Goal: Transaction & Acquisition: Purchase product/service

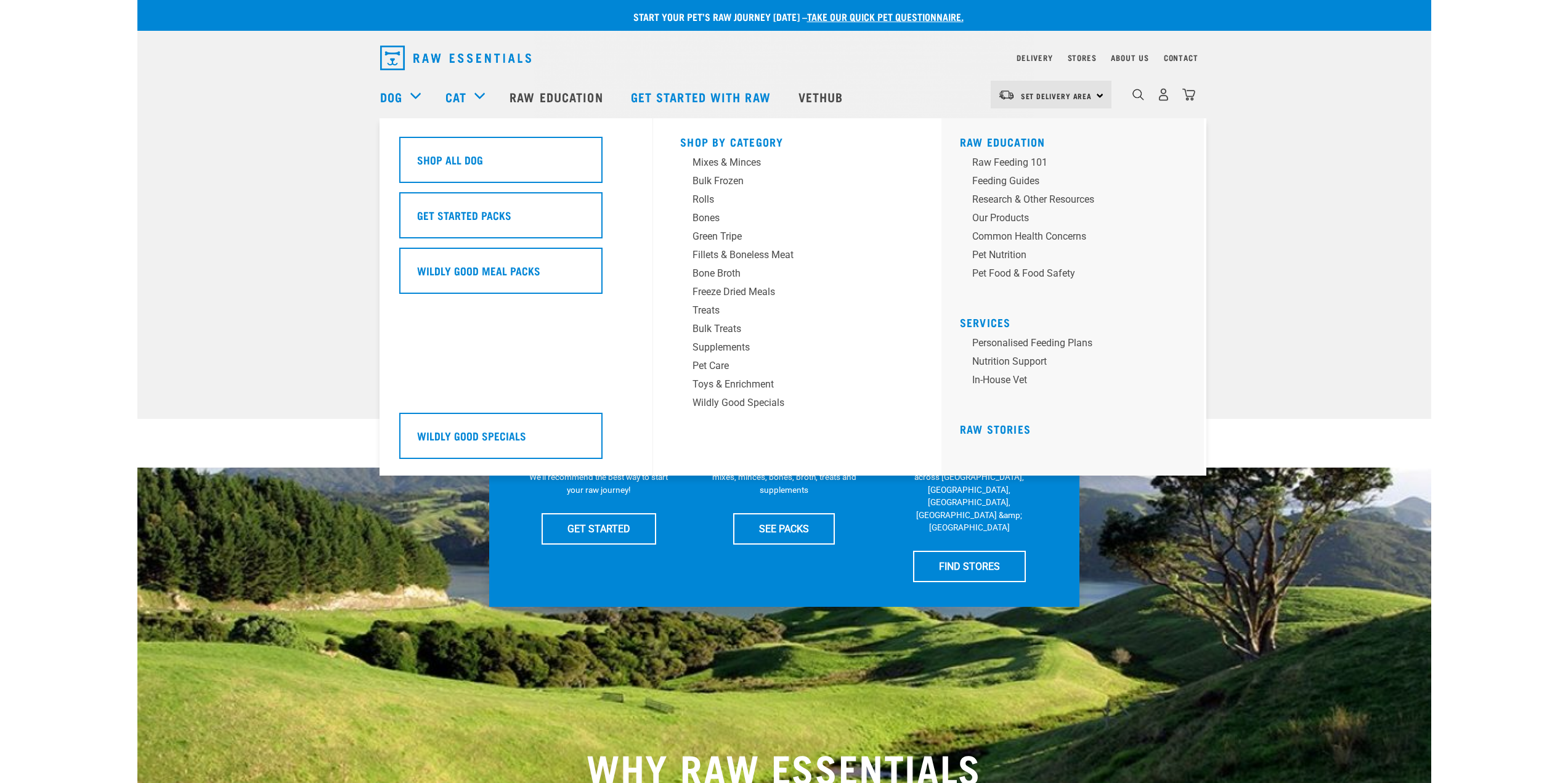
click at [418, 95] on div "Dog" at bounding box center [406, 96] width 53 height 49
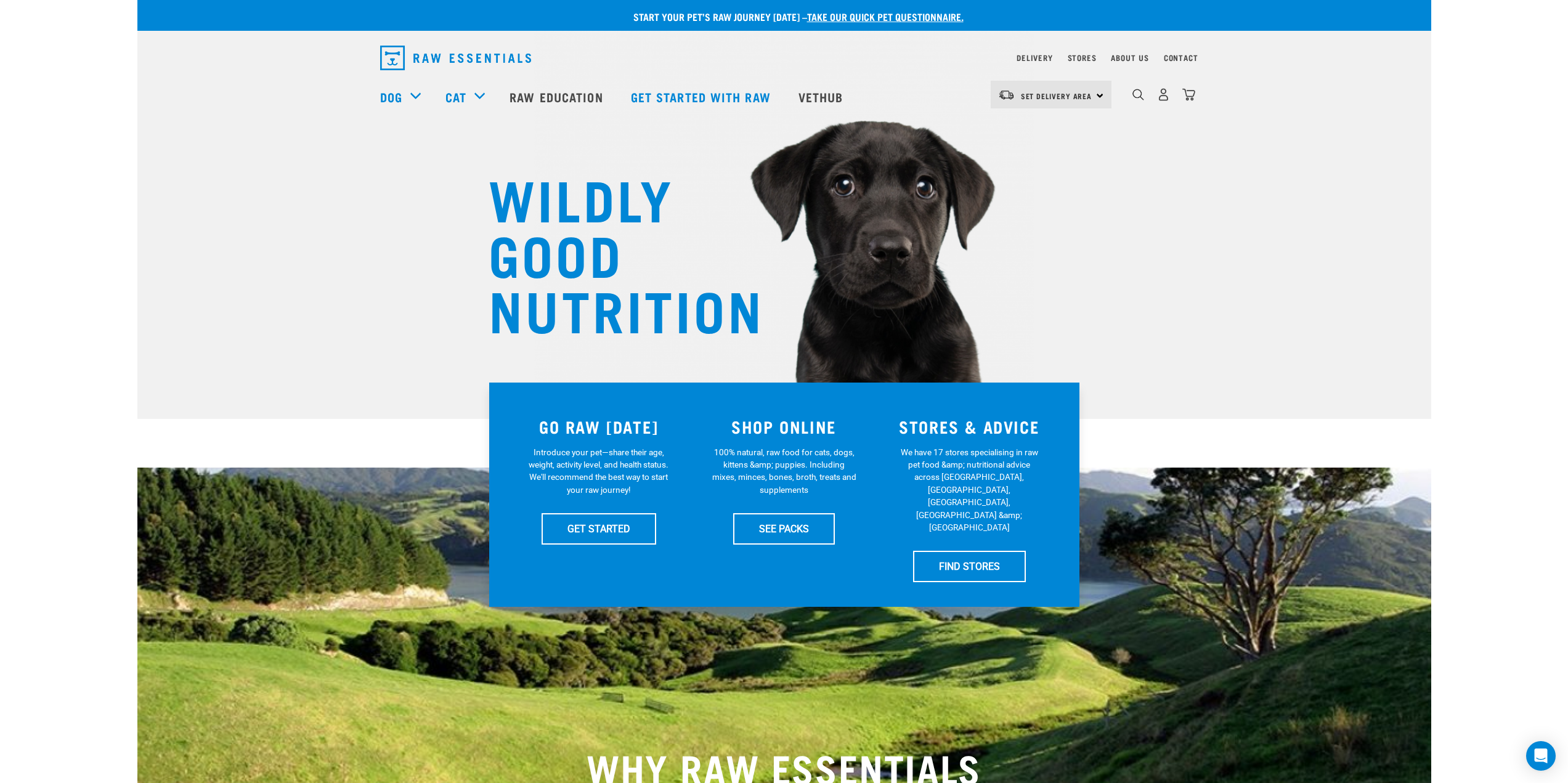
click at [1241, 296] on div "WILDLY GOOD NUTRITION" at bounding box center [784, 209] width 1294 height 419
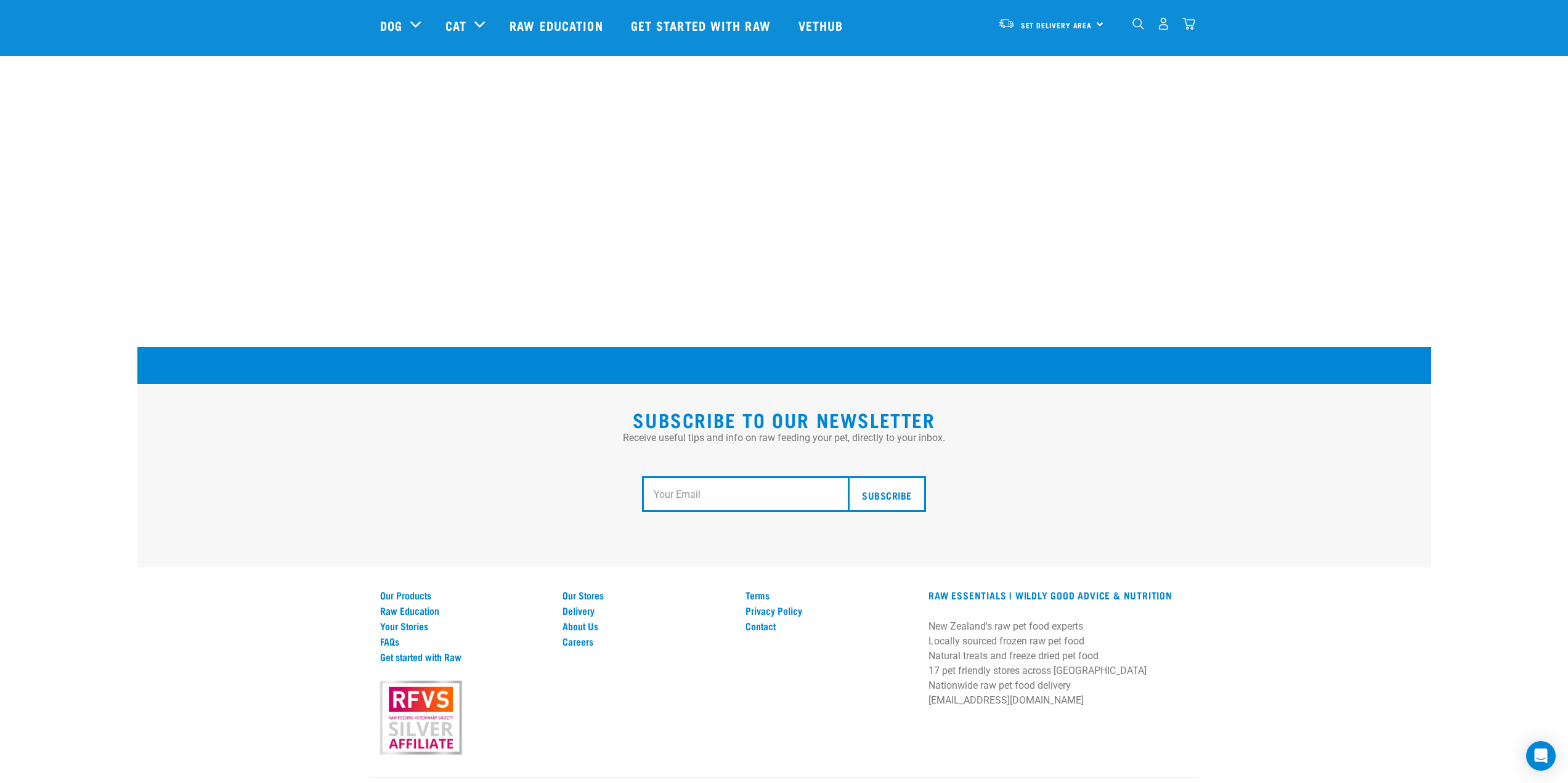
scroll to position [2093, 0]
click at [426, 604] on link "Raw Education" at bounding box center [464, 610] width 168 height 11
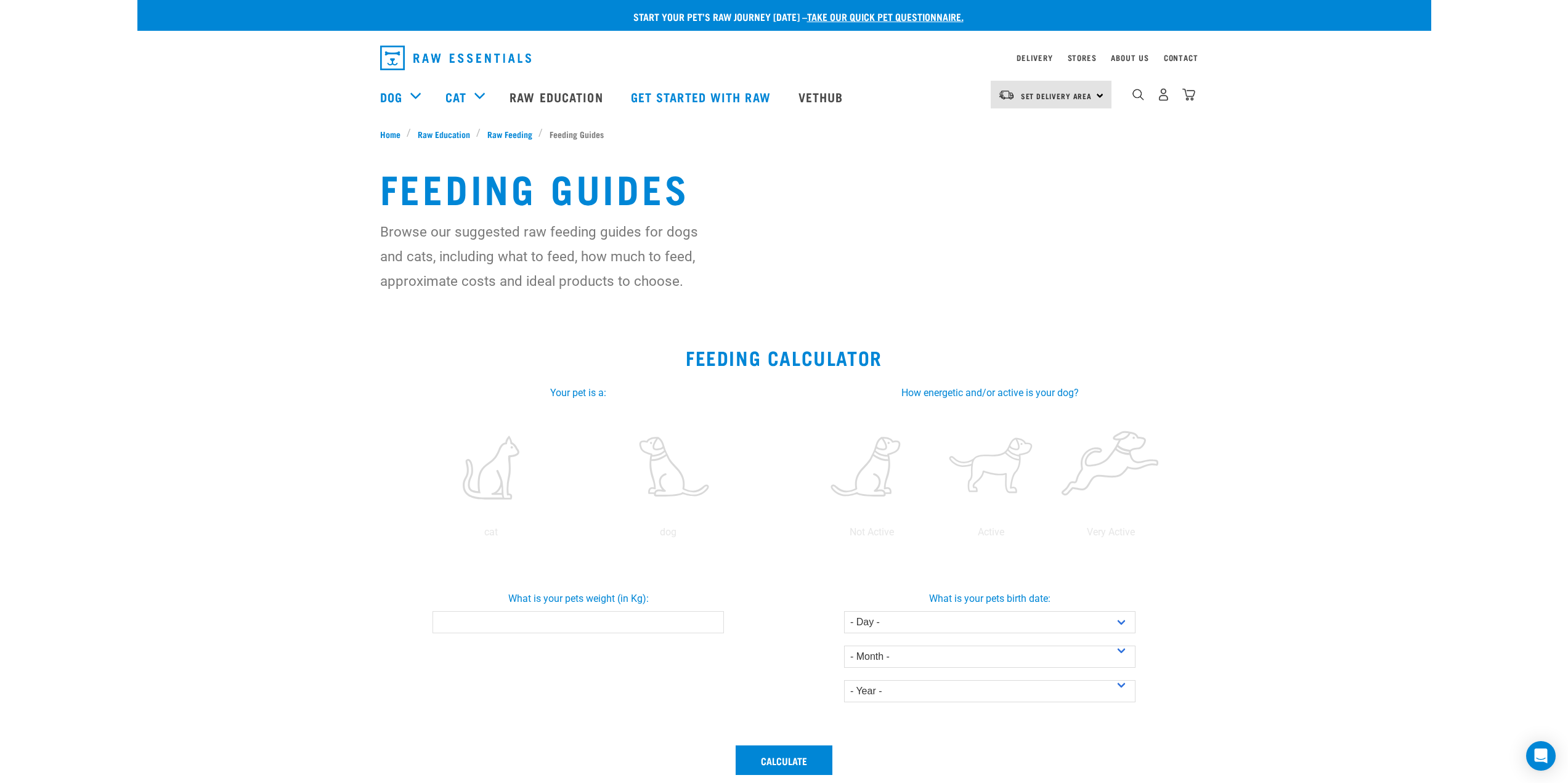
click at [654, 623] on input "What is your pets weight (in Kg):" at bounding box center [578, 622] width 291 height 23
type input "0.1"
click at [711, 620] on input "0.1" at bounding box center [578, 622] width 291 height 23
click at [661, 474] on label at bounding box center [668, 467] width 172 height 105
click at [580, 535] on input "radio" at bounding box center [580, 535] width 0 height 0
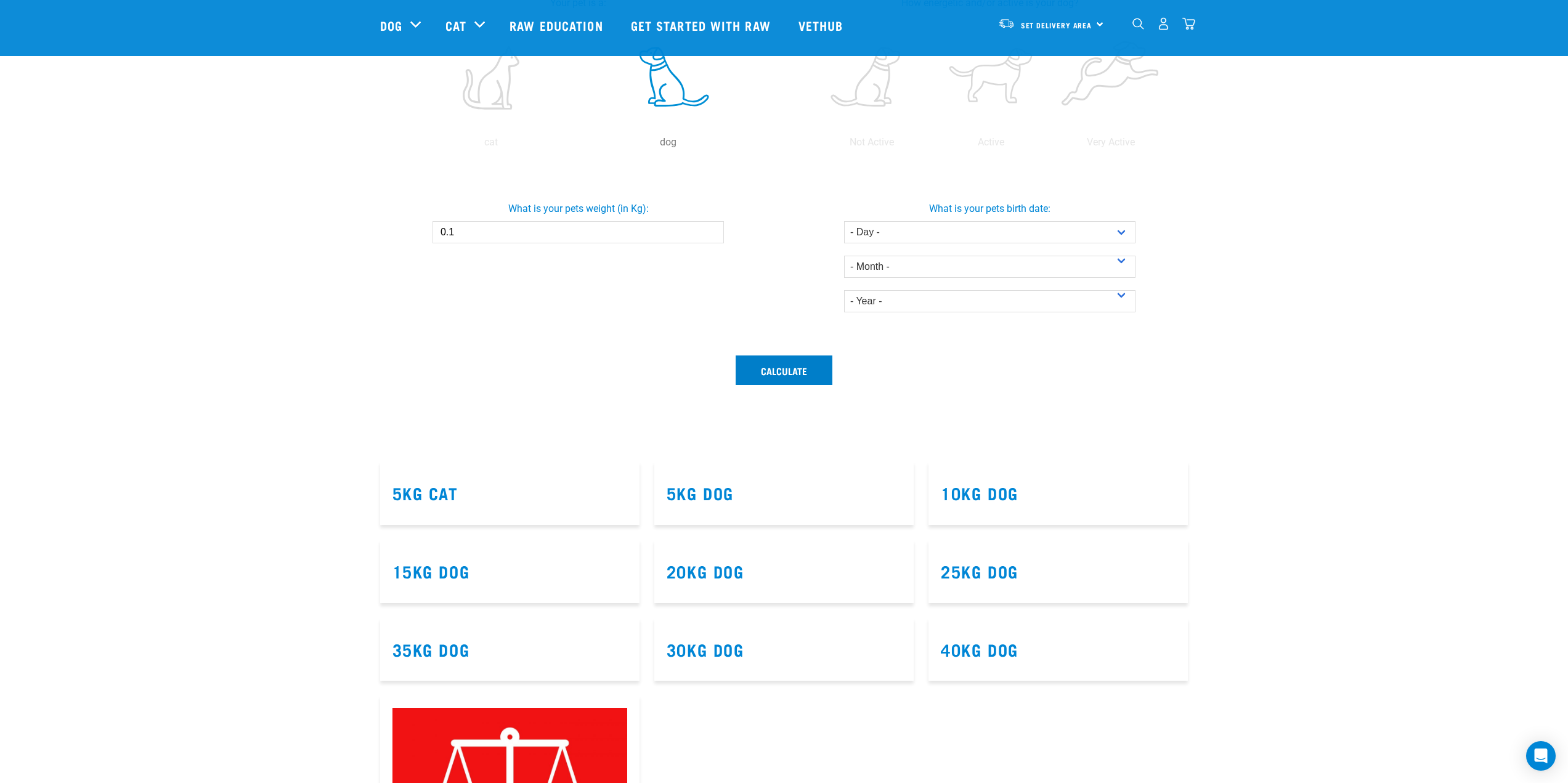
scroll to position [308, 0]
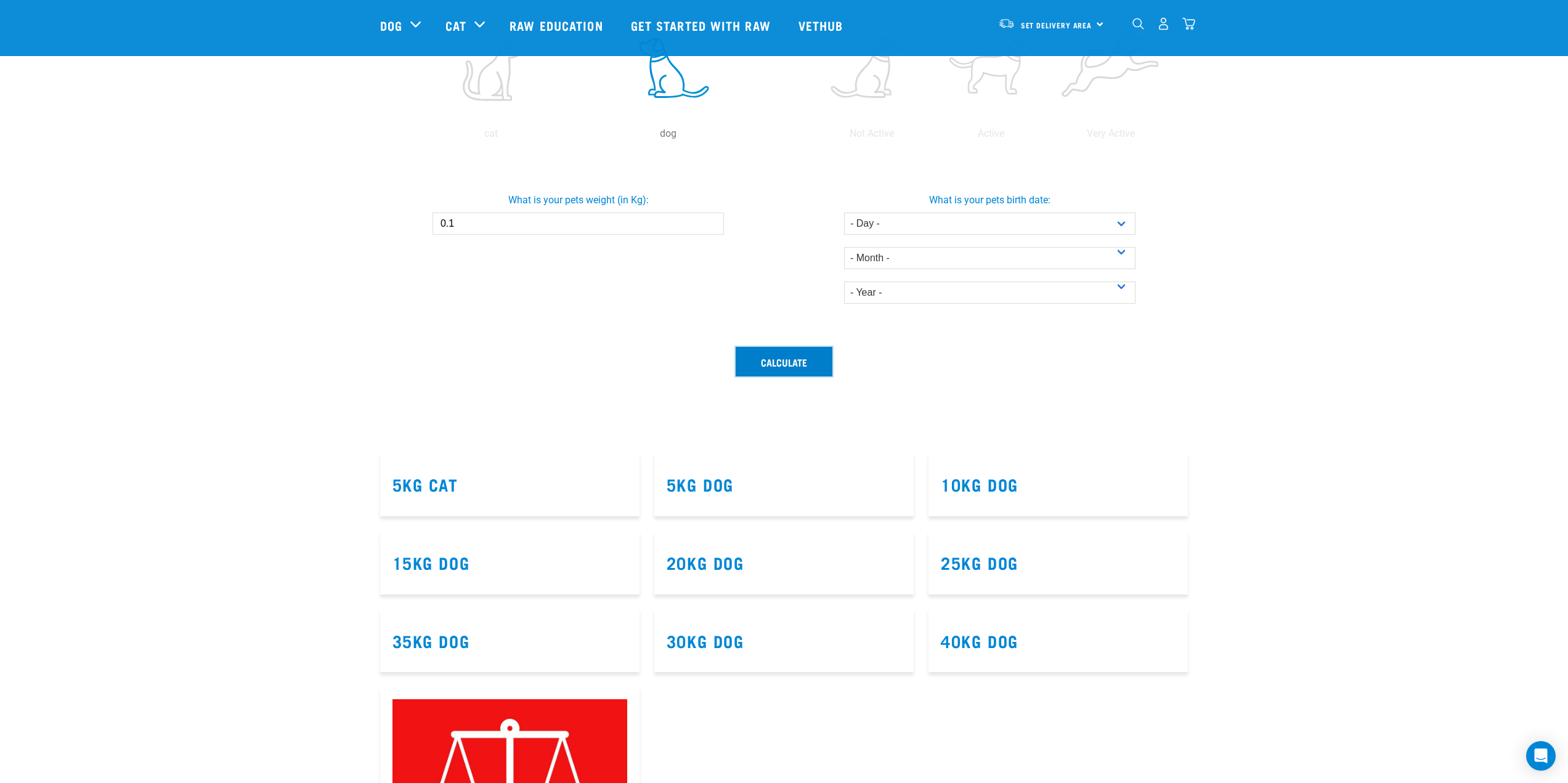
click at [812, 359] on button "Calculate" at bounding box center [784, 361] width 97 height 29
click at [1053, 228] on select "- Day - 1 2 3 4 5 6 7 8 9 10 11 12 13 14 15 16 17 18 19 20 21 22 23 24 25 26 27" at bounding box center [989, 224] width 291 height 23
click at [1123, 225] on select "- Day - 1 2 3 4 5 6 7 8 9 10 11 12 13 14 15 16 17 18 19 20 21 22 23 24 25 26 27" at bounding box center [989, 224] width 291 height 23
select select "24"
click at [844, 213] on select "- Day - 1 2 3 4 5 6 7 8 9 10 11 12 13 14 15 16 17 18 19 20 21 22 23 24 25 26 27" at bounding box center [989, 224] width 291 height 23
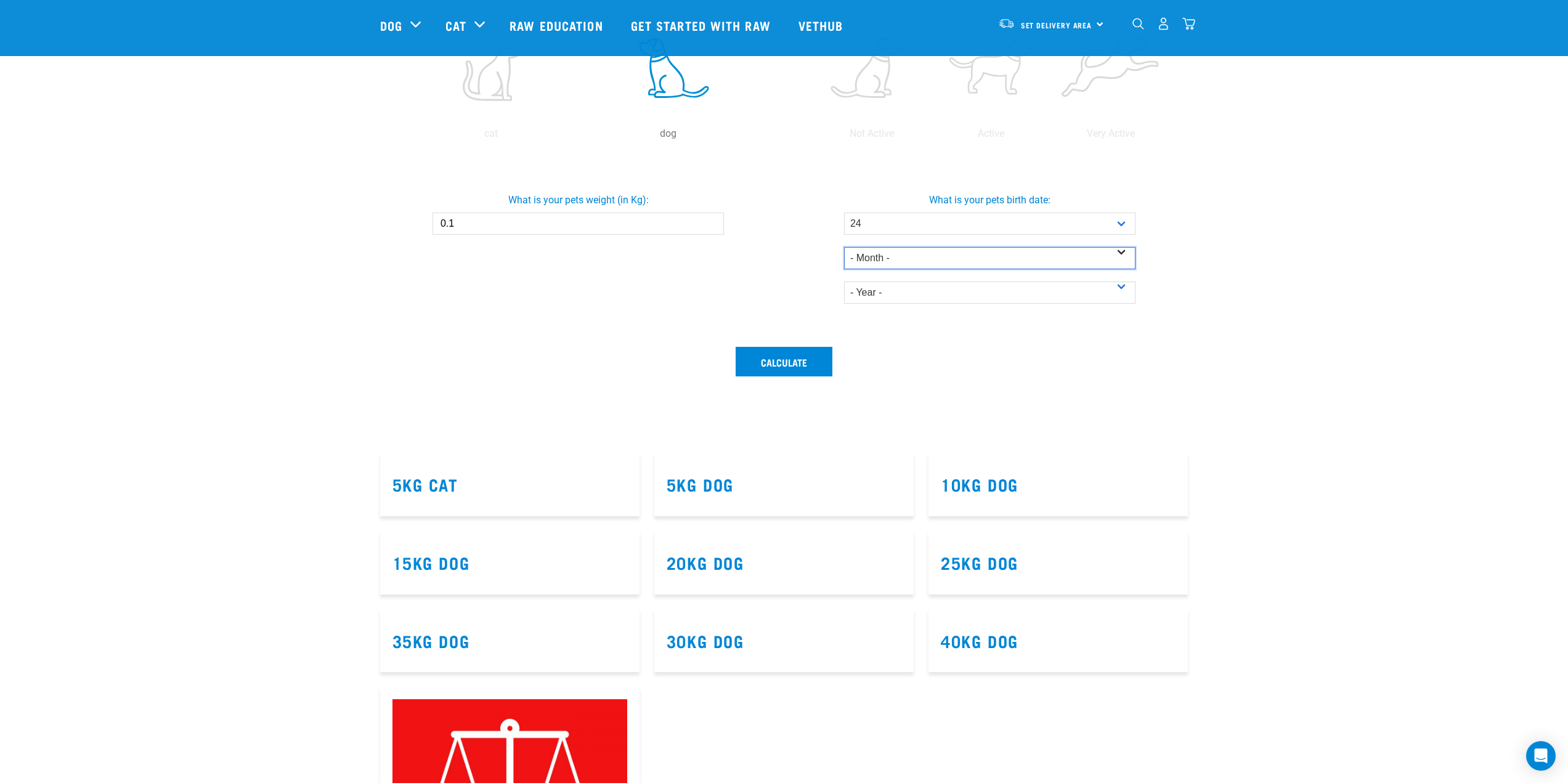
click at [937, 259] on select "- Month - January February March April May June July August September October N…" at bounding box center [989, 258] width 291 height 23
select select "September"
click at [844, 247] on select "- Month - January February March April May June July August September October N…" at bounding box center [989, 258] width 291 height 23
click at [908, 291] on select "- Year - 2025 2024 2023 2022 2021 2020 2019 2018 2017 2016 2015 2014" at bounding box center [989, 293] width 291 height 23
select select "2025"
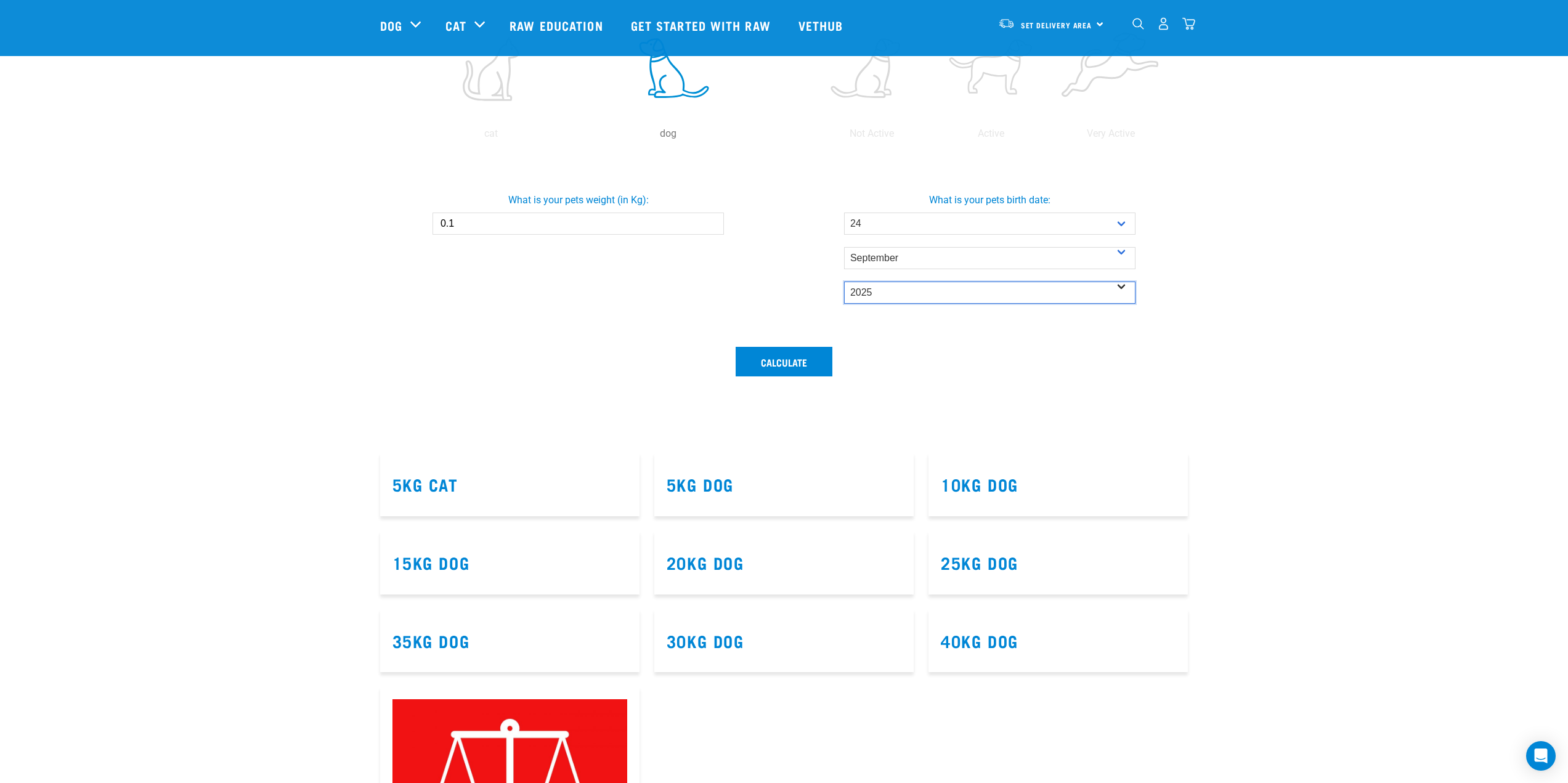
click at [844, 282] on select "- Year - 2025 2024 2023 2022 2021 2020 2019 2018 2017 2016 2015 2014" at bounding box center [989, 293] width 291 height 23
click at [794, 365] on button "Calculate" at bounding box center [784, 361] width 97 height 29
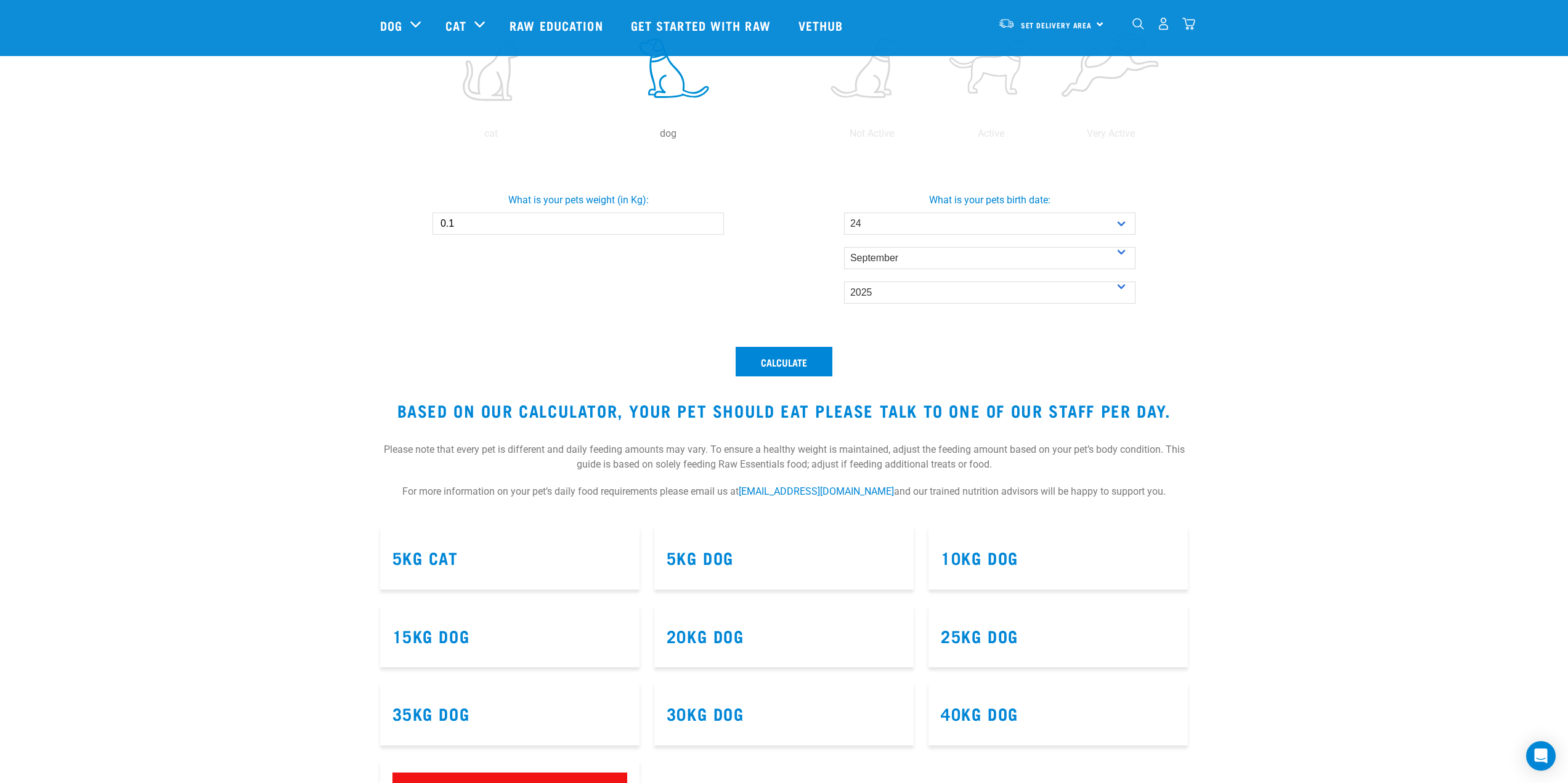
drag, startPoint x: 498, startPoint y: 226, endPoint x: 239, endPoint y: 203, distance: 260.0
click at [239, 203] on section "Feeding Calculator Your pet is a: cat dog dog How energetic and/or active is yo…" at bounding box center [784, 230] width 1294 height 594
type input "10"
click at [404, 303] on div "What is your pets weight (in Kg): 10" at bounding box center [578, 247] width 412 height 184
click at [802, 353] on button "Calculate" at bounding box center [784, 361] width 97 height 29
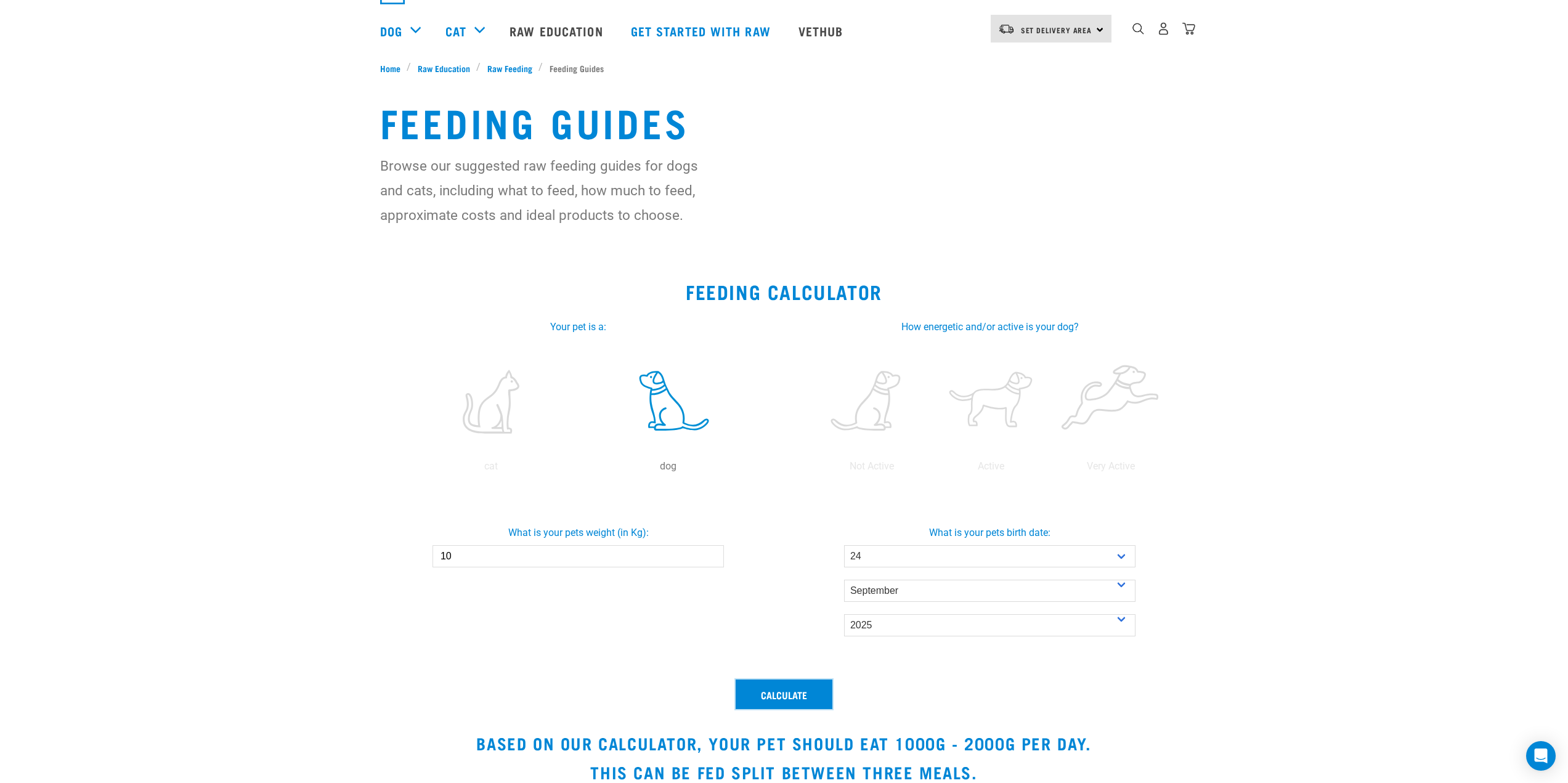
scroll to position [0, 0]
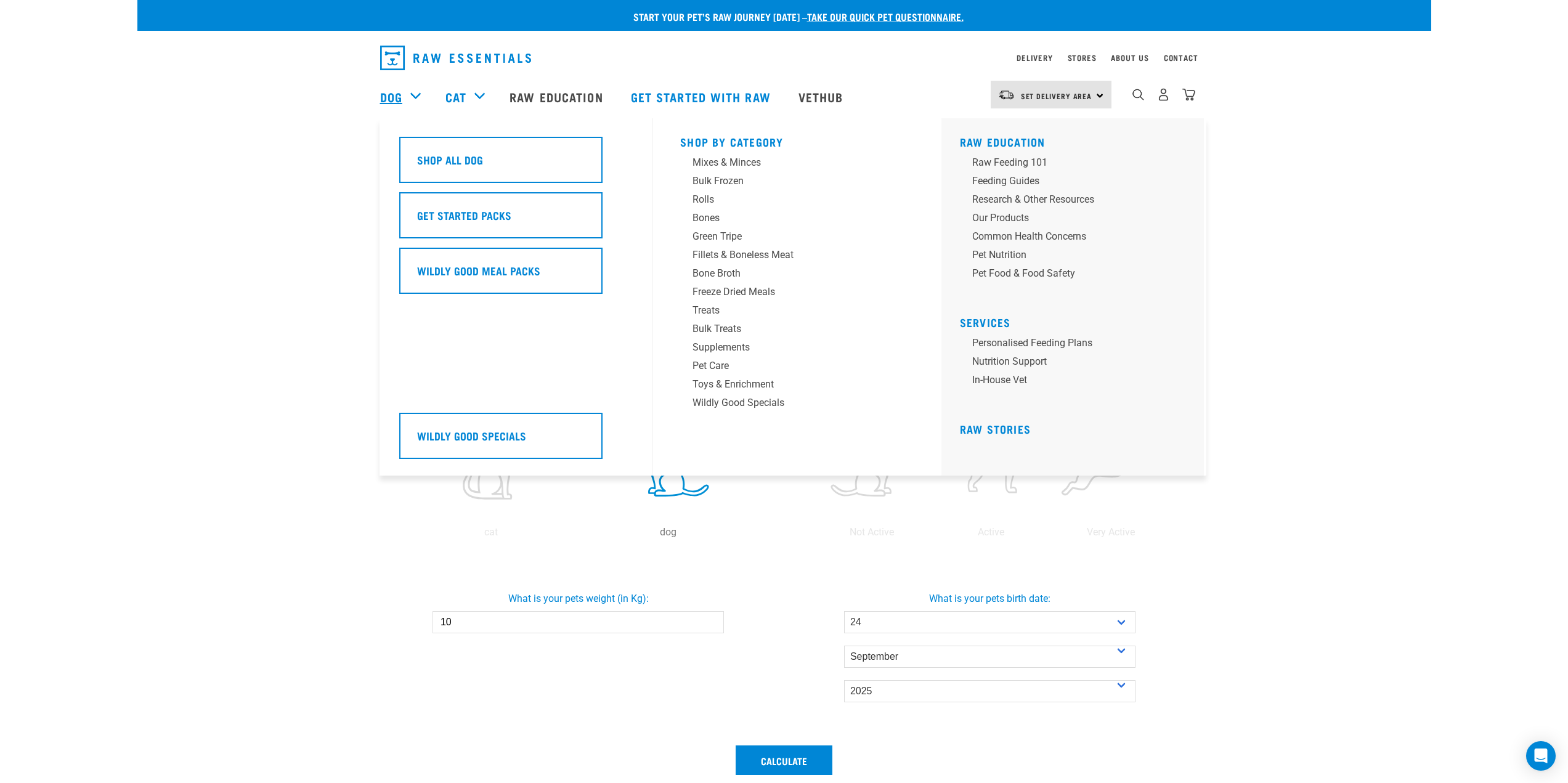
click at [399, 93] on link "Dog" at bounding box center [391, 97] width 23 height 19
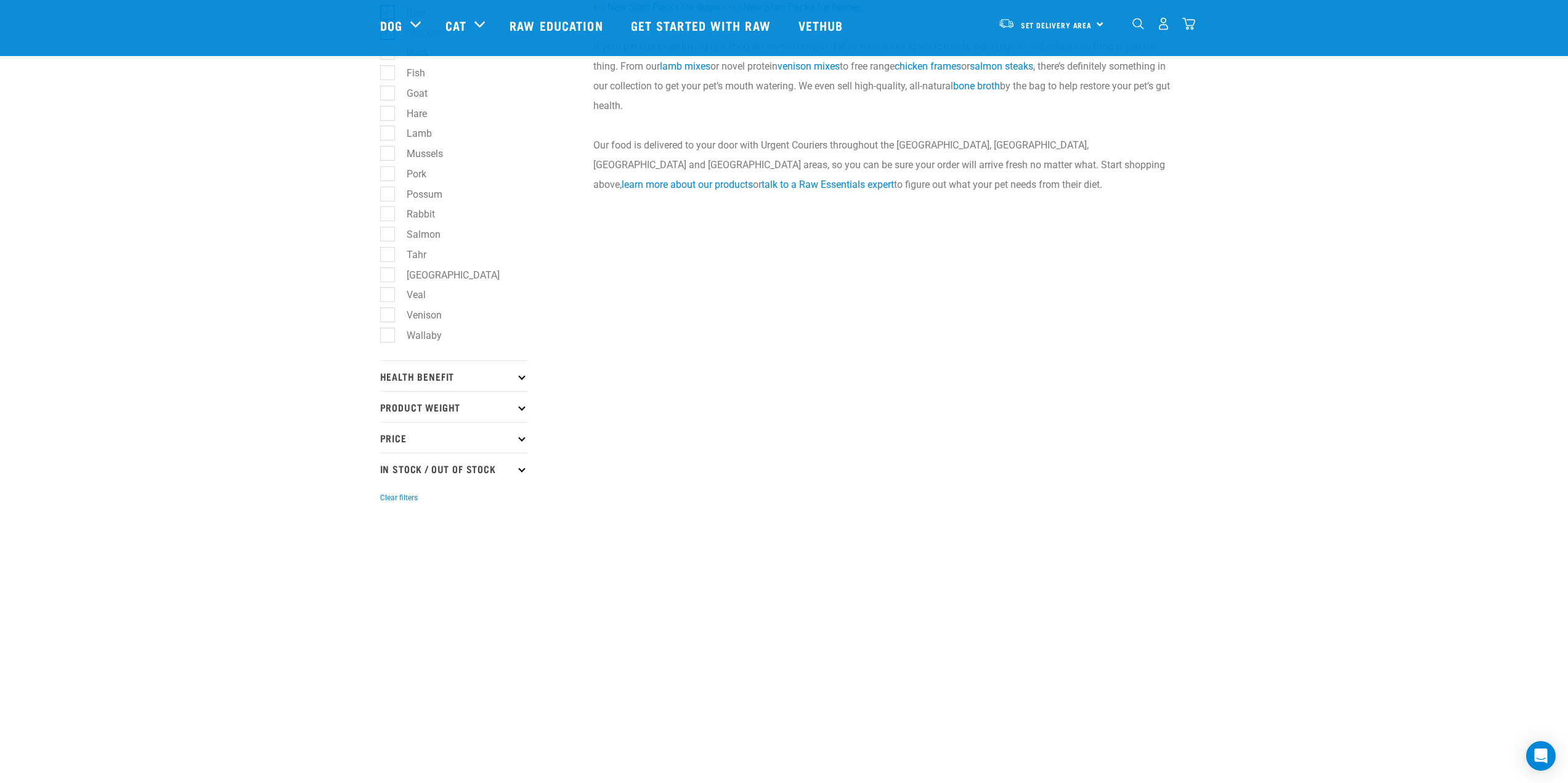
scroll to position [724, 0]
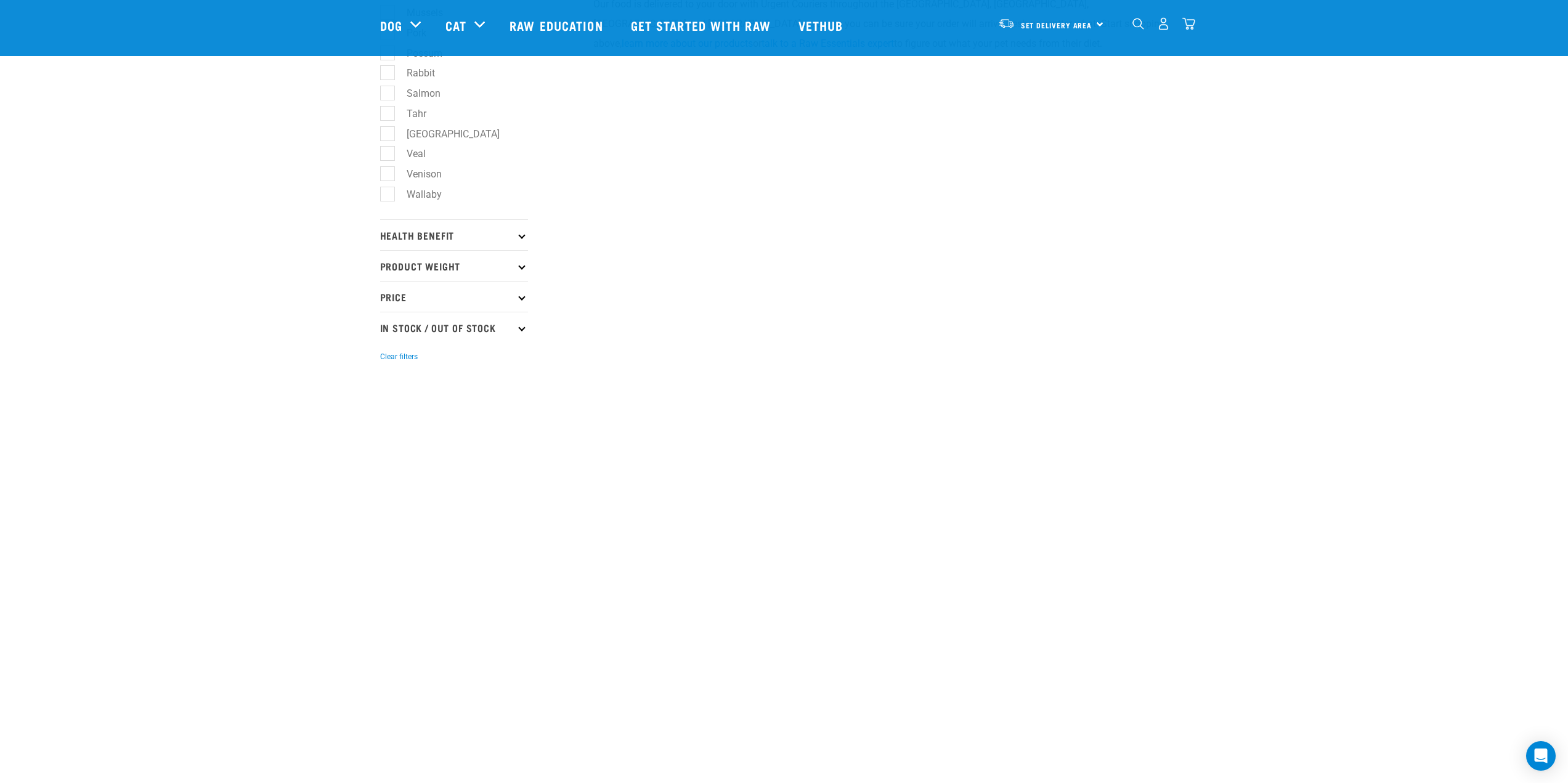
click at [520, 237] on icon at bounding box center [521, 235] width 7 height 7
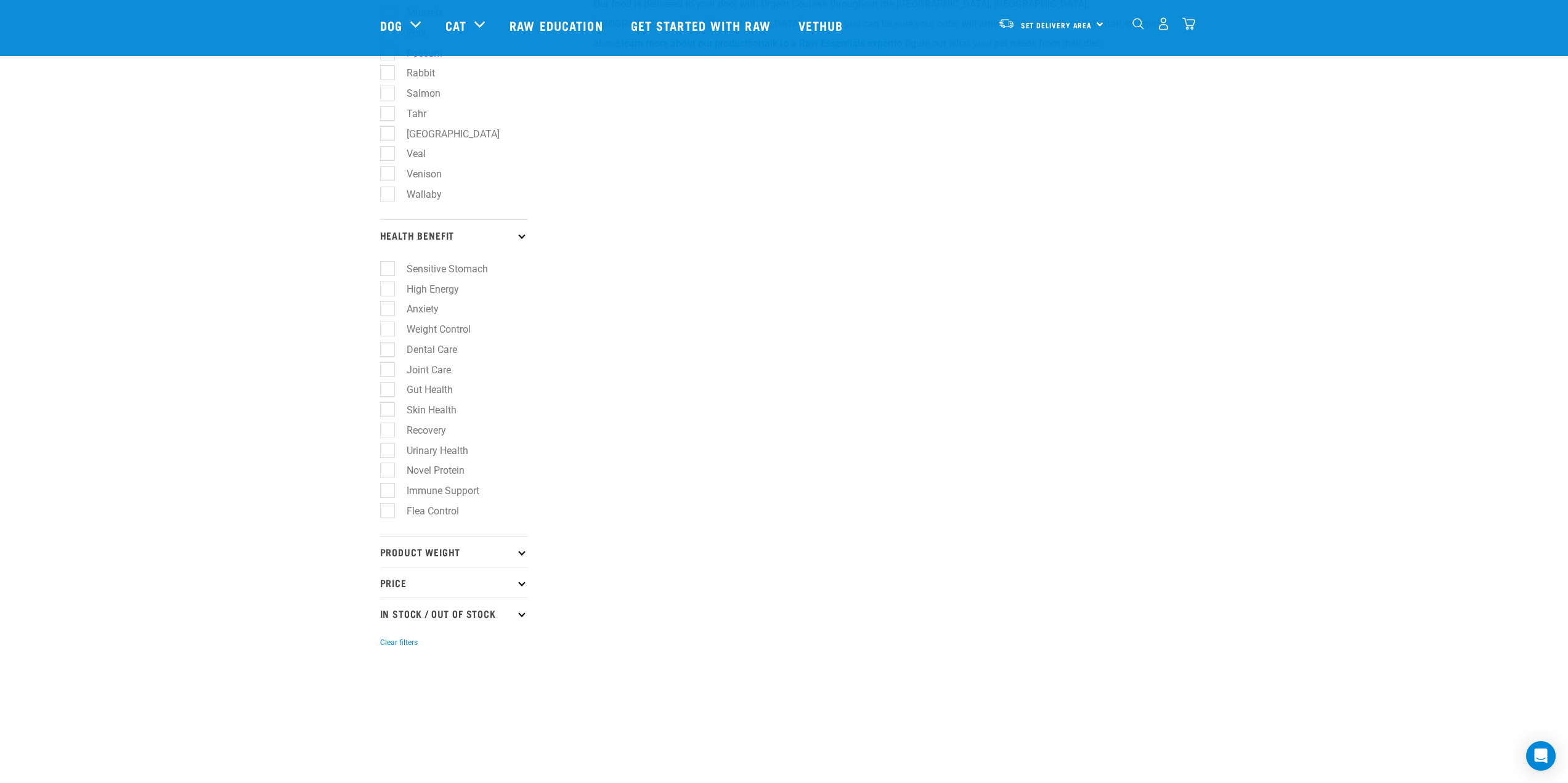
click at [521, 554] on icon at bounding box center [521, 551] width 7 height 7
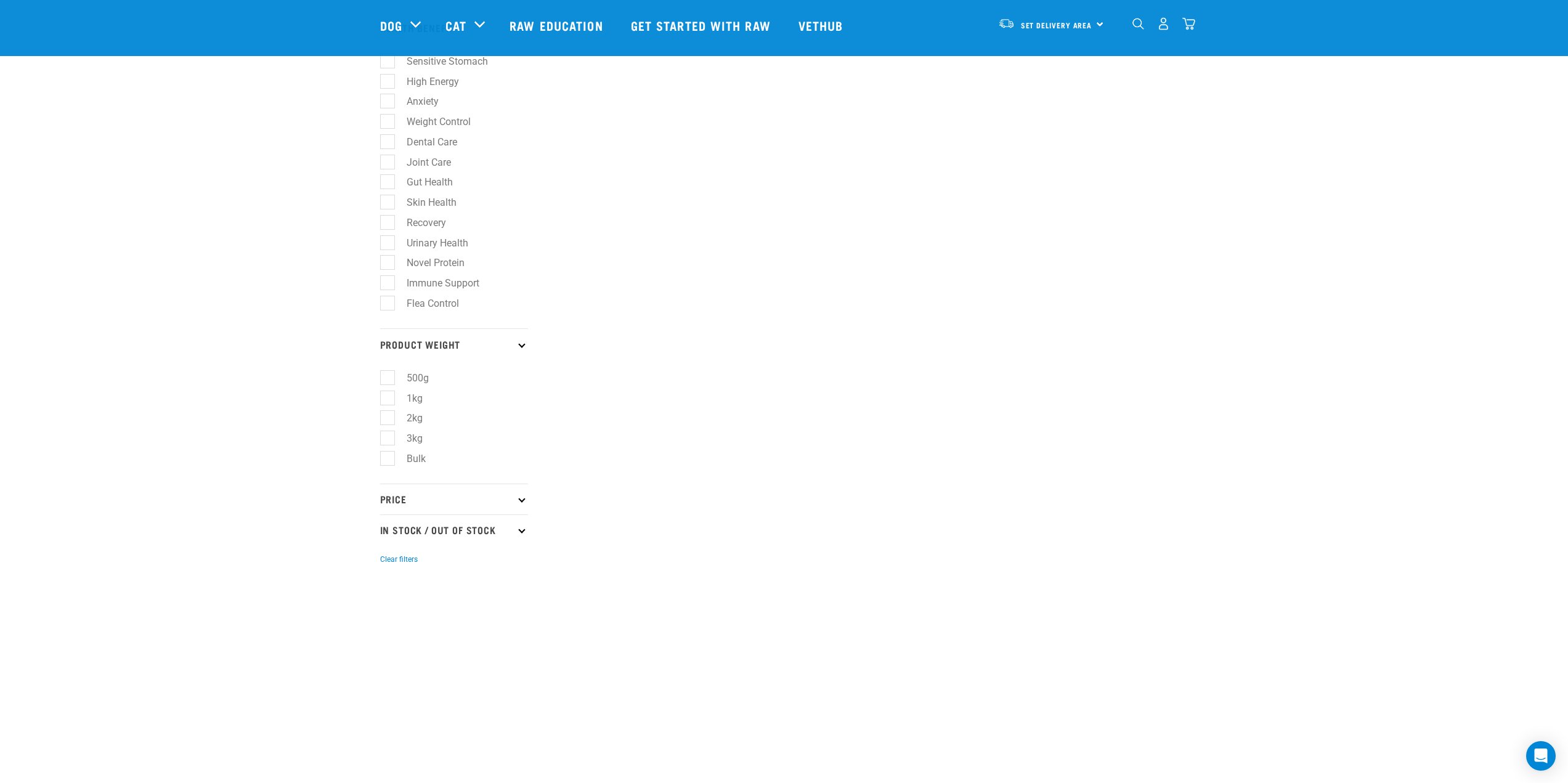
scroll to position [939, 0]
click at [522, 492] on icon at bounding box center [521, 491] width 7 height 7
click at [520, 628] on icon at bounding box center [521, 626] width 7 height 7
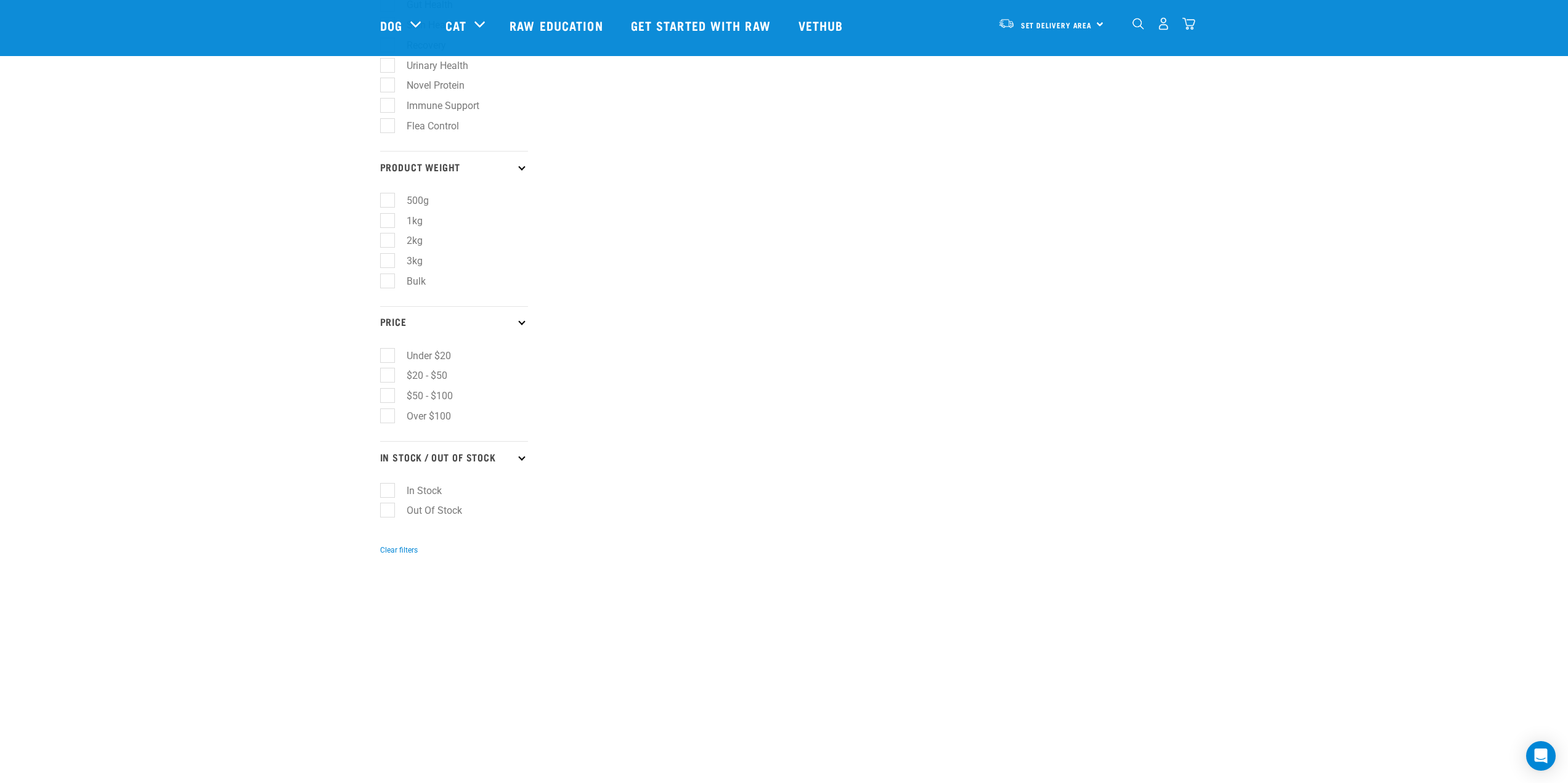
click at [393, 490] on label "In Stock" at bounding box center [416, 491] width 59 height 15
click at [388, 490] on input "In Stock" at bounding box center [384, 488] width 8 height 8
checkbox input "true"
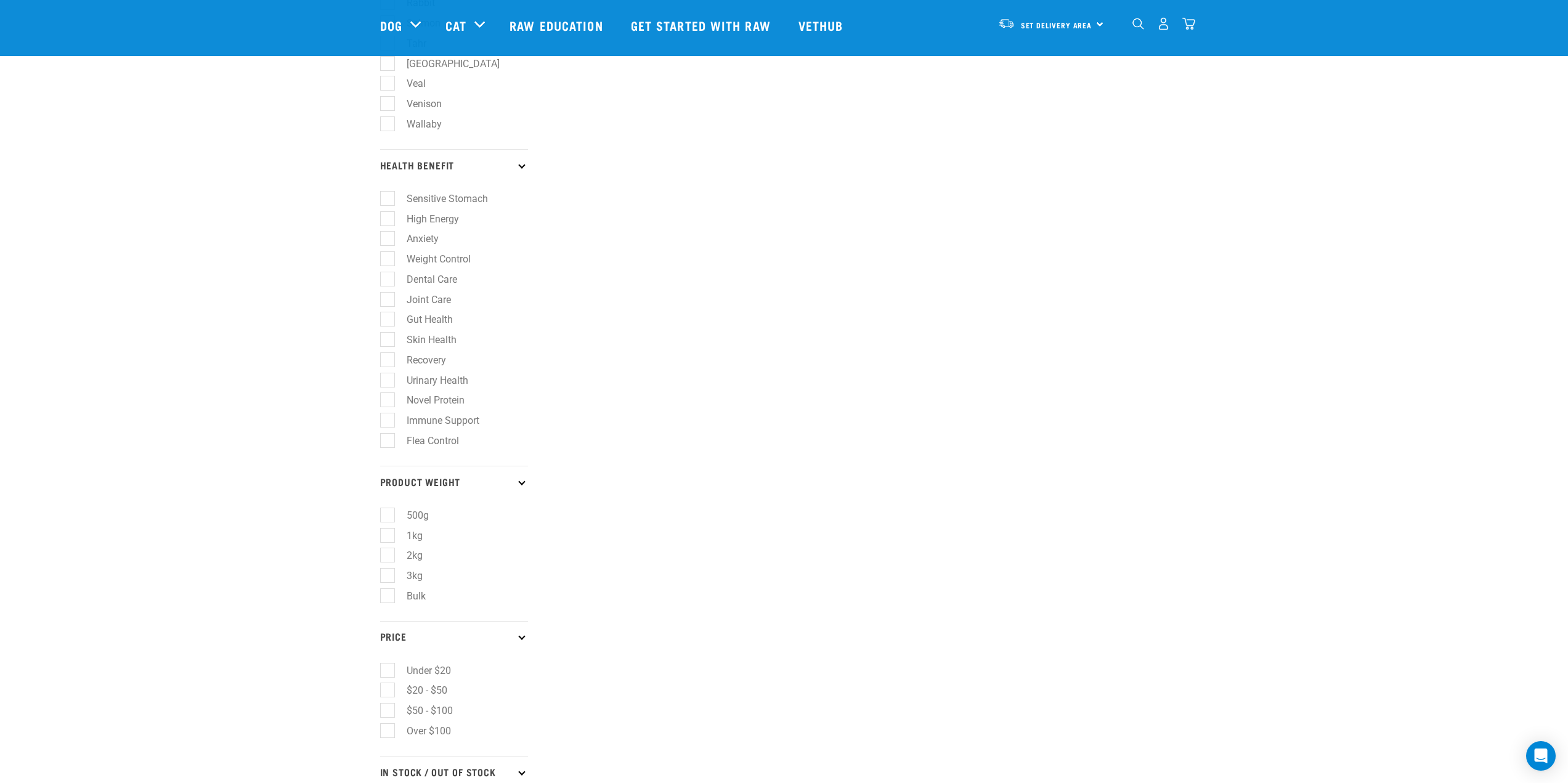
scroll to position [693, 0]
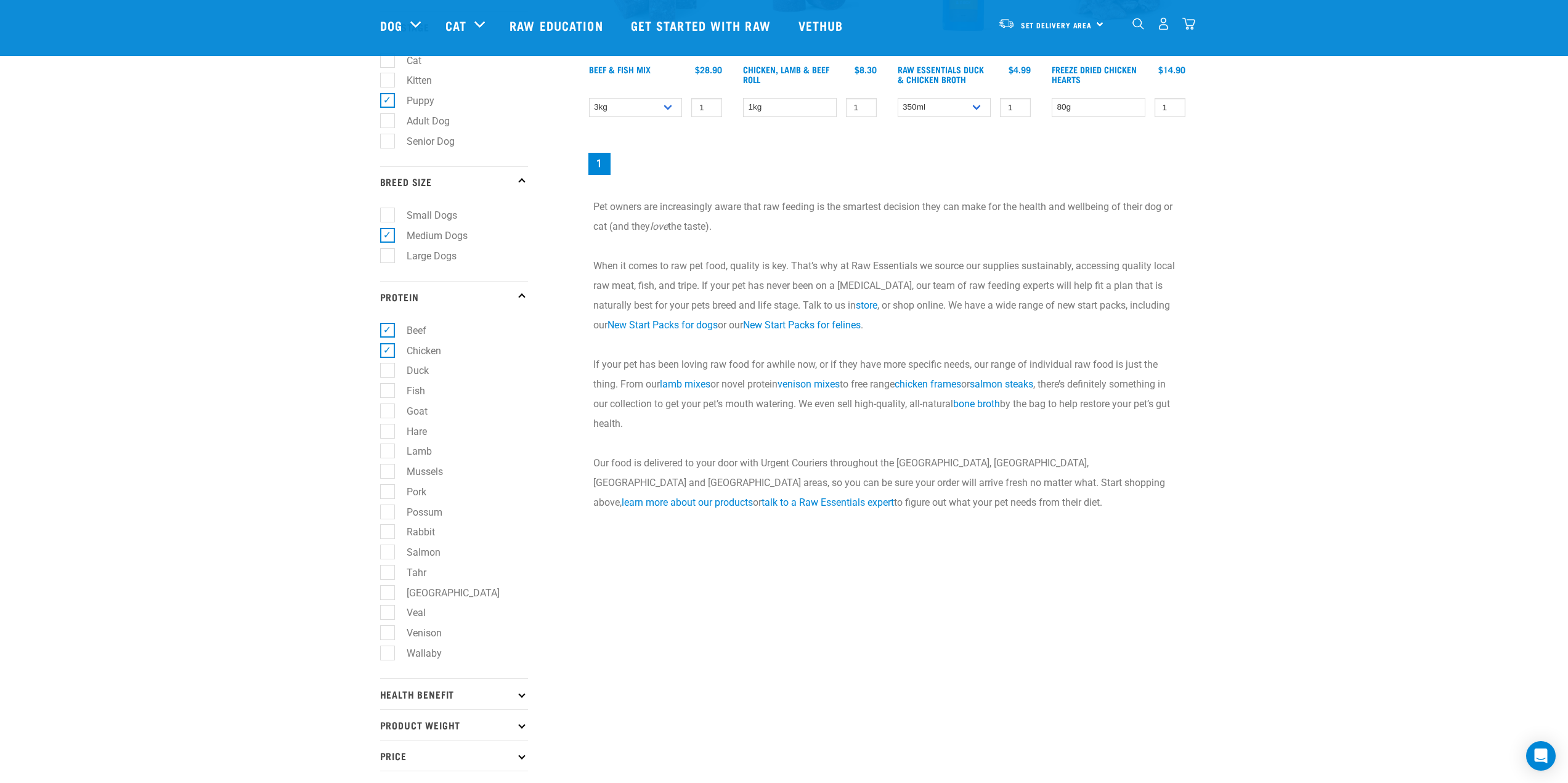
scroll to position [416, 0]
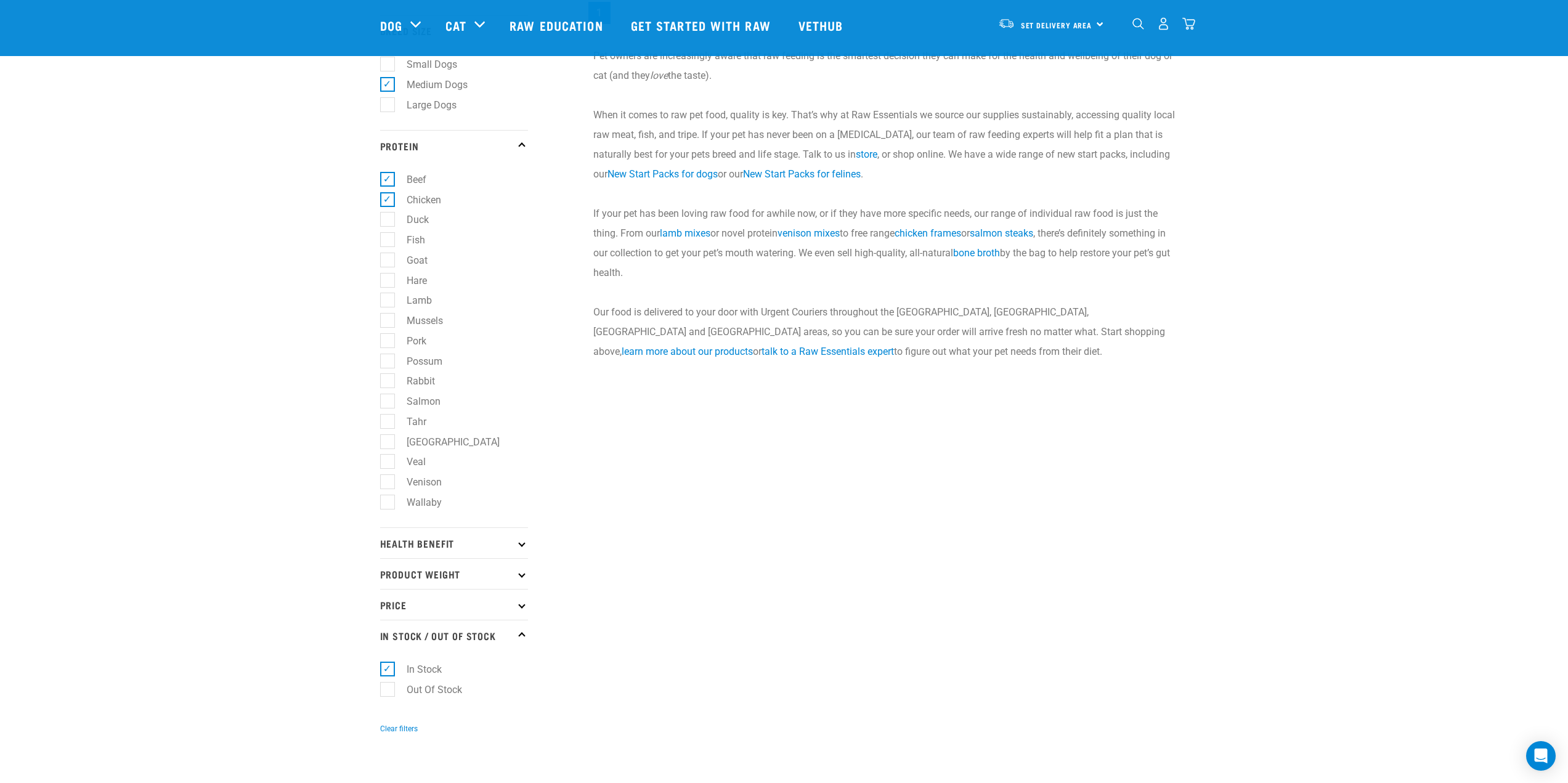
click at [496, 546] on p "Health Benefit" at bounding box center [453, 543] width 148 height 31
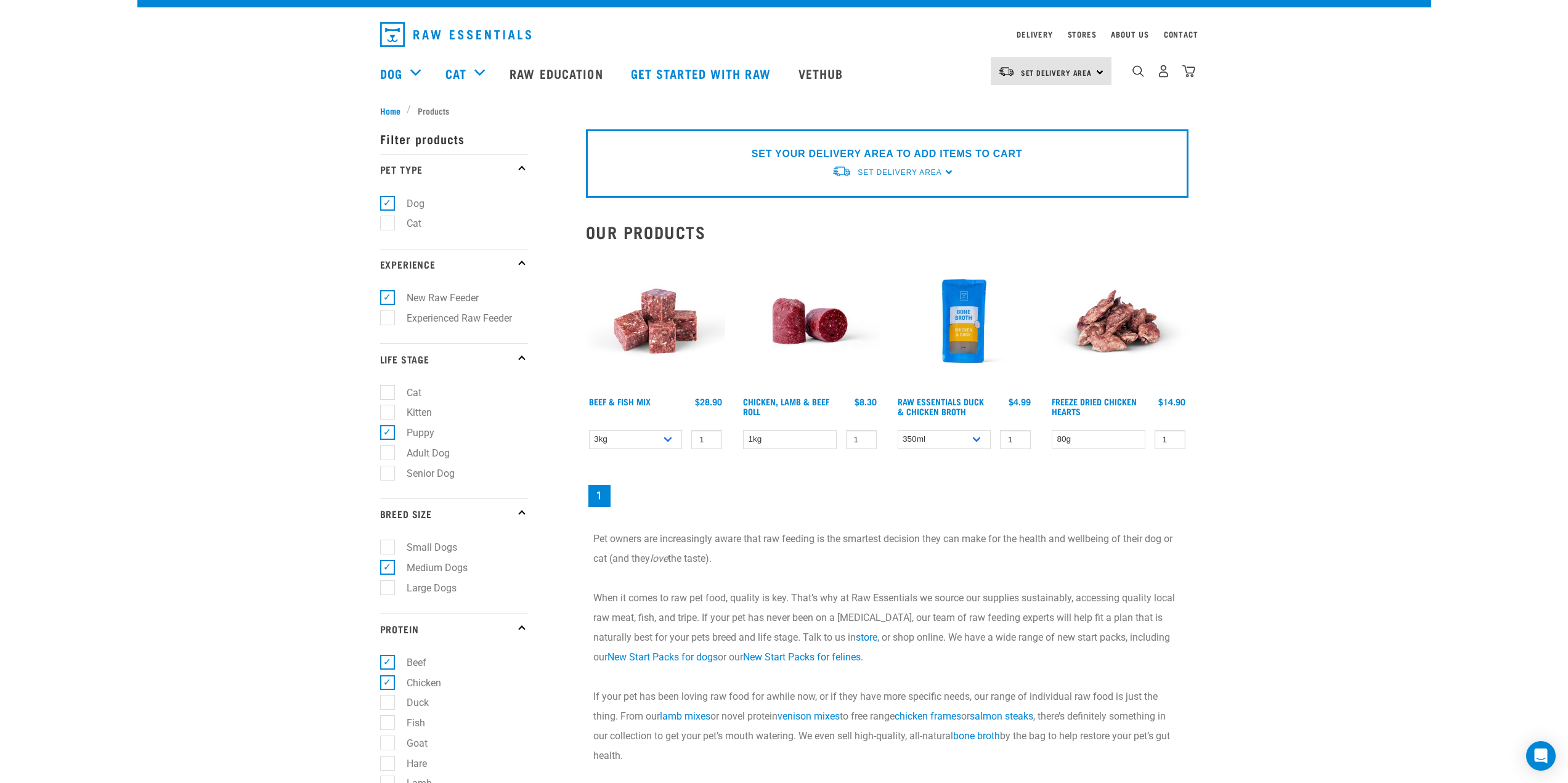
scroll to position [0, 0]
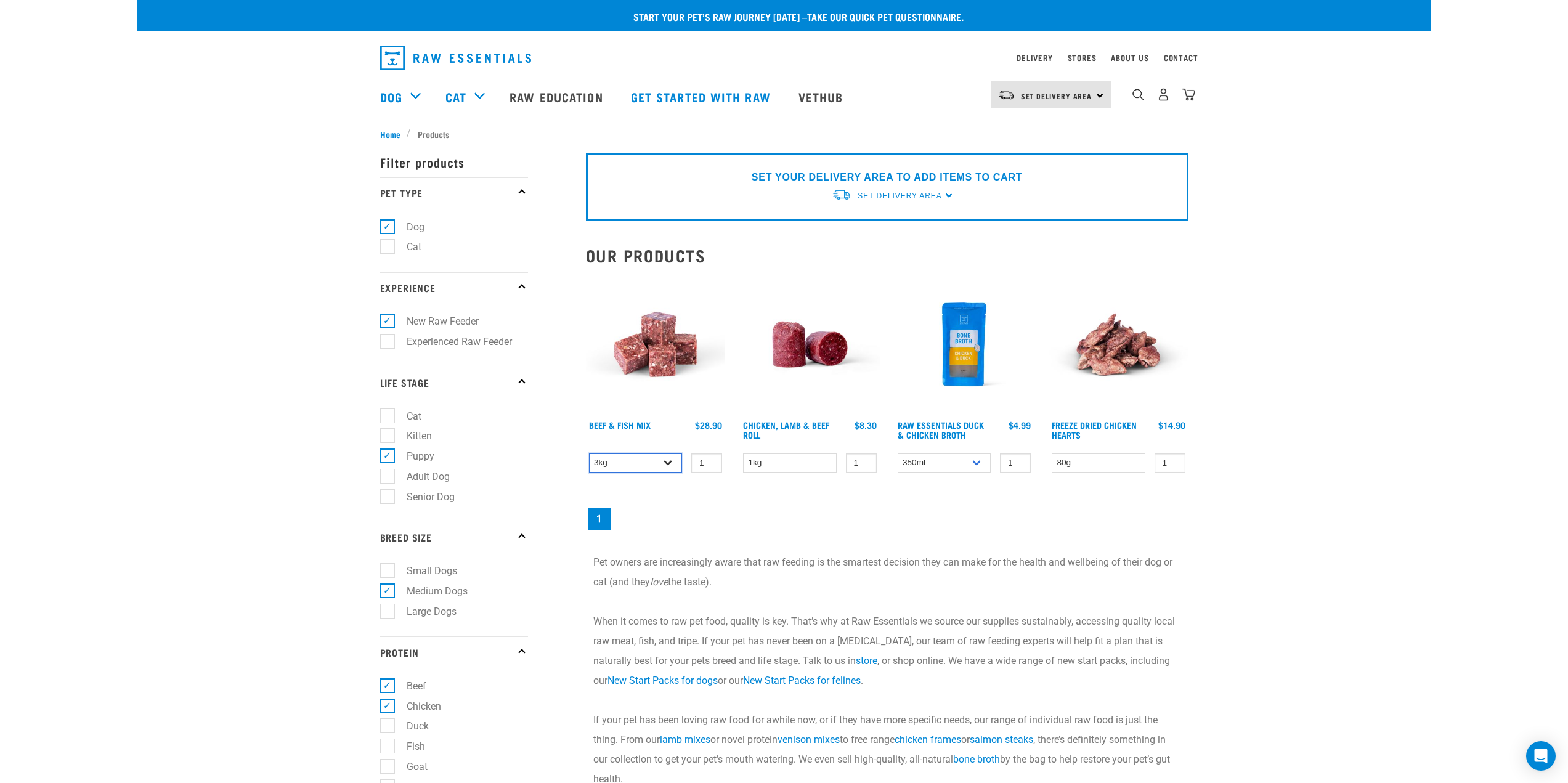
click at [666, 460] on select "3kg Bulk (10kg)" at bounding box center [635, 463] width 93 height 19
click at [589, 453] on select "3kg Bulk (10kg)" at bounding box center [635, 463] width 93 height 19
click at [659, 460] on select "3kg Bulk (10kg)" at bounding box center [635, 463] width 93 height 19
select select "435759"
click at [589, 453] on select "3kg Bulk (10kg)" at bounding box center [635, 463] width 93 height 19
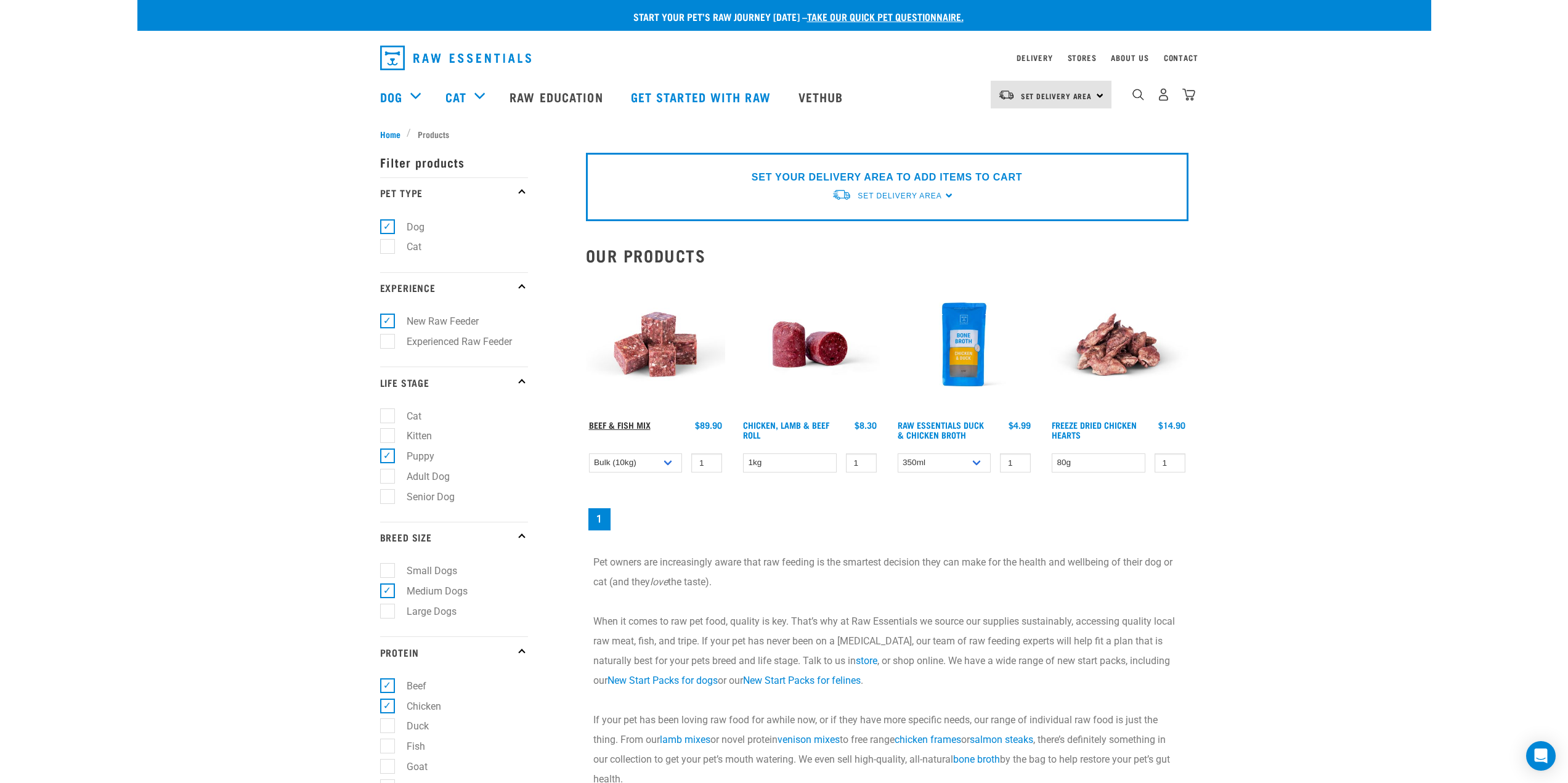
click at [641, 425] on link "Beef & Fish Mix" at bounding box center [619, 424] width 61 height 5
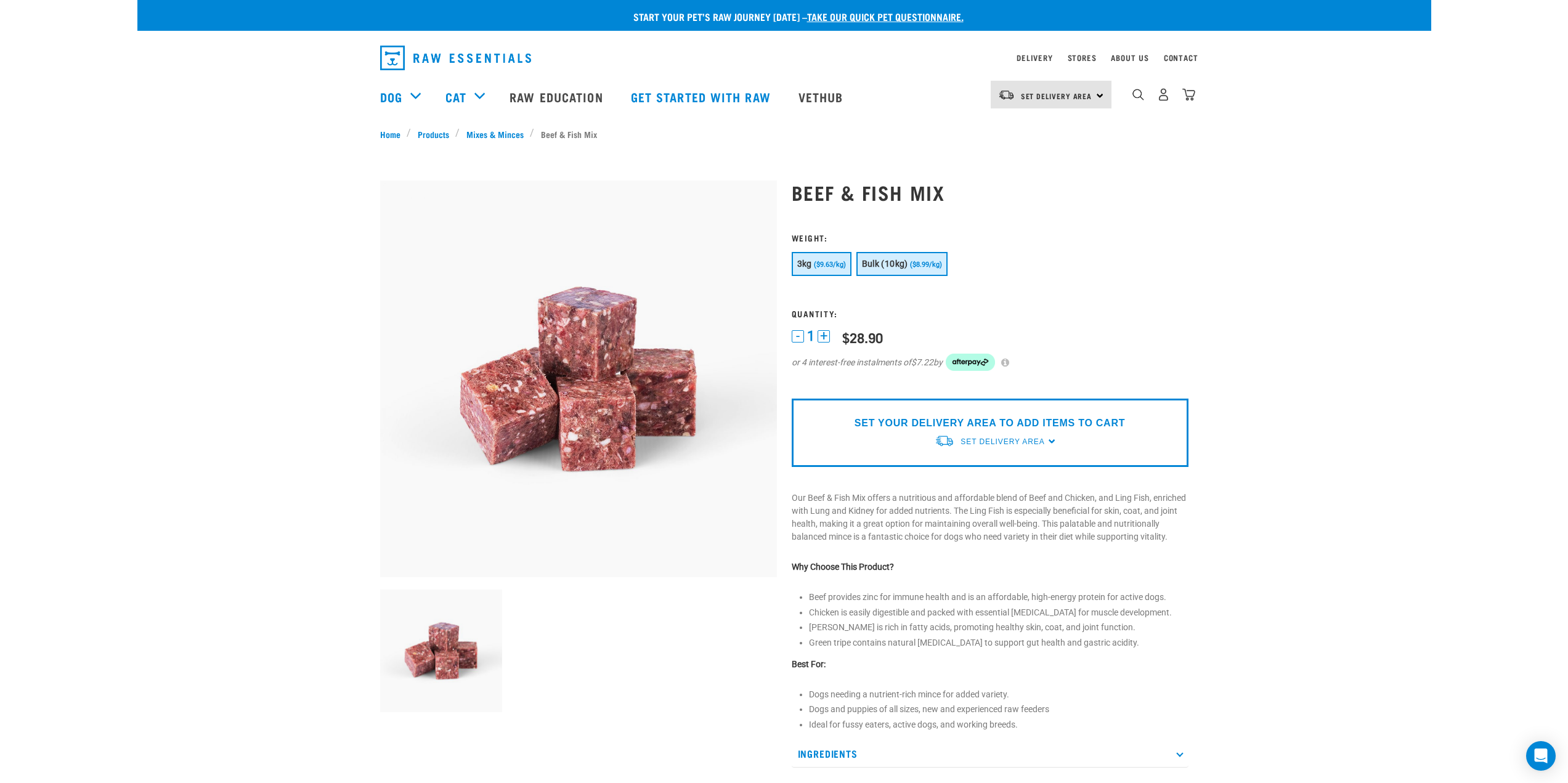
click at [903, 263] on span "Bulk (10kg)" at bounding box center [885, 264] width 46 height 9
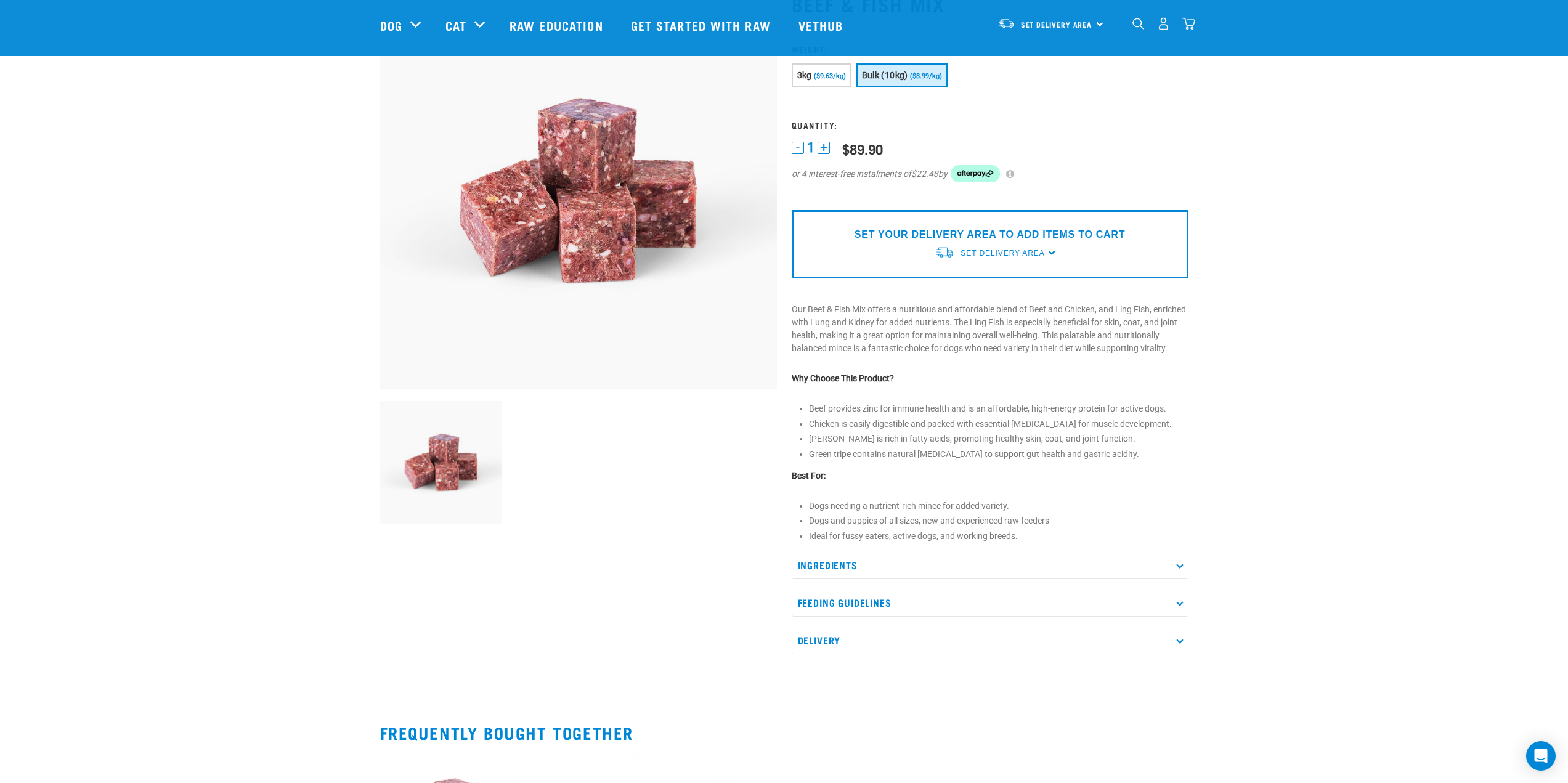
scroll to position [123, 0]
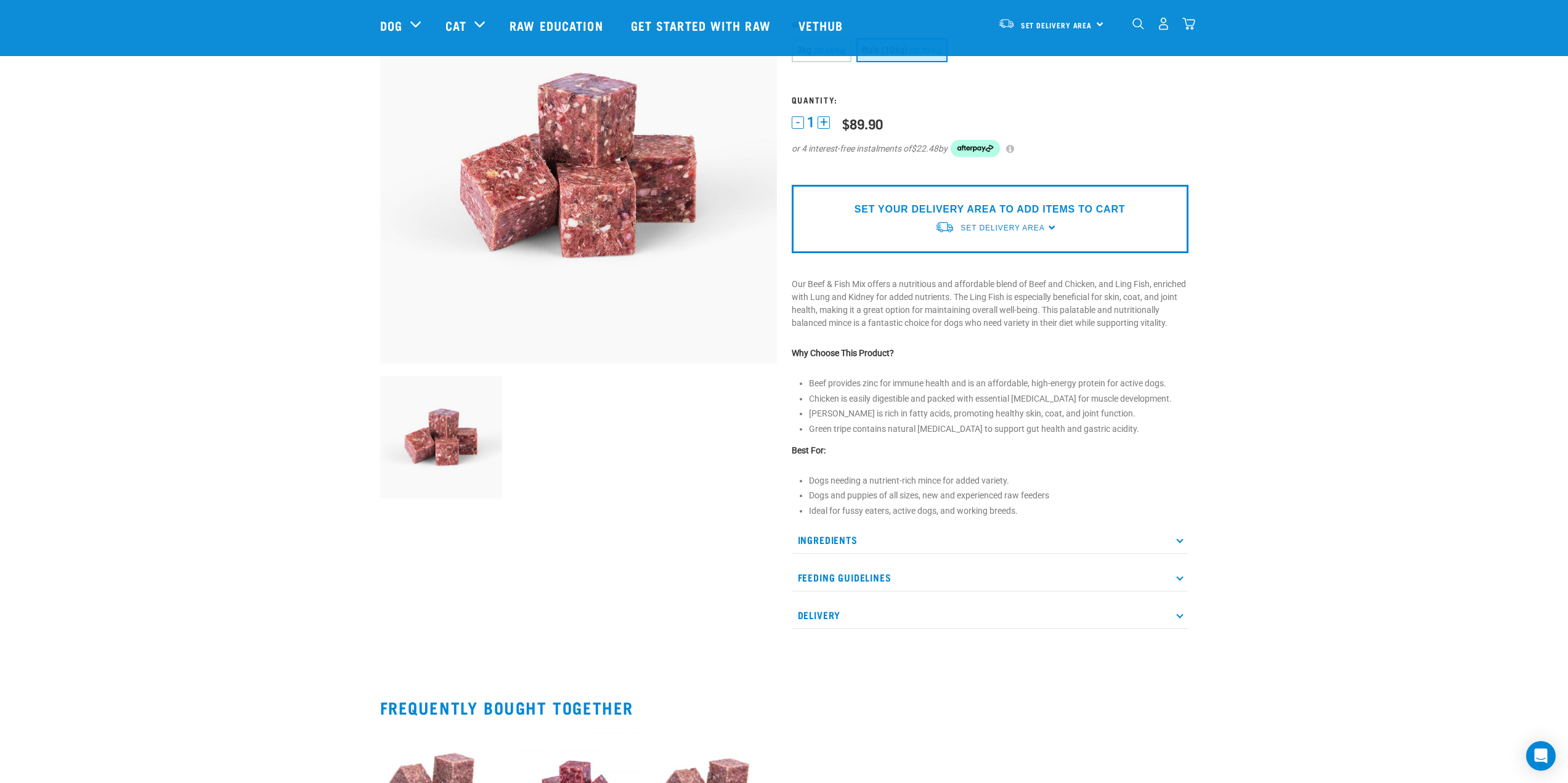
click at [1177, 592] on p "Feeding Guidelines" at bounding box center [989, 577] width 397 height 27
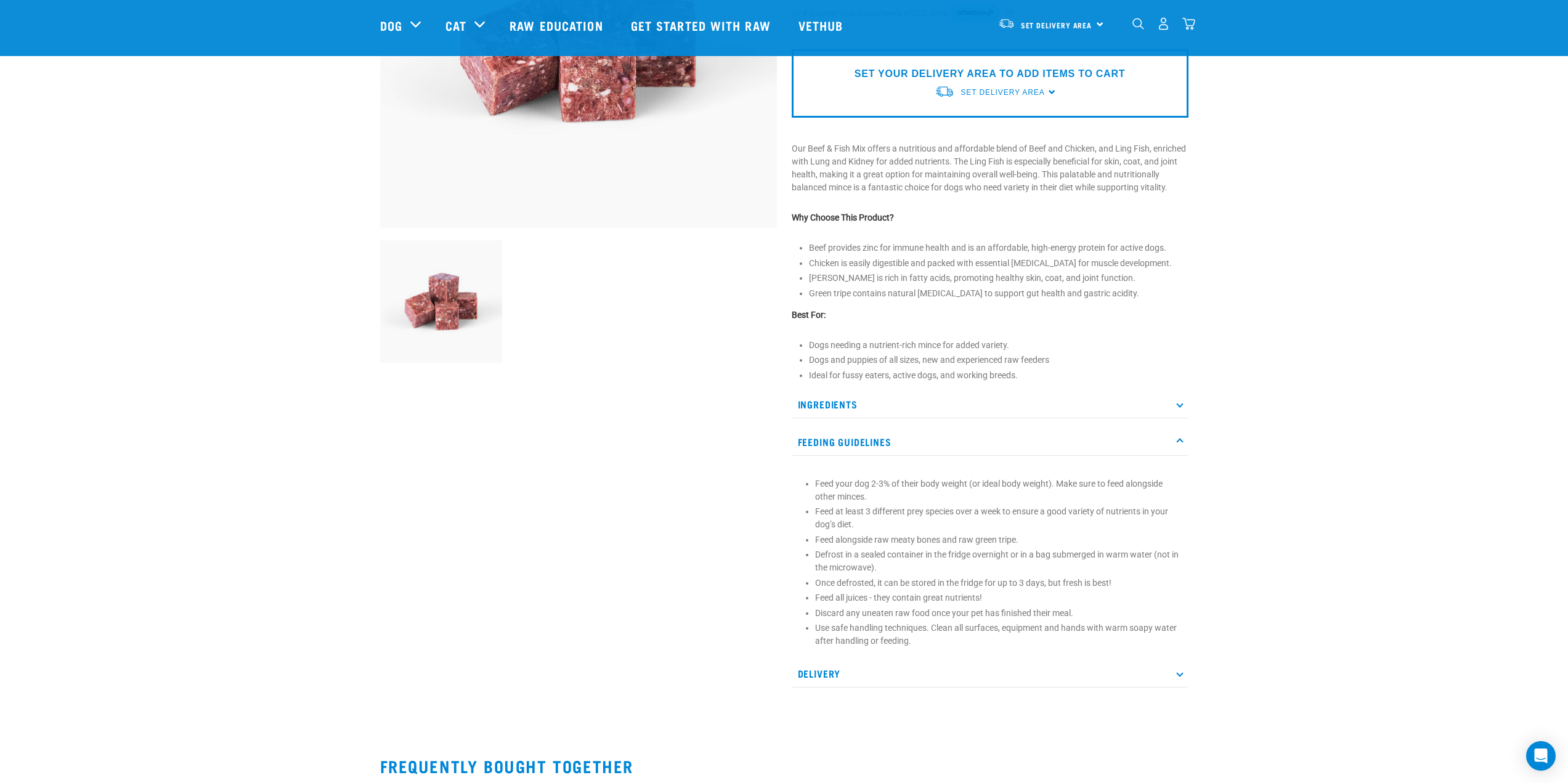
scroll to position [262, 0]
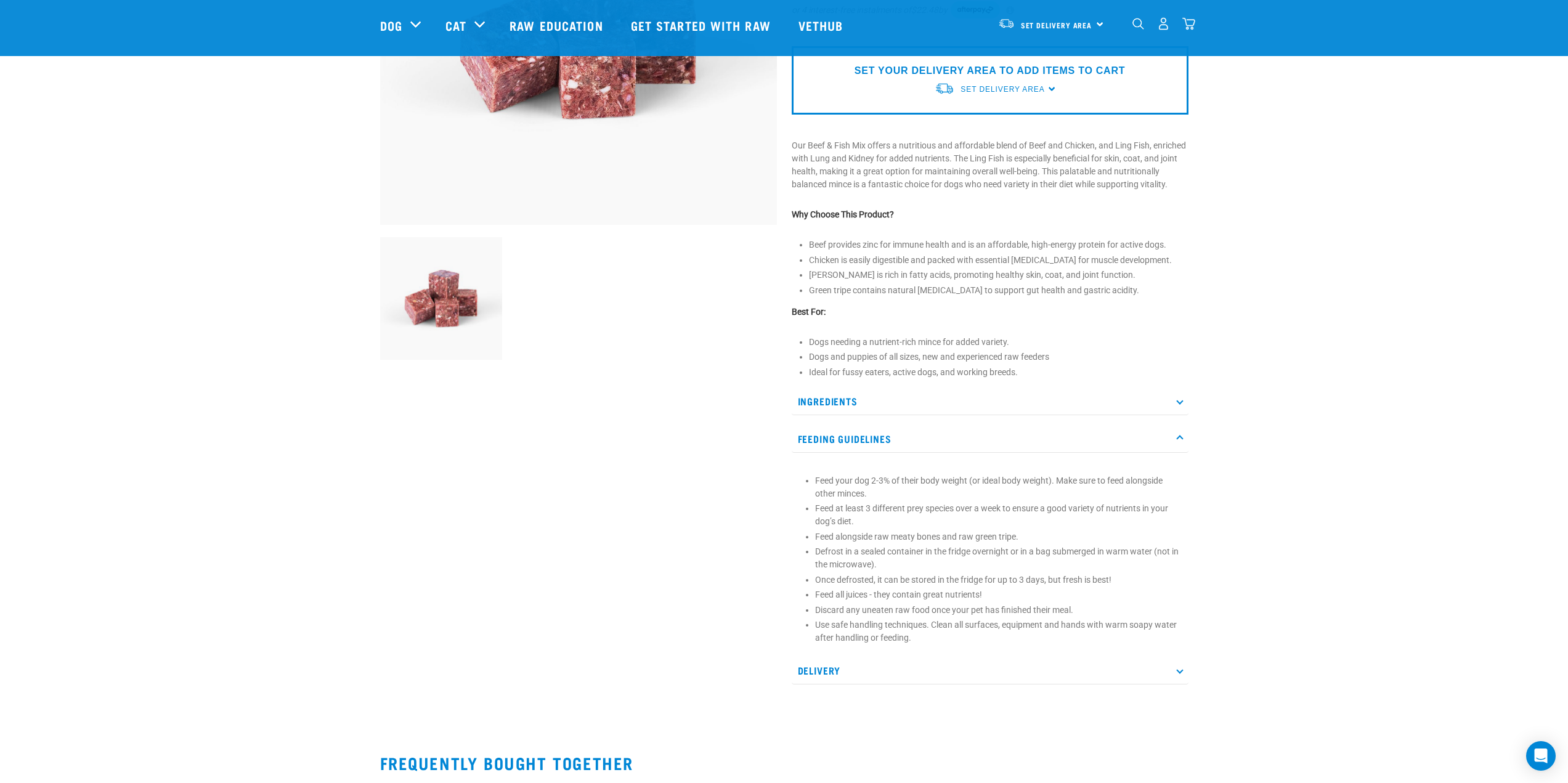
click at [832, 674] on p "Delivery" at bounding box center [989, 670] width 397 height 27
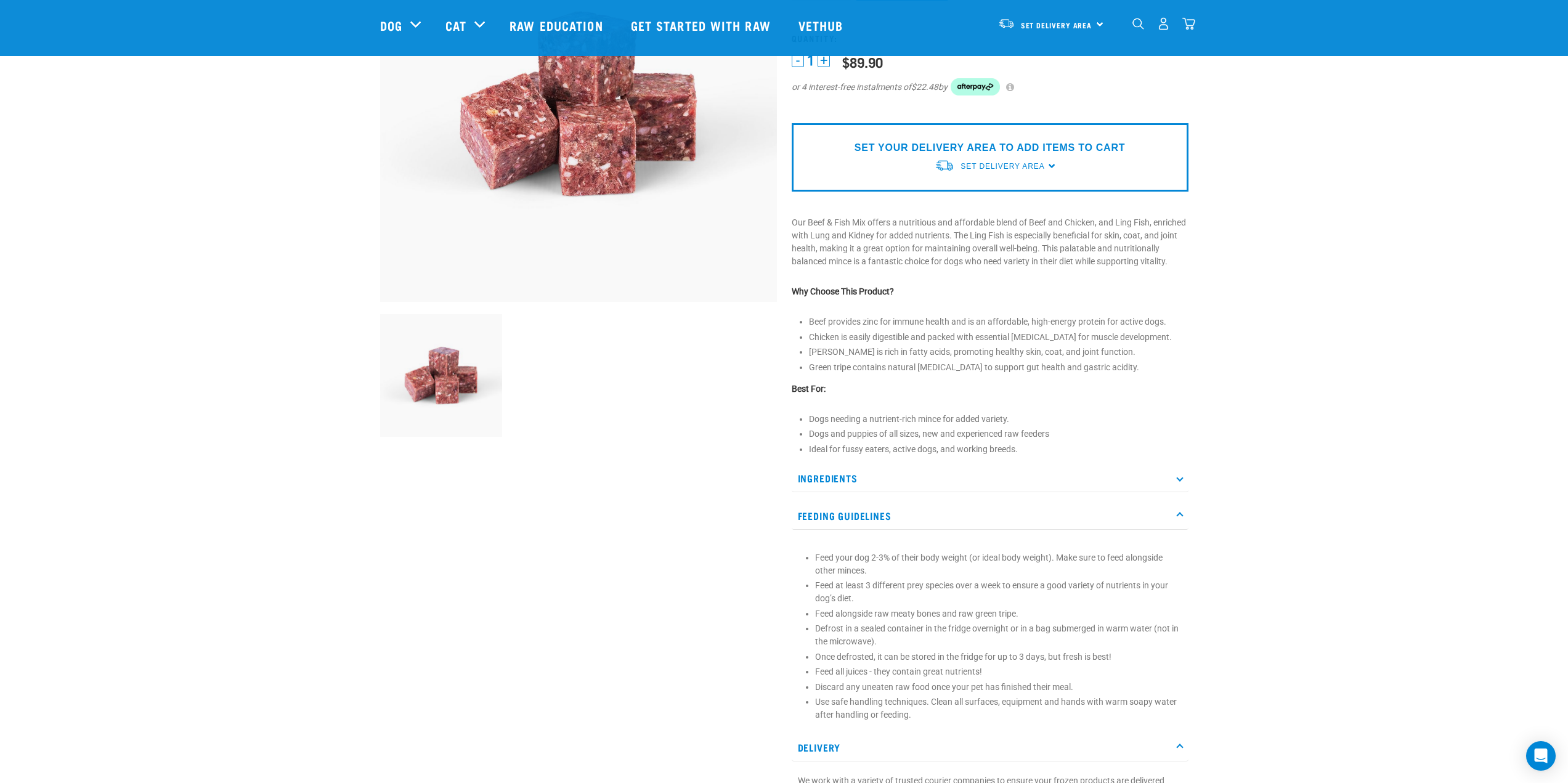
scroll to position [0, 0]
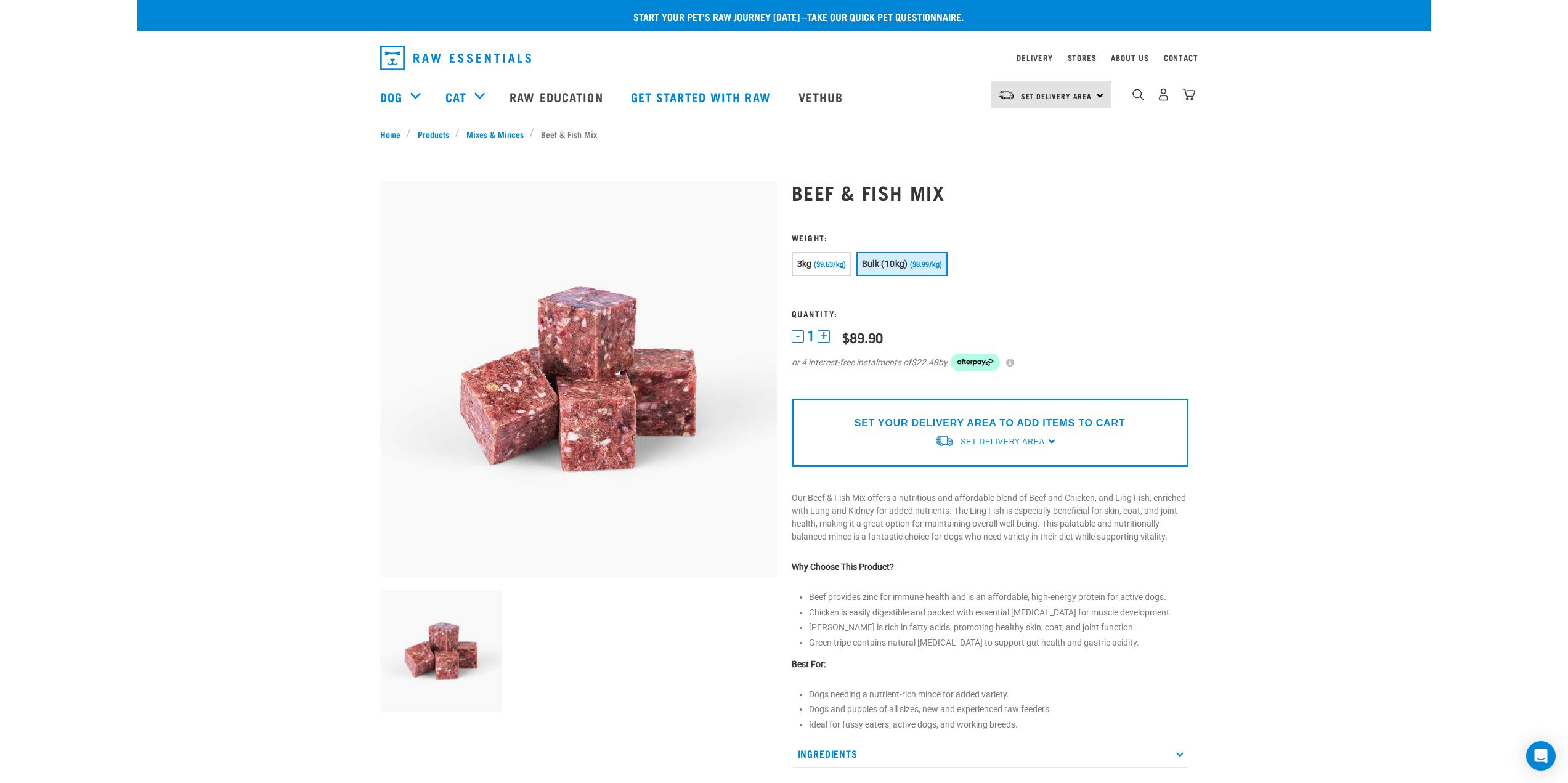
click at [918, 261] on span "($8.99/kg)" at bounding box center [926, 265] width 32 height 8
click at [1021, 437] on span "Set Delivery Area" at bounding box center [1002, 441] width 84 height 8
click at [981, 469] on link "[GEOGRAPHIC_DATA]" at bounding box center [996, 470] width 122 height 21
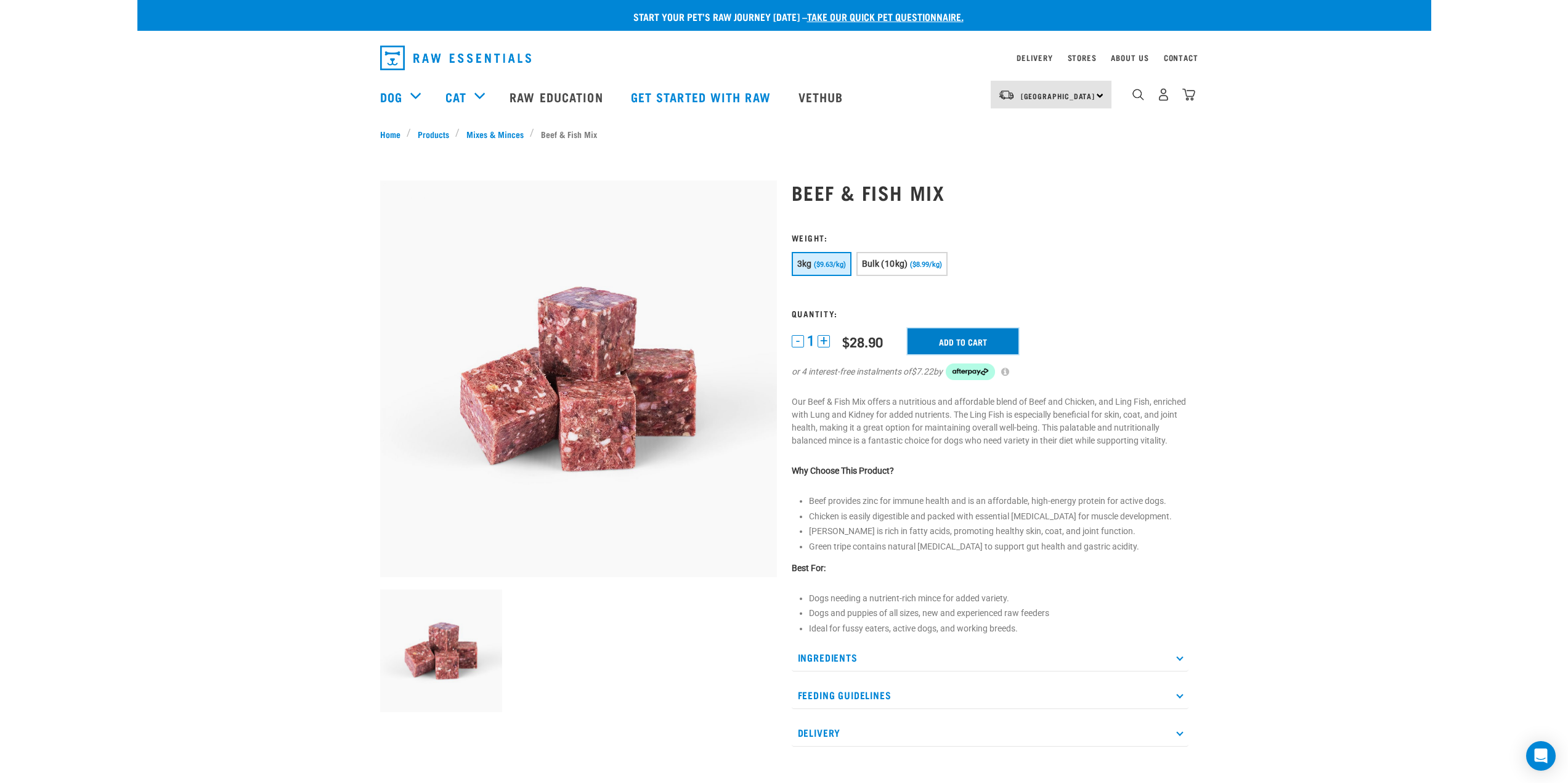
click at [967, 344] on input "Add to cart" at bounding box center [963, 340] width 111 height 25
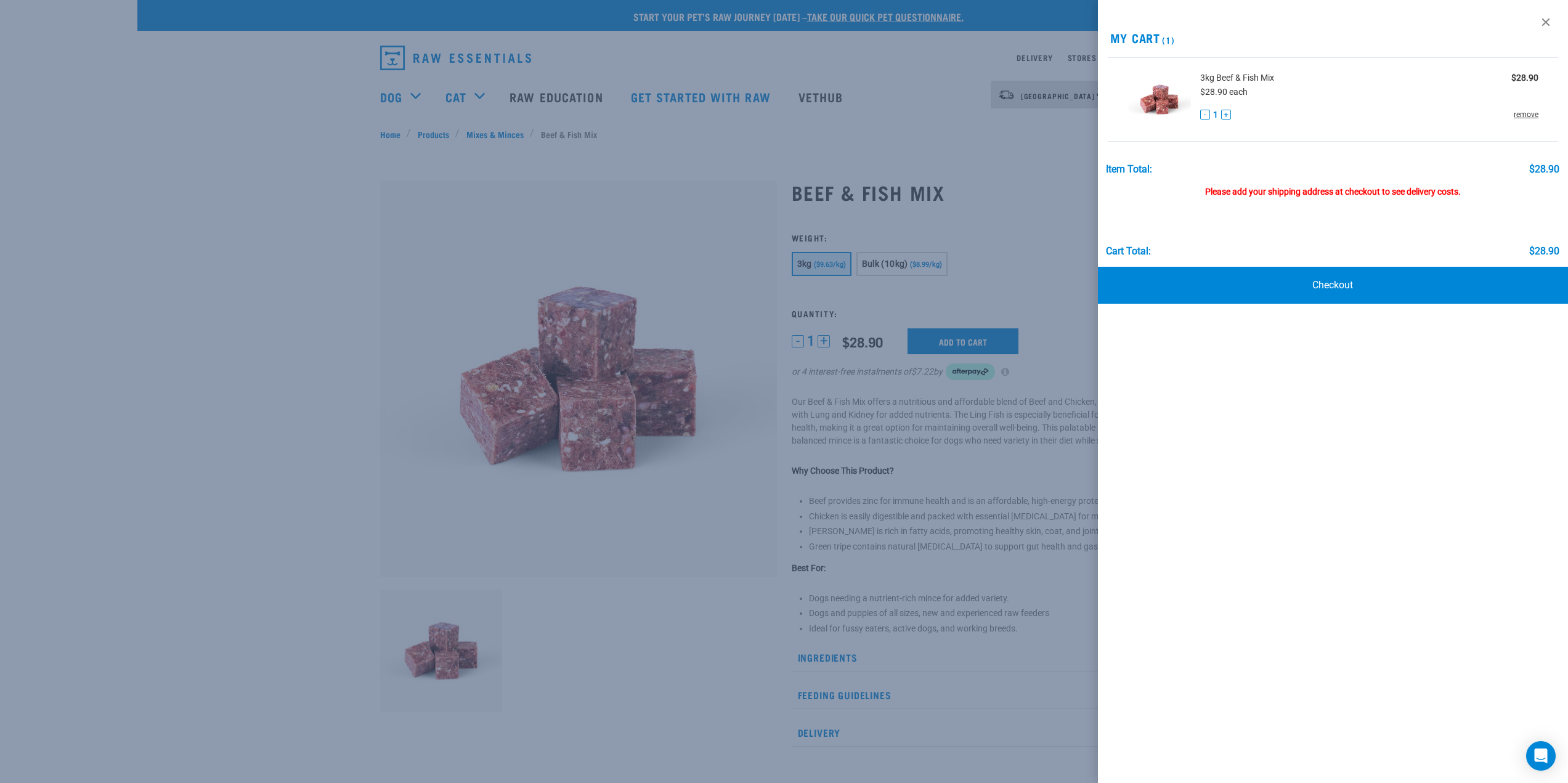
click at [1530, 110] on link "remove" at bounding box center [1526, 115] width 24 height 11
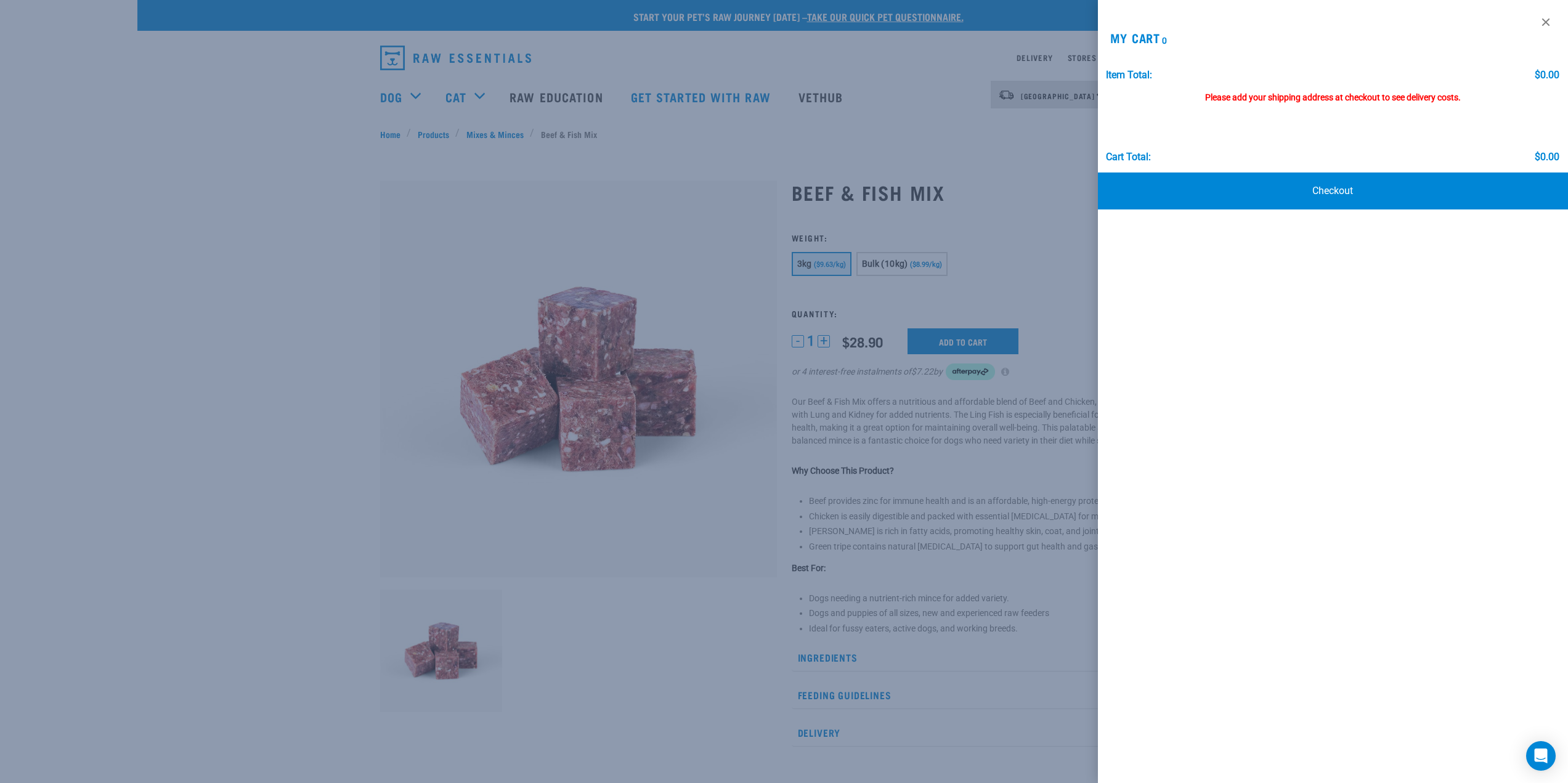
click at [1011, 224] on div at bounding box center [784, 391] width 1568 height 783
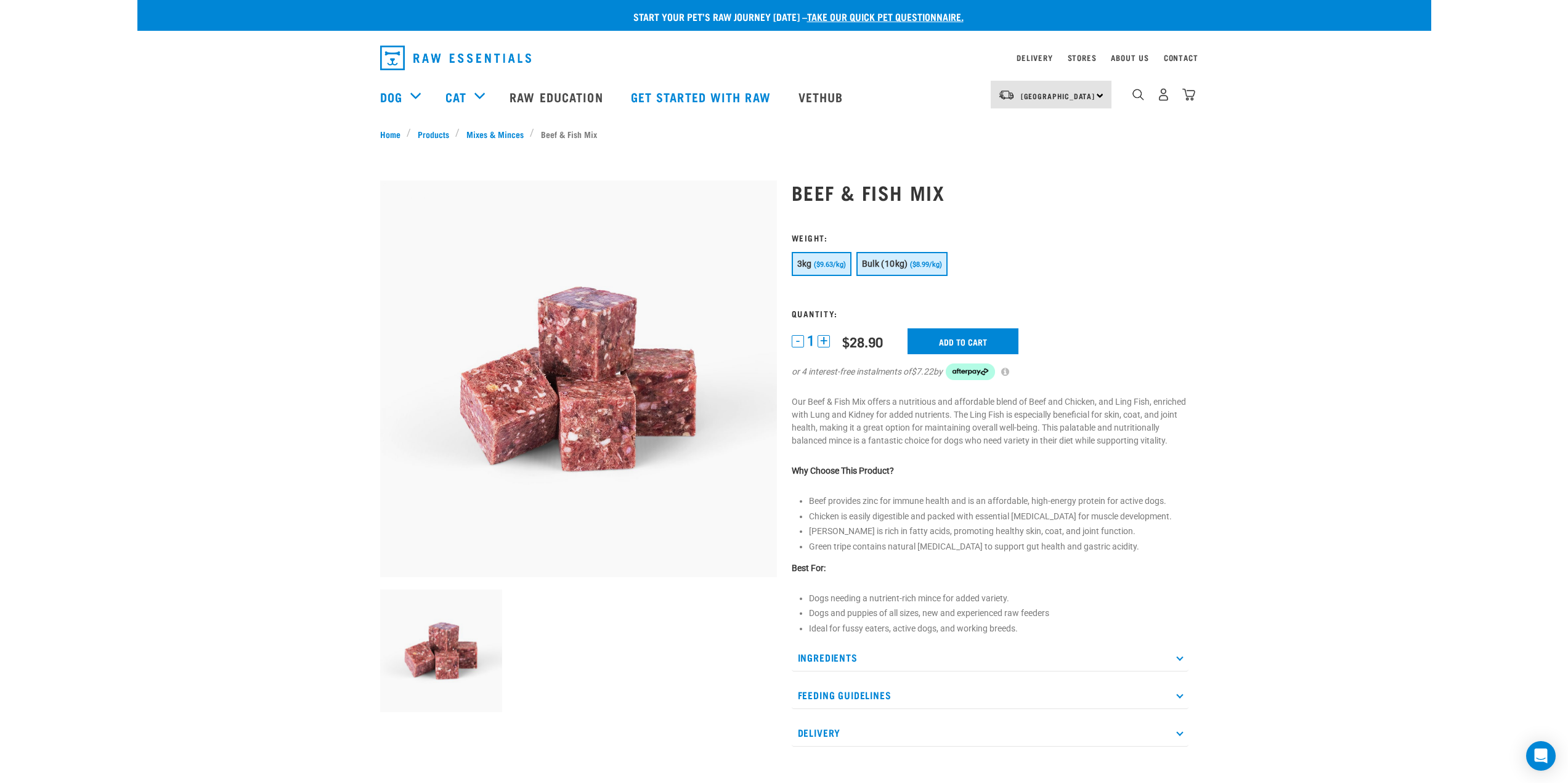
click at [913, 258] on button "Bulk (10kg) ($8.99/kg)" at bounding box center [902, 263] width 91 height 24
click at [965, 342] on input "Add to cart" at bounding box center [963, 340] width 111 height 25
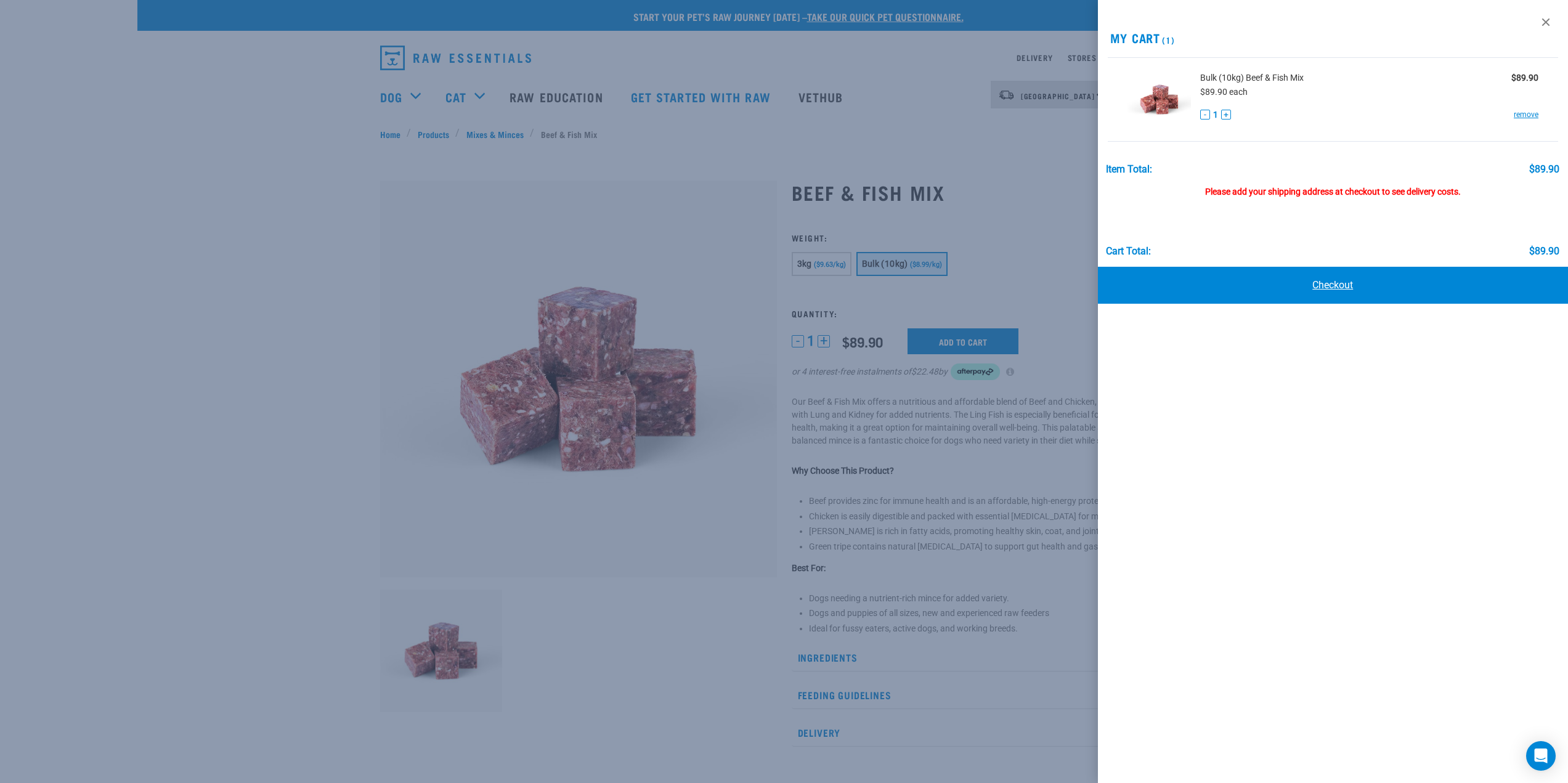
click at [1337, 286] on link "Checkout" at bounding box center [1332, 285] width 470 height 37
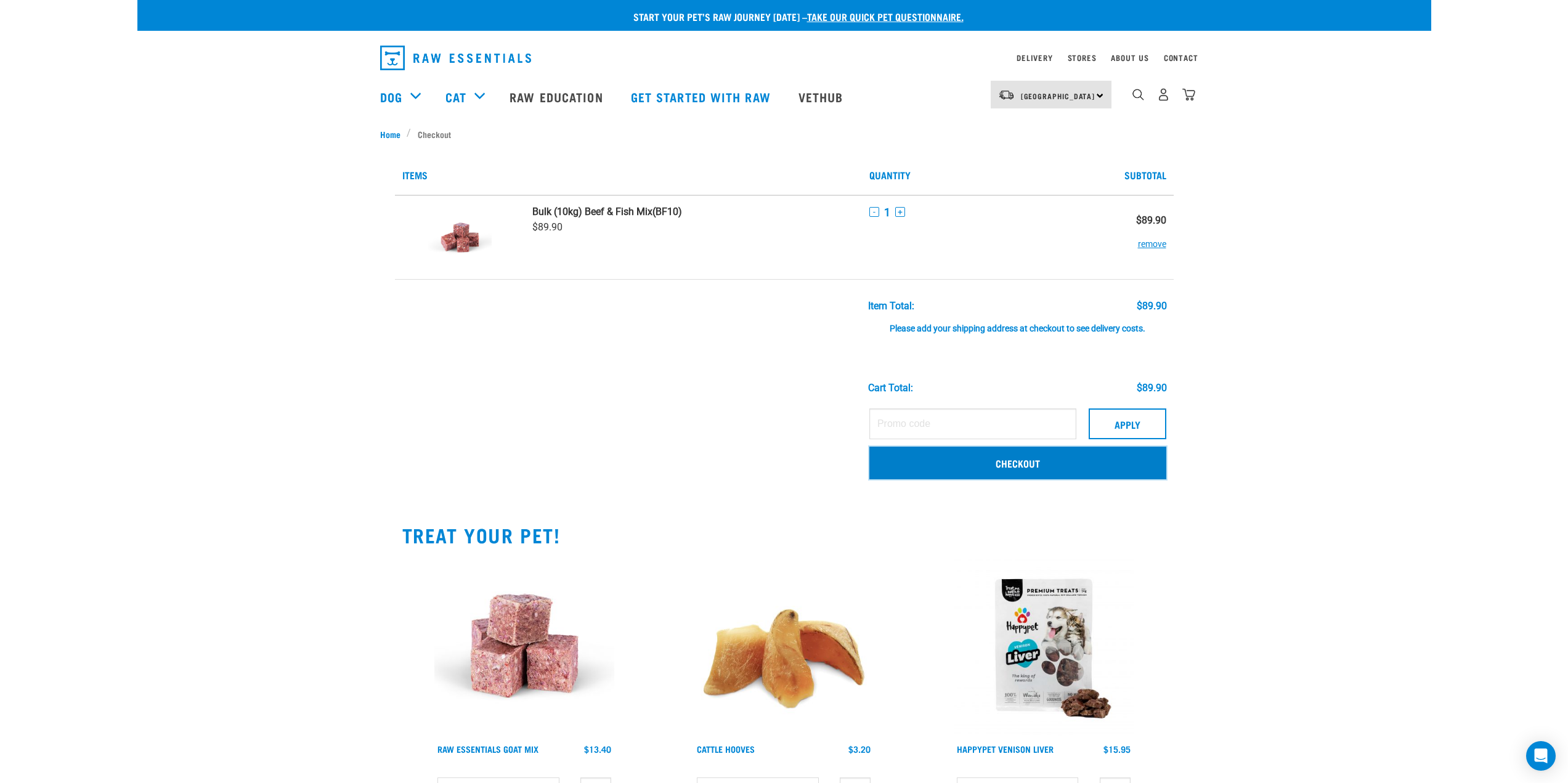
click at [979, 454] on link "Checkout" at bounding box center [1017, 463] width 297 height 32
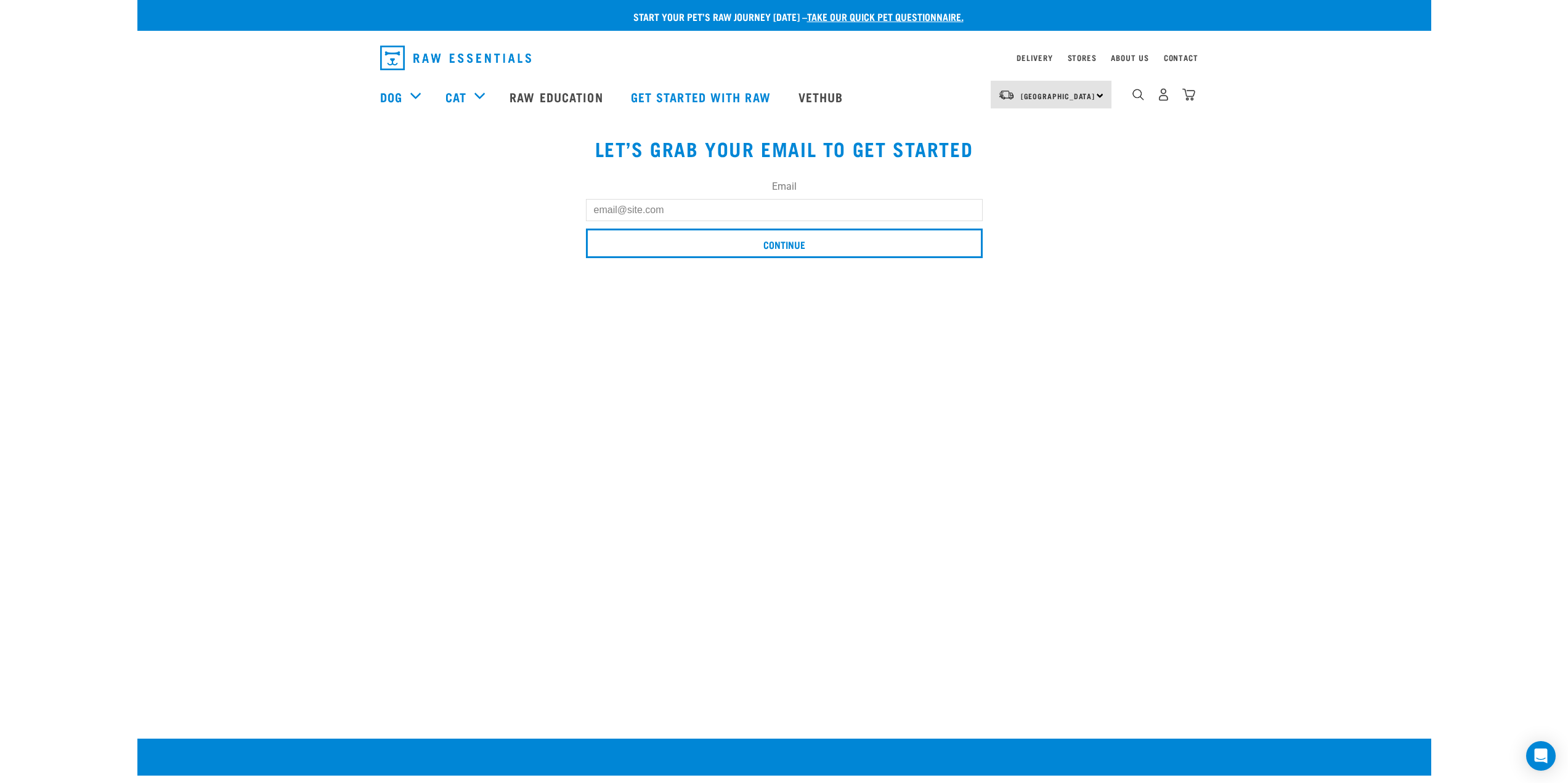
click at [663, 210] on input "Email" at bounding box center [784, 210] width 397 height 23
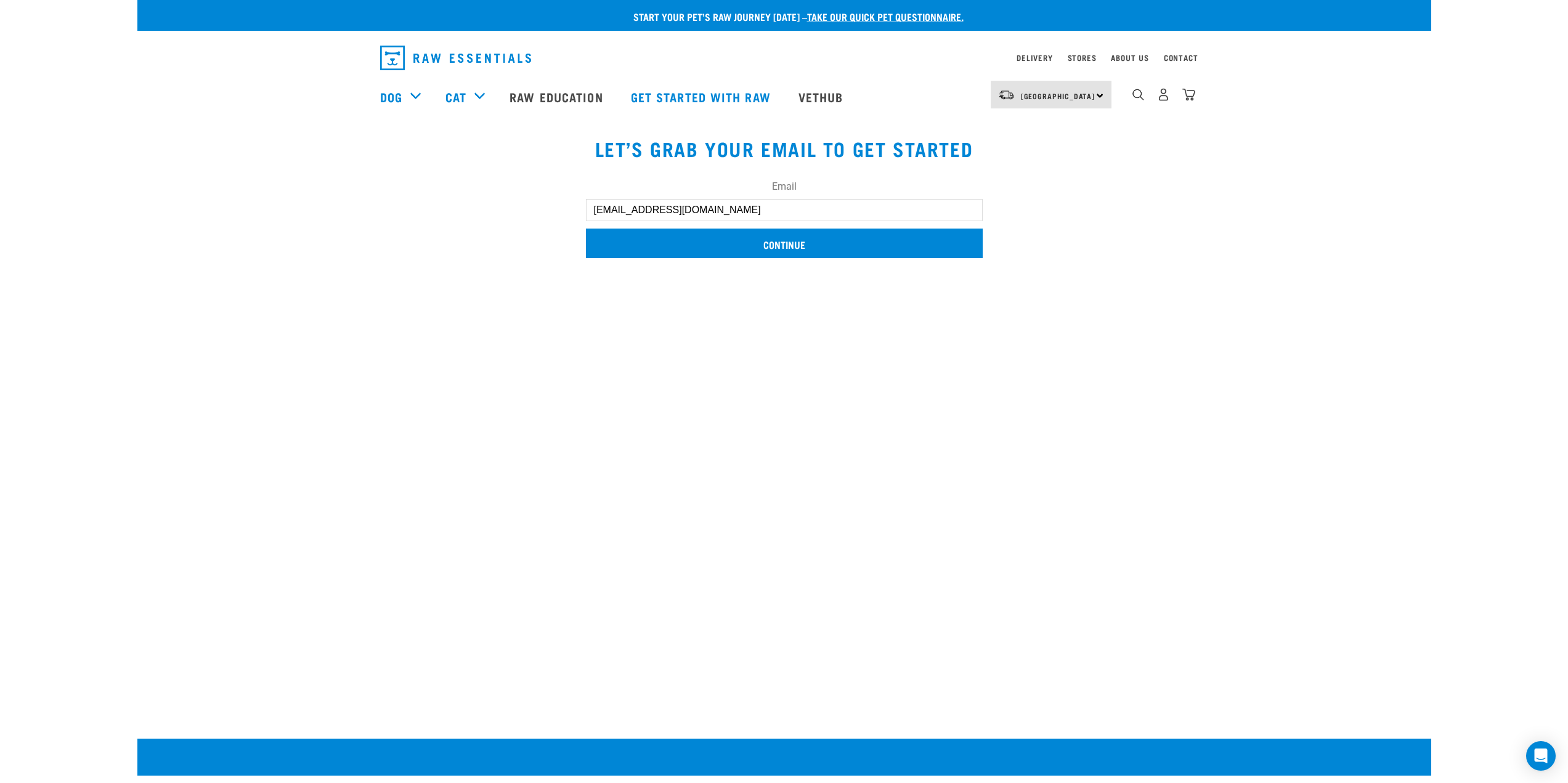
type input "[EMAIL_ADDRESS][DOMAIN_NAME]"
click at [765, 239] on input "Continue" at bounding box center [784, 243] width 397 height 29
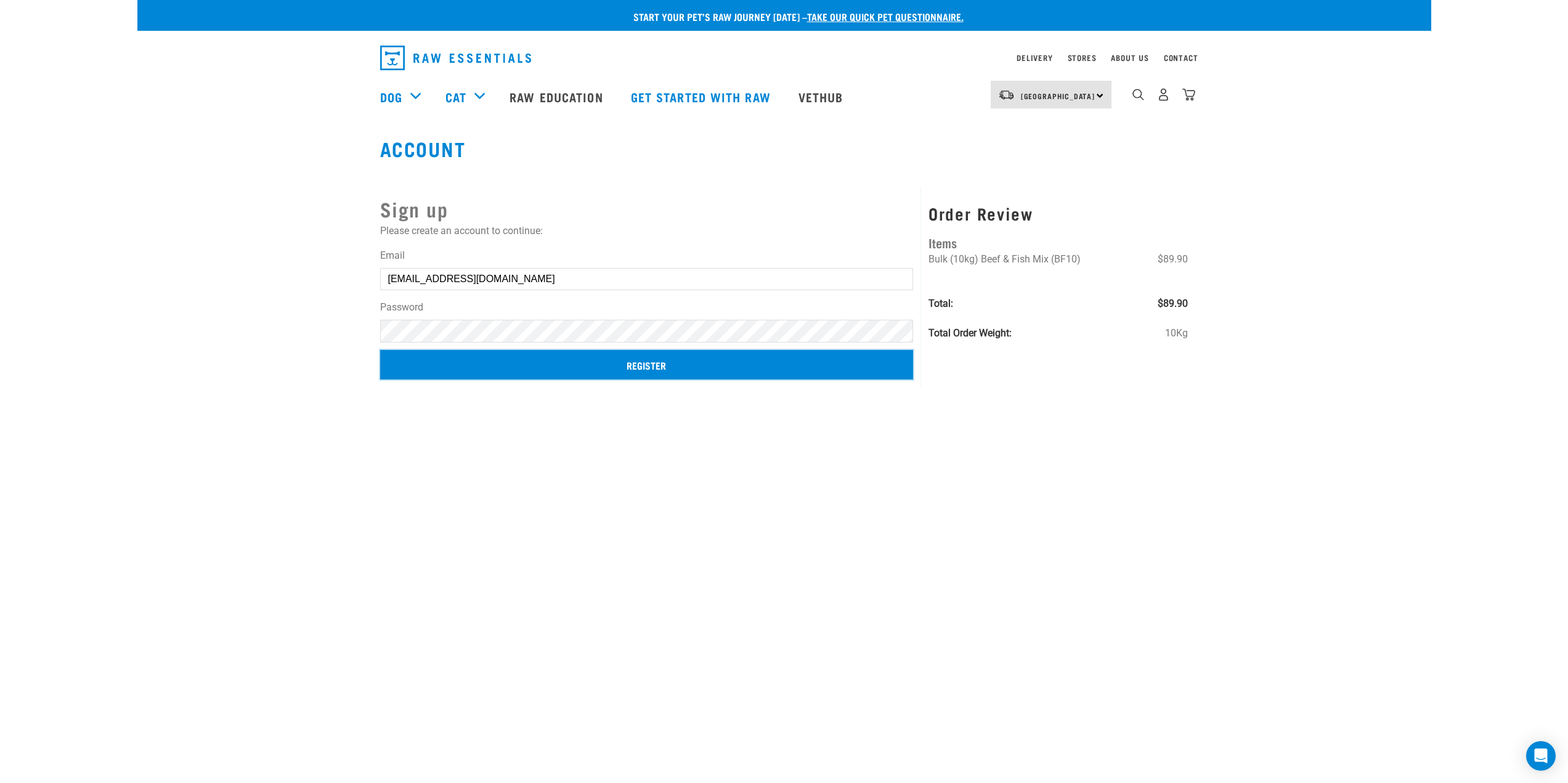
click at [646, 368] on input "Register" at bounding box center [646, 364] width 533 height 29
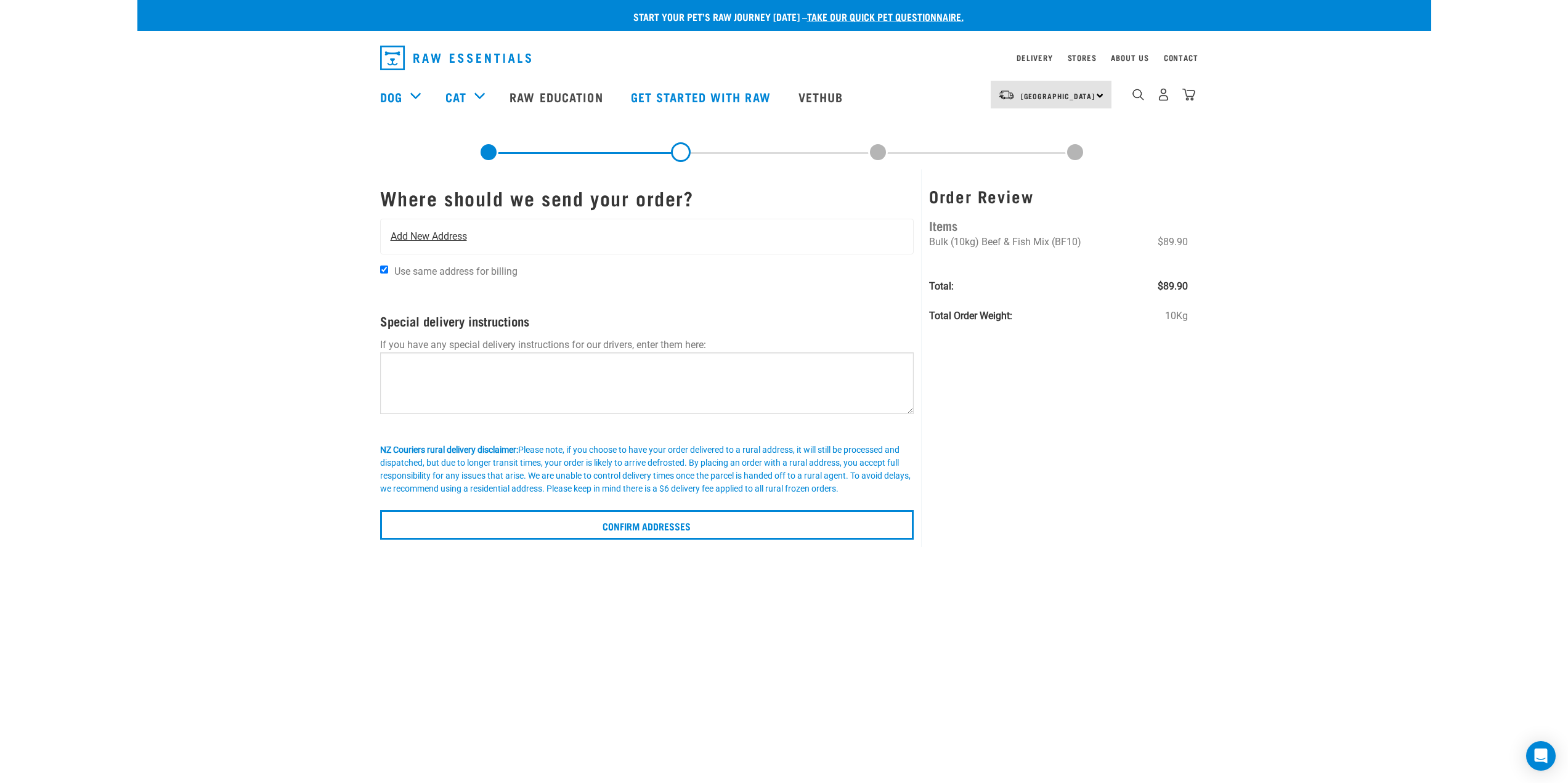
click at [467, 243] on span "Add New Address" at bounding box center [428, 237] width 76 height 15
click at [451, 240] on span "Add New Address" at bounding box center [428, 237] width 76 height 15
click at [438, 234] on span "Add New Address" at bounding box center [428, 237] width 76 height 15
click at [482, 233] on div "Add New Address" at bounding box center [646, 237] width 532 height 35
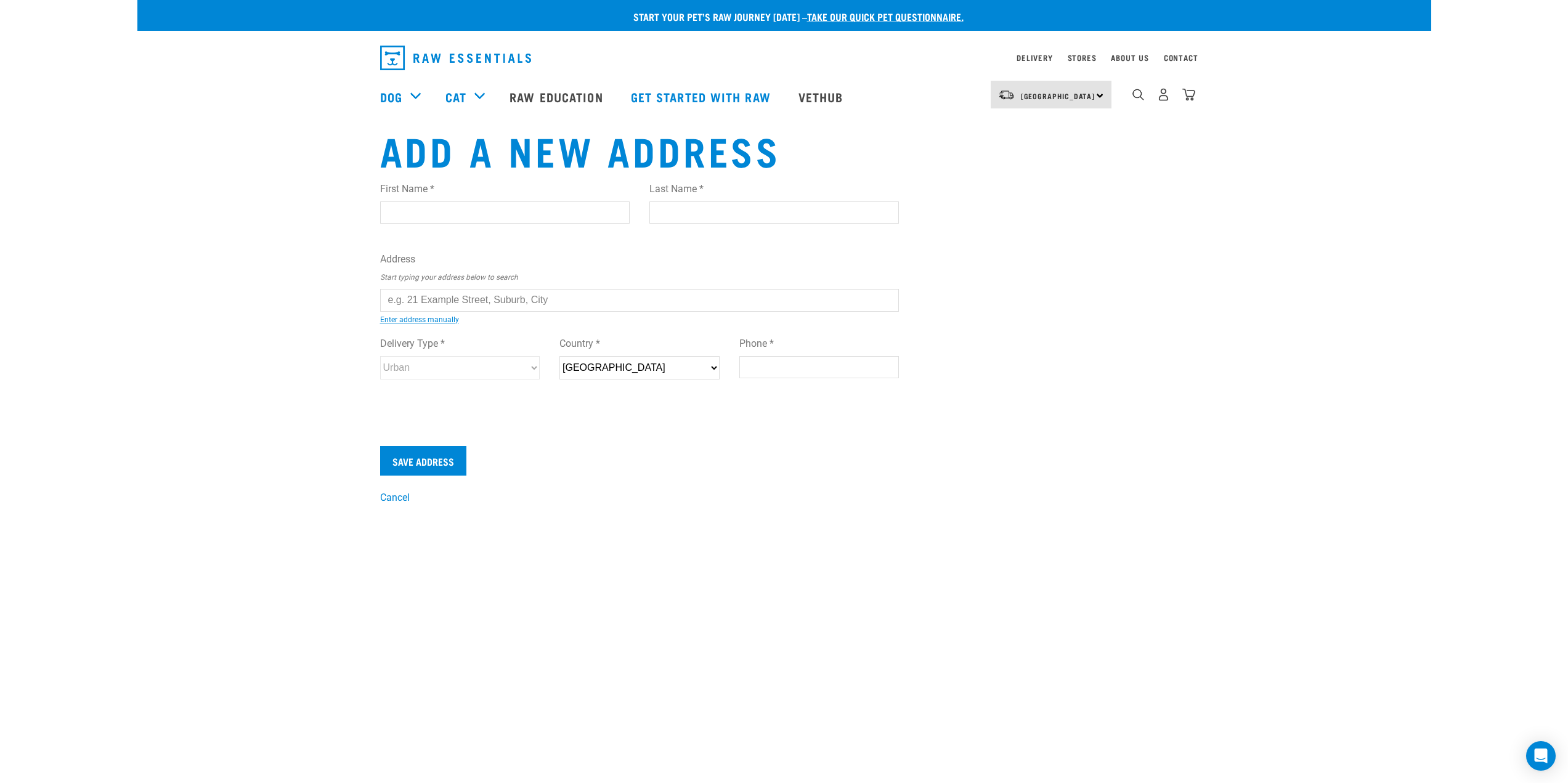
click at [449, 213] on input "First Name *" at bounding box center [504, 213] width 250 height 23
type input "Claudia"
type input "Bravo"
click at [436, 307] on input "text" at bounding box center [639, 301] width 519 height 23
type input "110 Voyager Drive, Gulf Harbour, Whangaparaoa 0930"
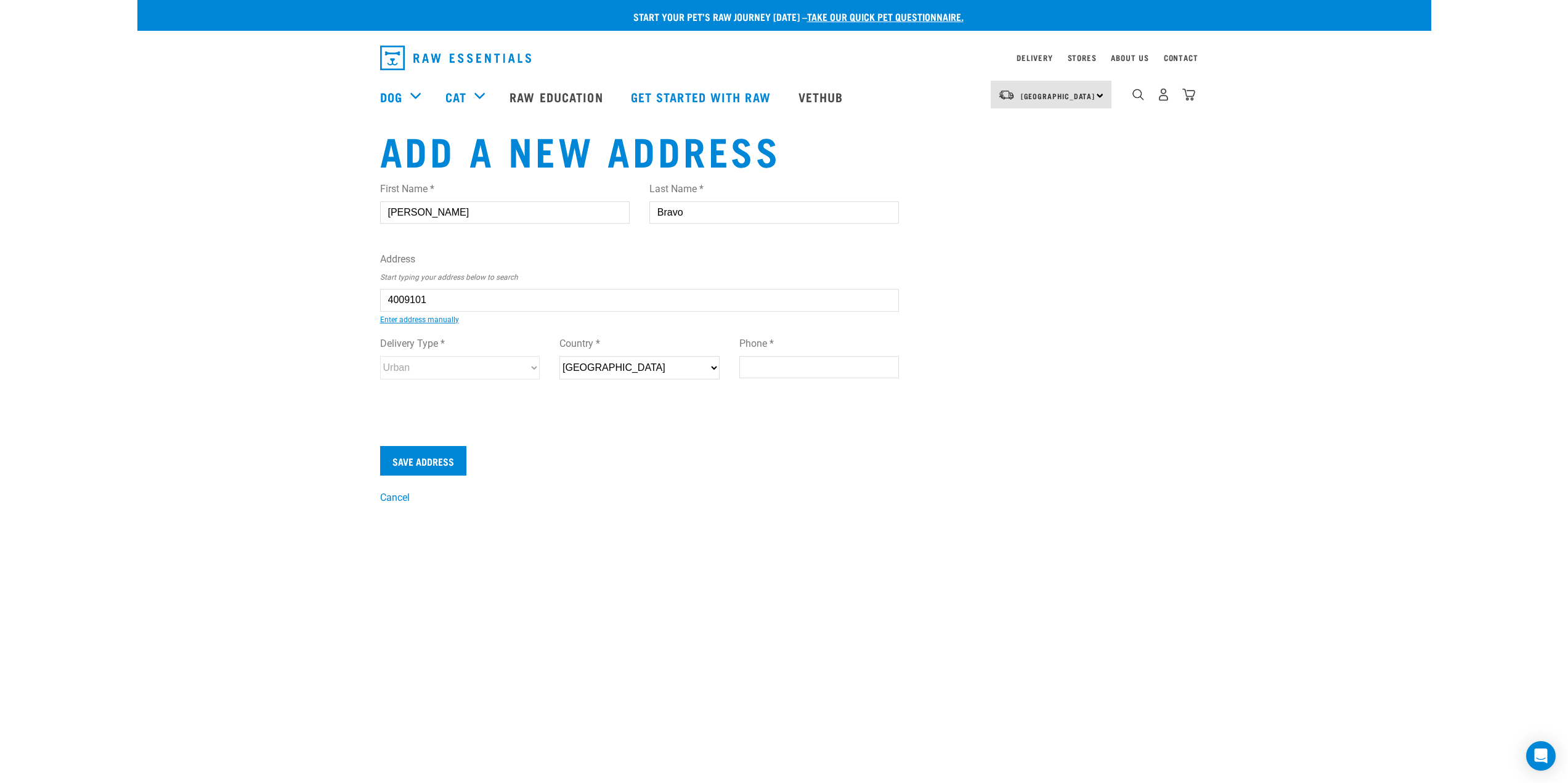
type input "110 Voyager Drive"
type input "Gulf Harbour"
type input "Auckland"
select select "AUK"
type input "0930"
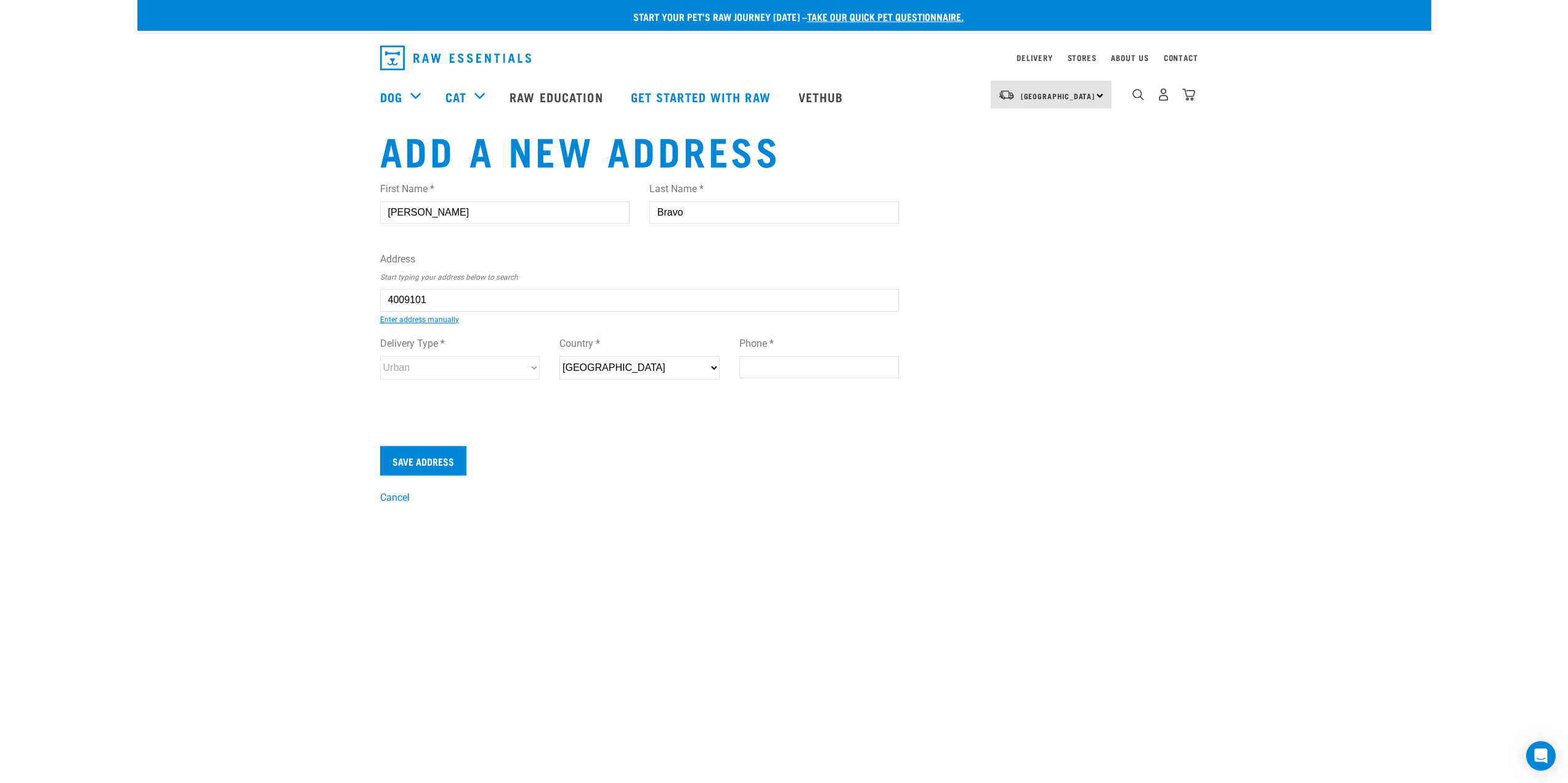
select select "Urban"
drag, startPoint x: 436, startPoint y: 300, endPoint x: 314, endPoint y: 286, distance: 122.8
click at [314, 286] on div "Start your pet’s raw journey today – take our quick pet questionnaire. Delivery…" at bounding box center [784, 253] width 1294 height 505
type input "110 Voyager Drive, Gulf Harbour, Whangaparaoa 0930"
click at [781, 364] on input "Phone *" at bounding box center [819, 367] width 160 height 23
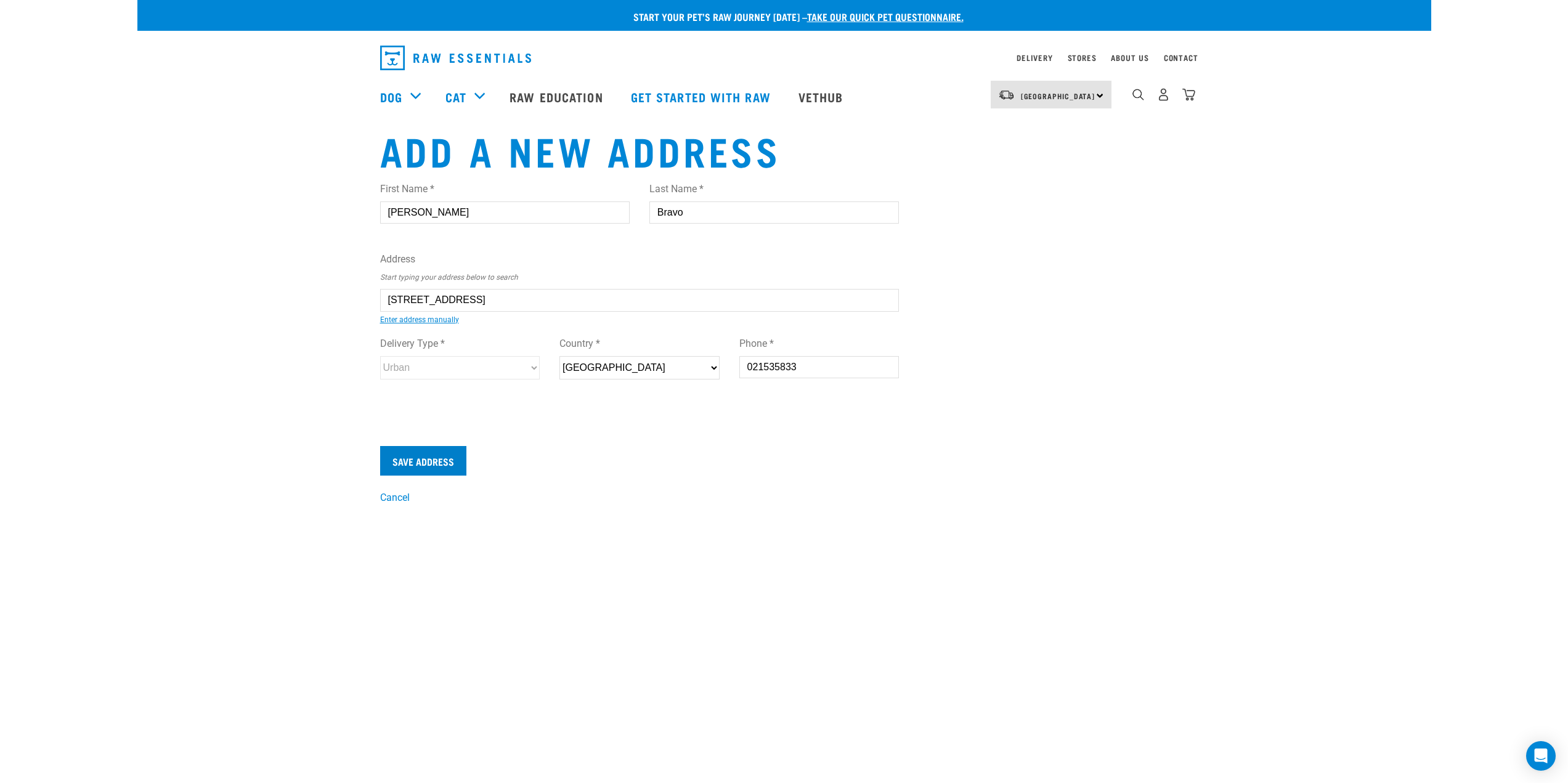
type input "021535833"
click at [432, 460] on input "Save Address" at bounding box center [423, 460] width 87 height 29
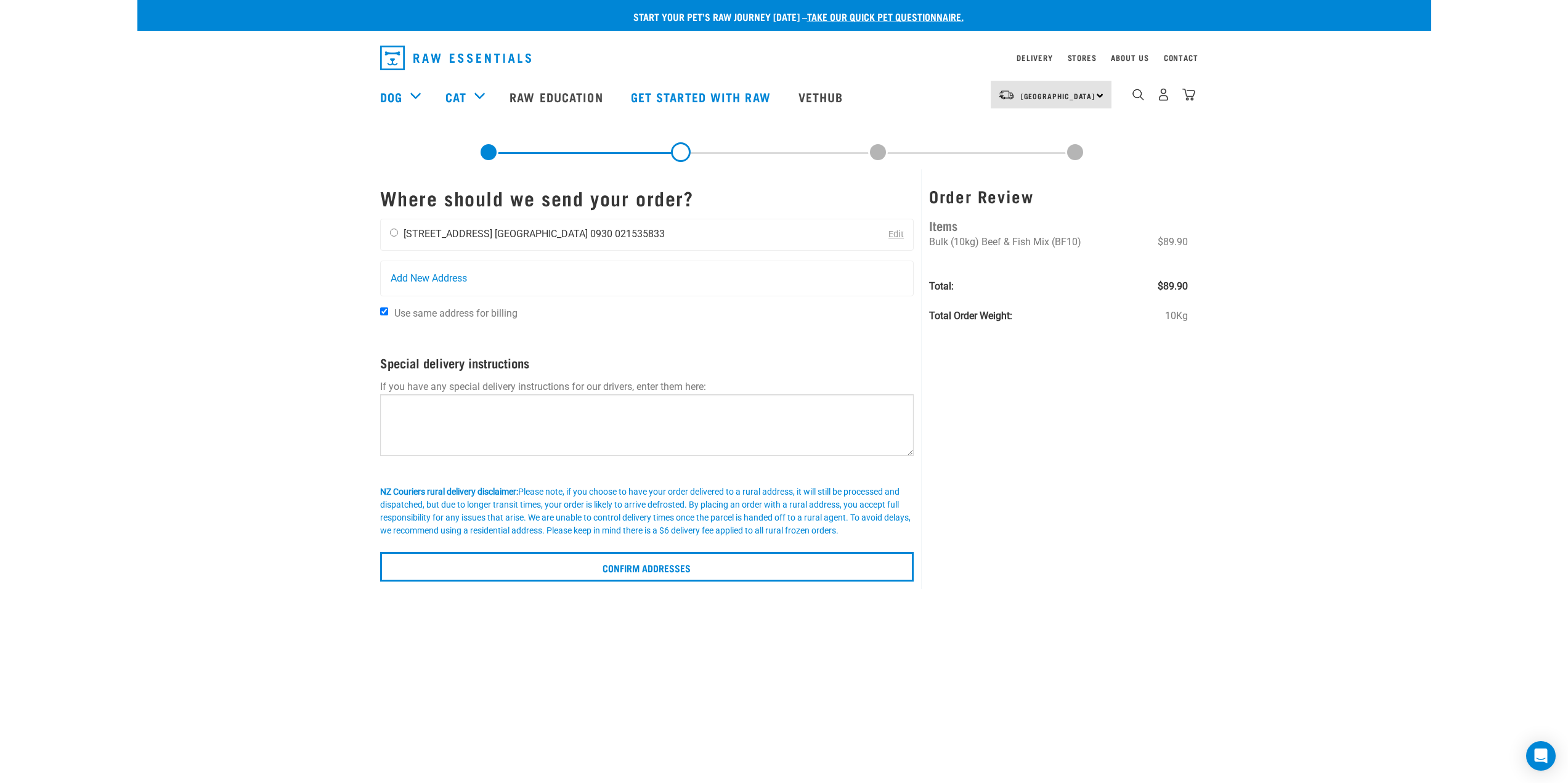
click at [395, 232] on input "radio" at bounding box center [394, 233] width 8 height 8
radio input "true"
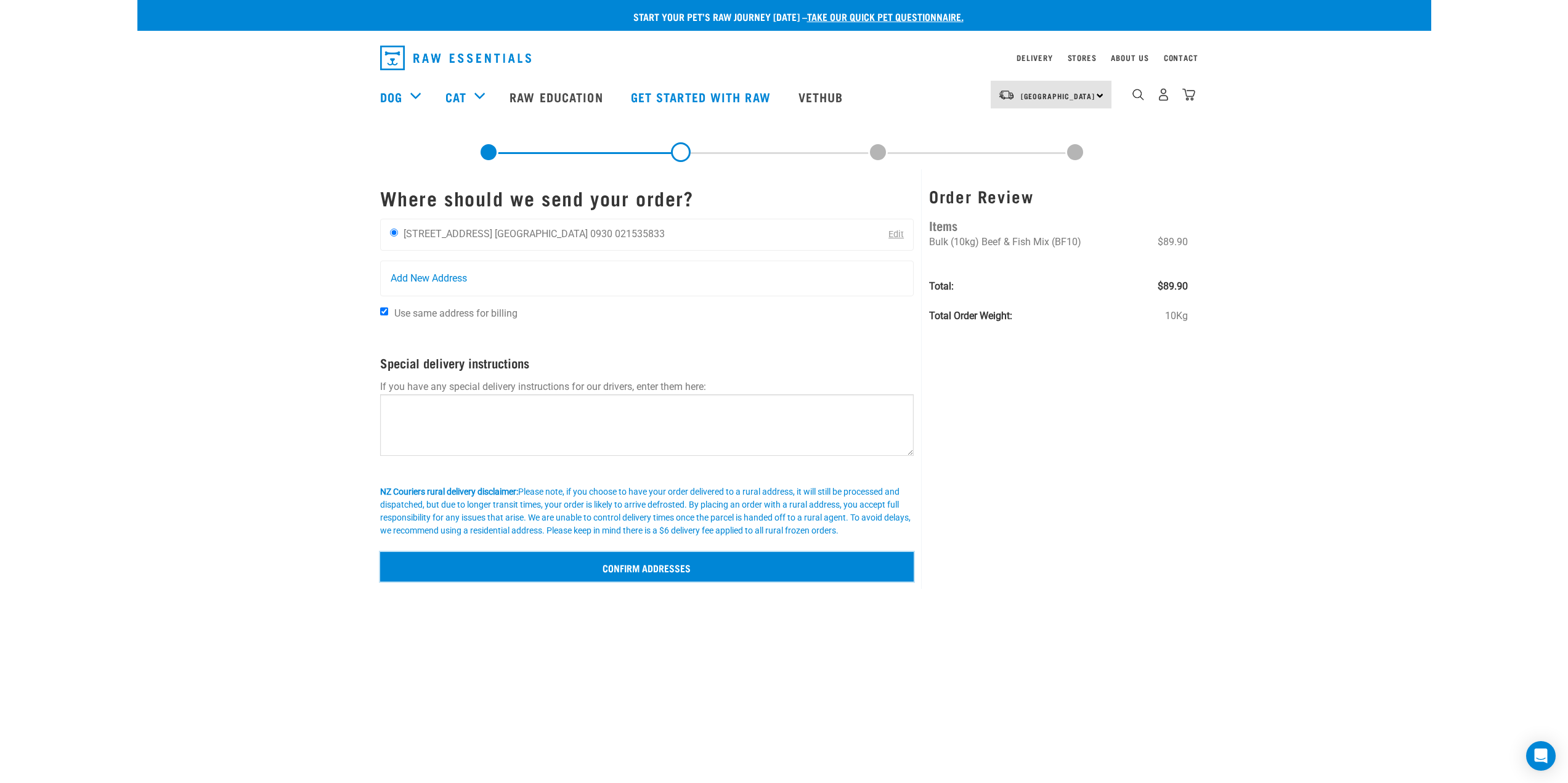
click at [649, 568] on input "Confirm addresses" at bounding box center [646, 566] width 534 height 29
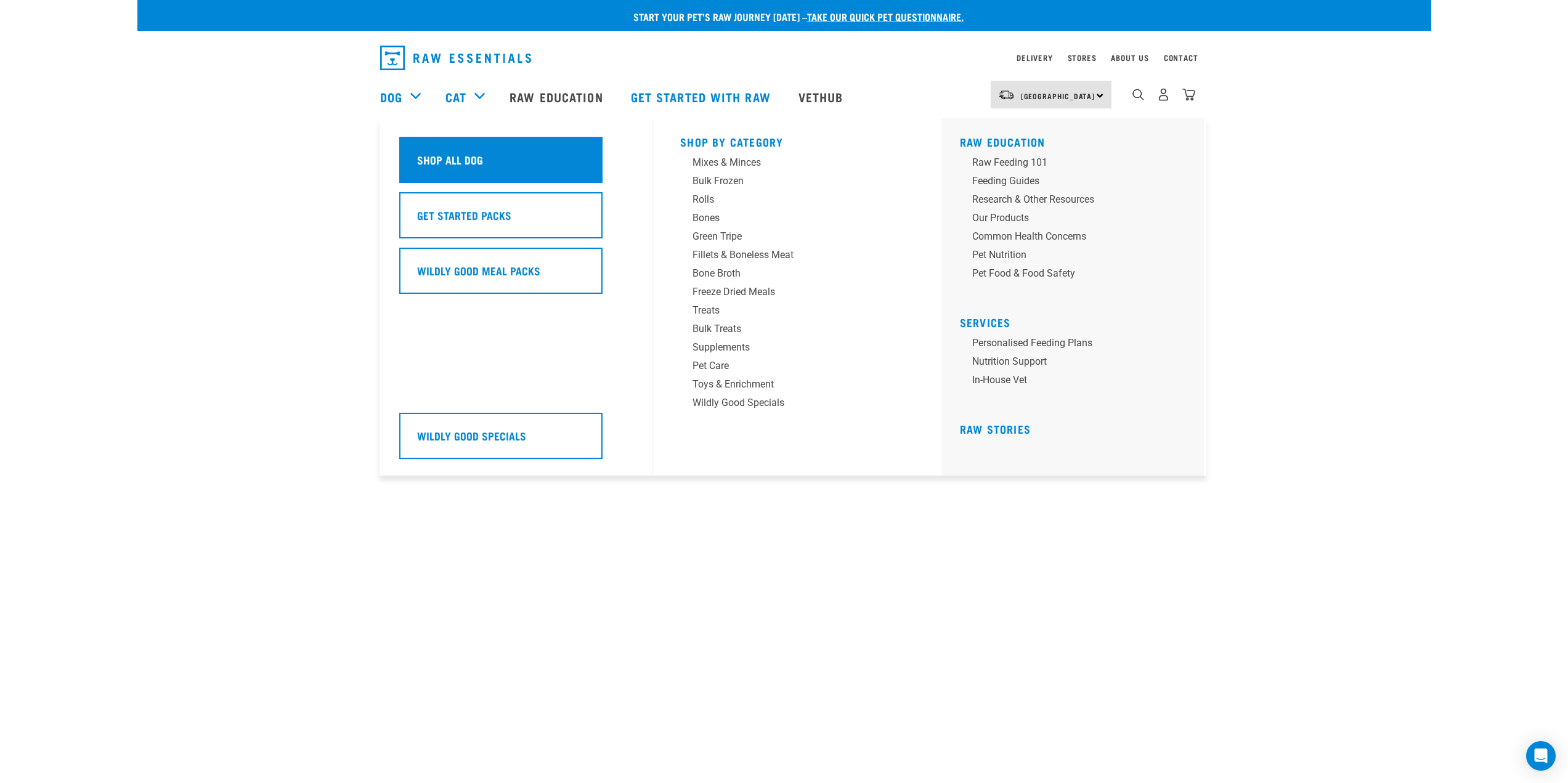
click at [472, 173] on div "Shop All Dog" at bounding box center [501, 159] width 204 height 46
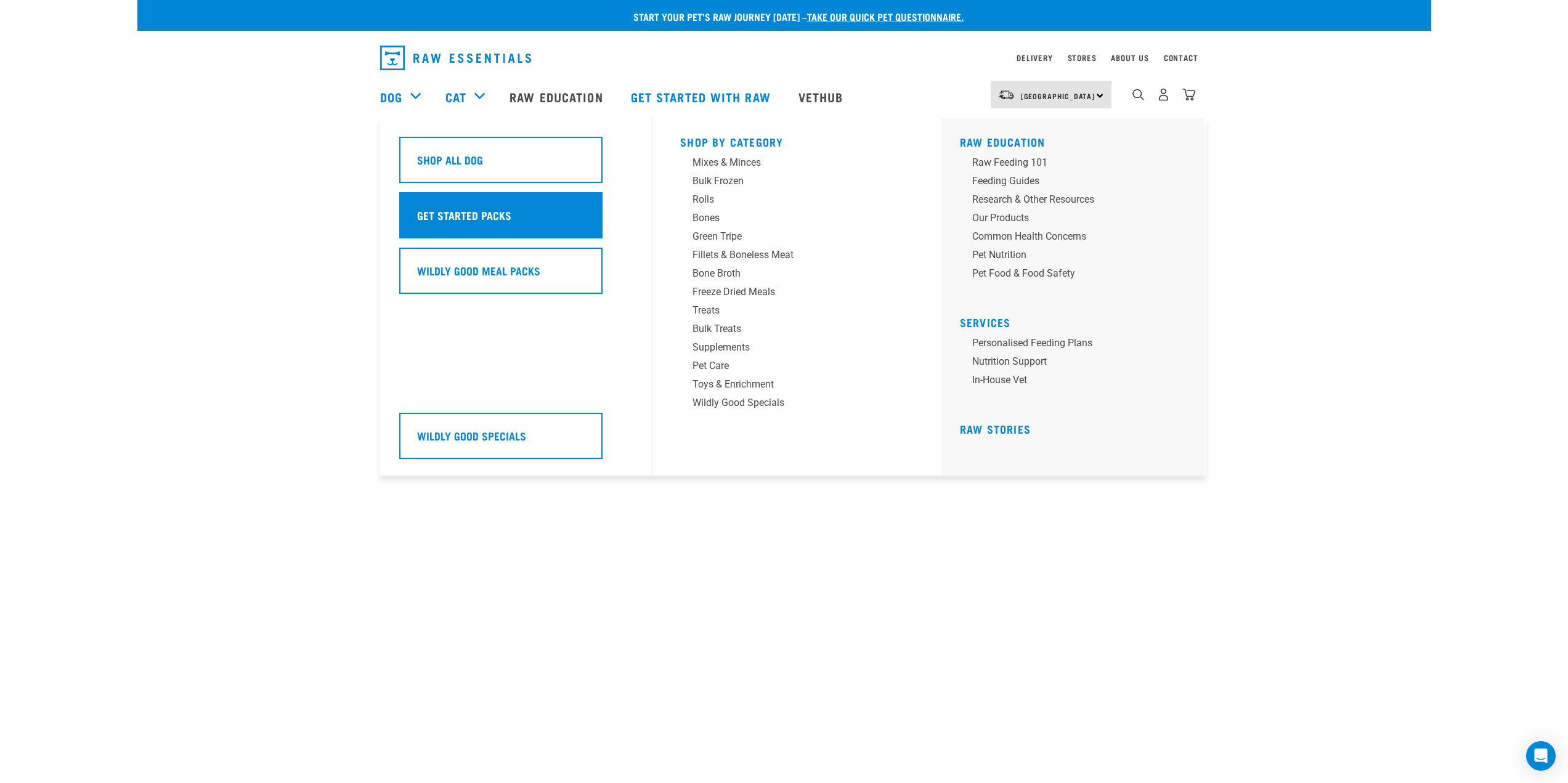
click at [480, 211] on h5 "Get Started Packs" at bounding box center [465, 215] width 94 height 16
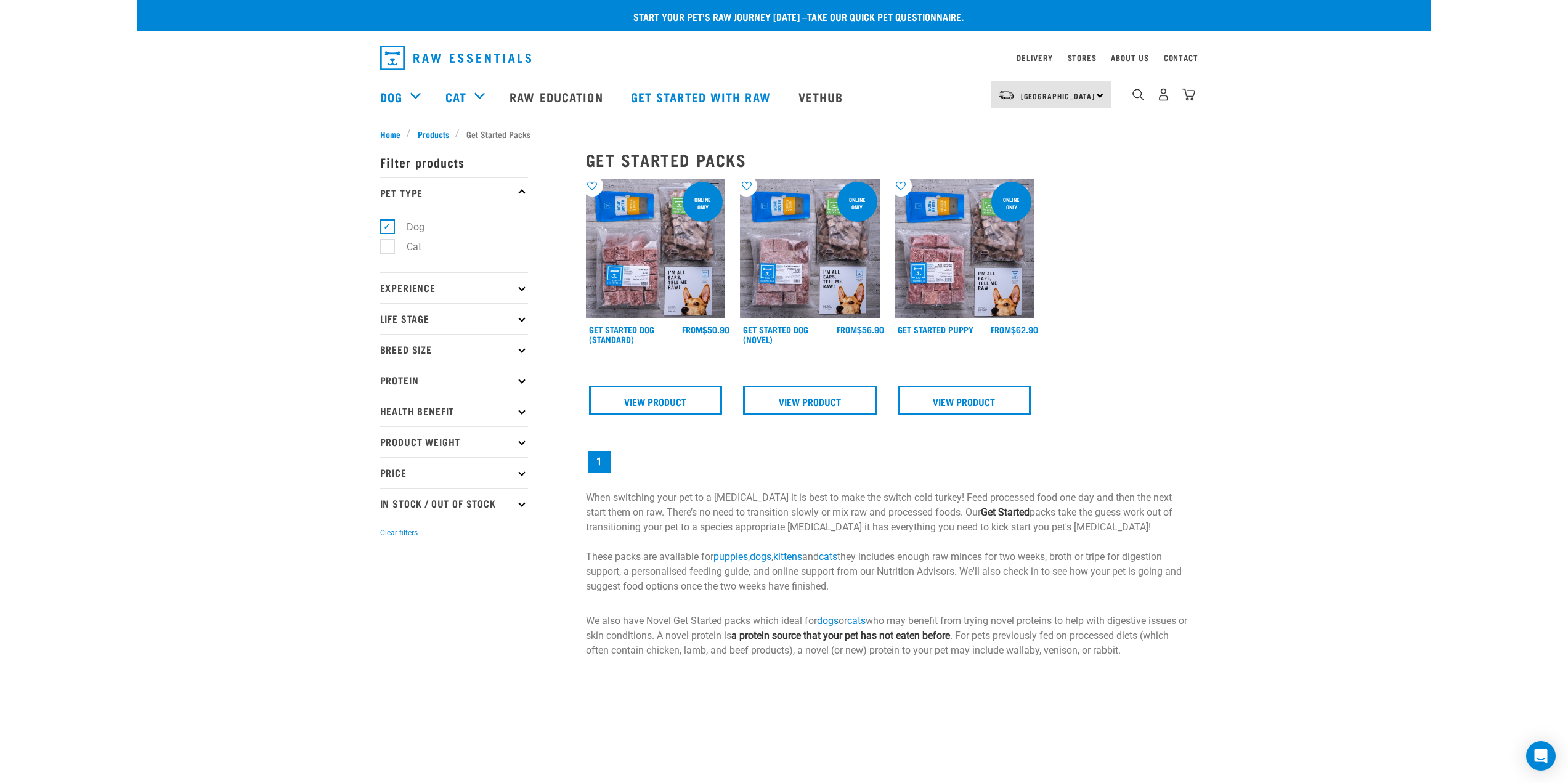
click at [518, 285] on p "Experience" at bounding box center [453, 287] width 148 height 31
click at [393, 321] on label "New Raw Feeder" at bounding box center [435, 321] width 97 height 15
click at [388, 321] on input "New Raw Feeder" at bounding box center [384, 319] width 8 height 8
checkbox input "true"
click at [517, 382] on p "Life Stage" at bounding box center [453, 382] width 148 height 31
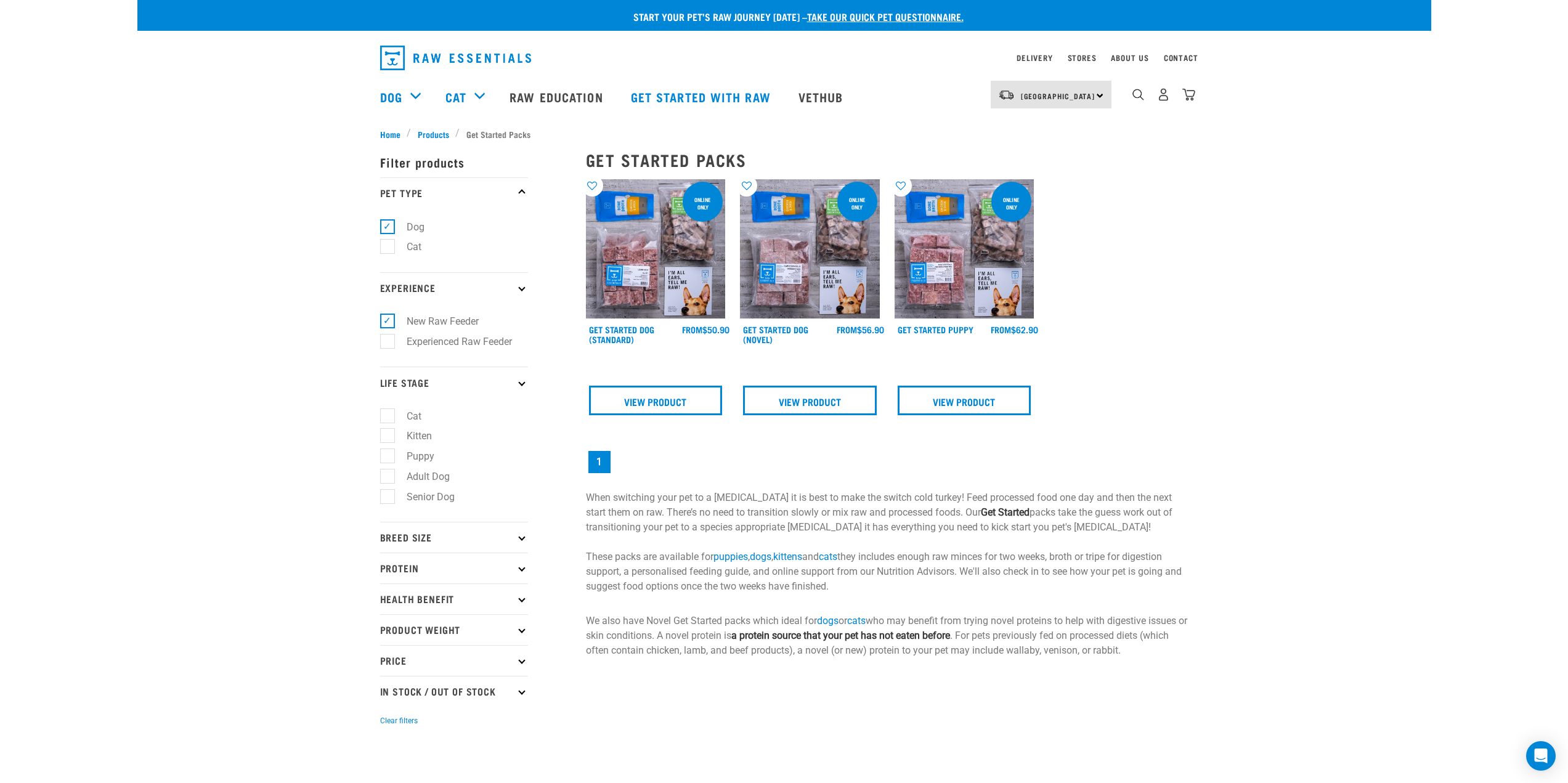
click at [387, 457] on label "Puppy" at bounding box center [414, 456] width 53 height 15
click at [386, 457] on input "Puppy" at bounding box center [384, 454] width 8 height 8
checkbox input "true"
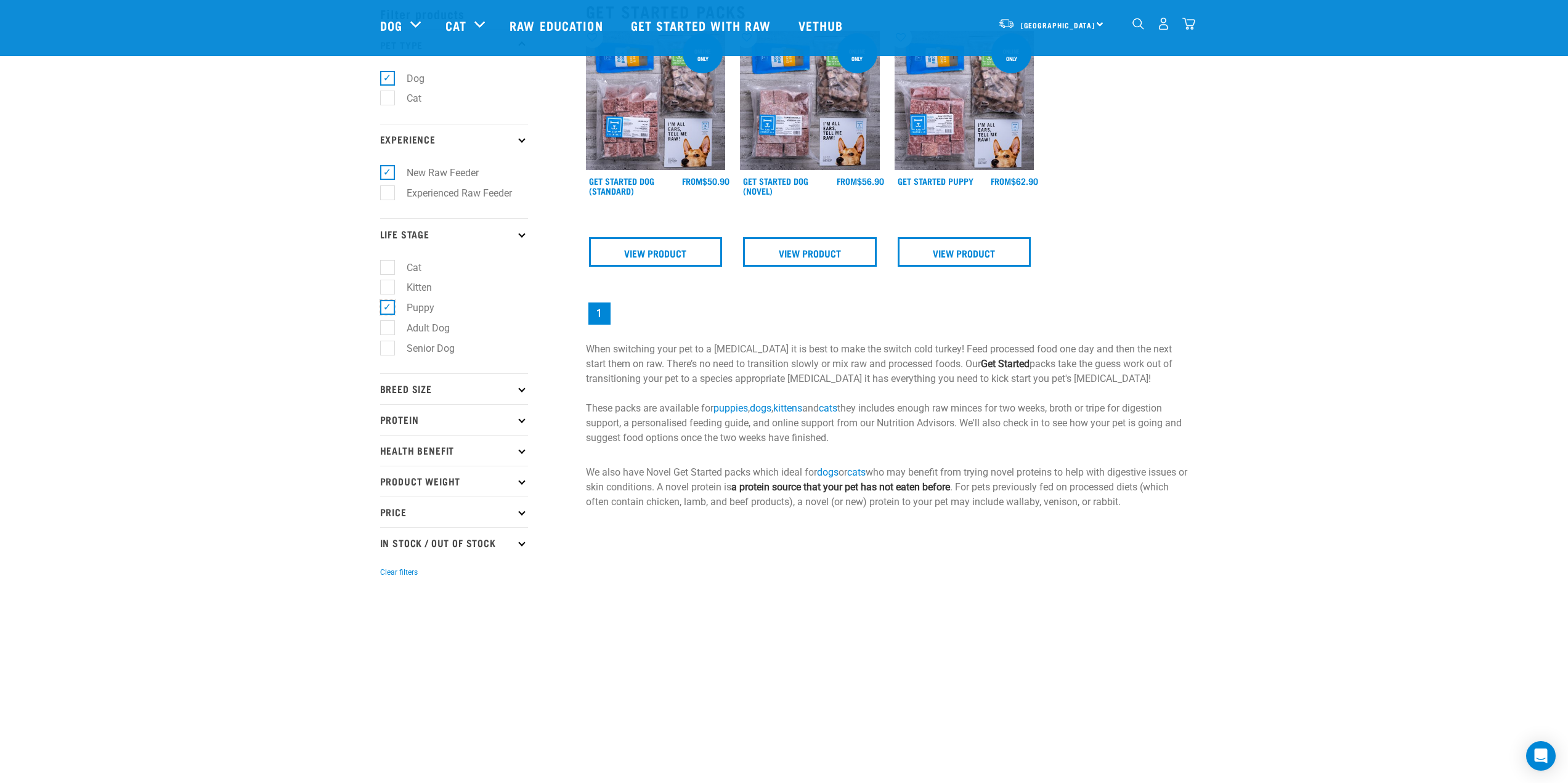
scroll to position [246, 0]
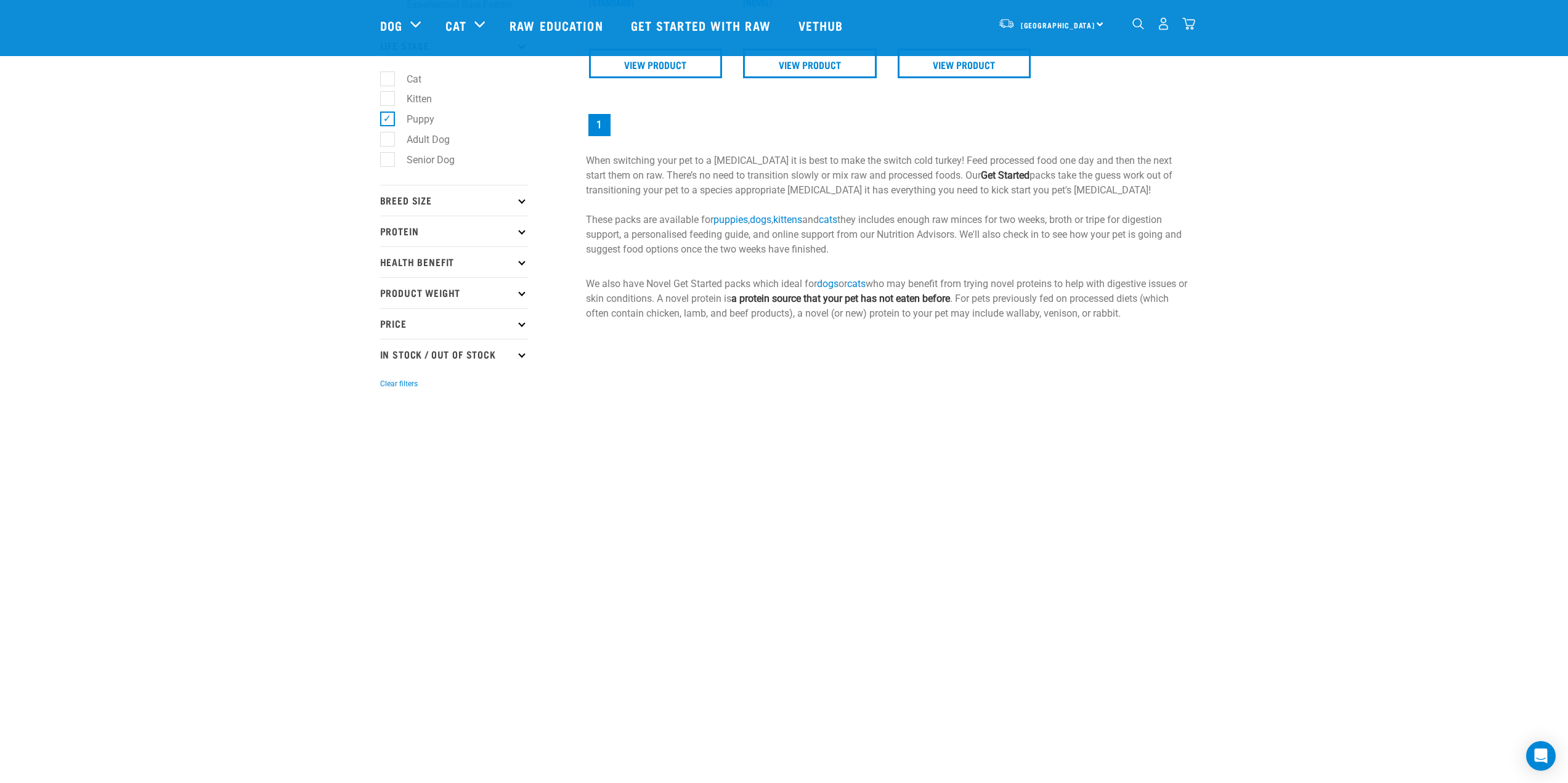
click at [516, 203] on p "Breed Size" at bounding box center [453, 200] width 148 height 31
click at [390, 253] on label "Medium Dogs" at bounding box center [430, 253] width 86 height 15
click at [388, 253] on input "Medium Dogs" at bounding box center [384, 252] width 8 height 8
checkbox input "true"
click at [433, 323] on p "Protein" at bounding box center [453, 315] width 148 height 31
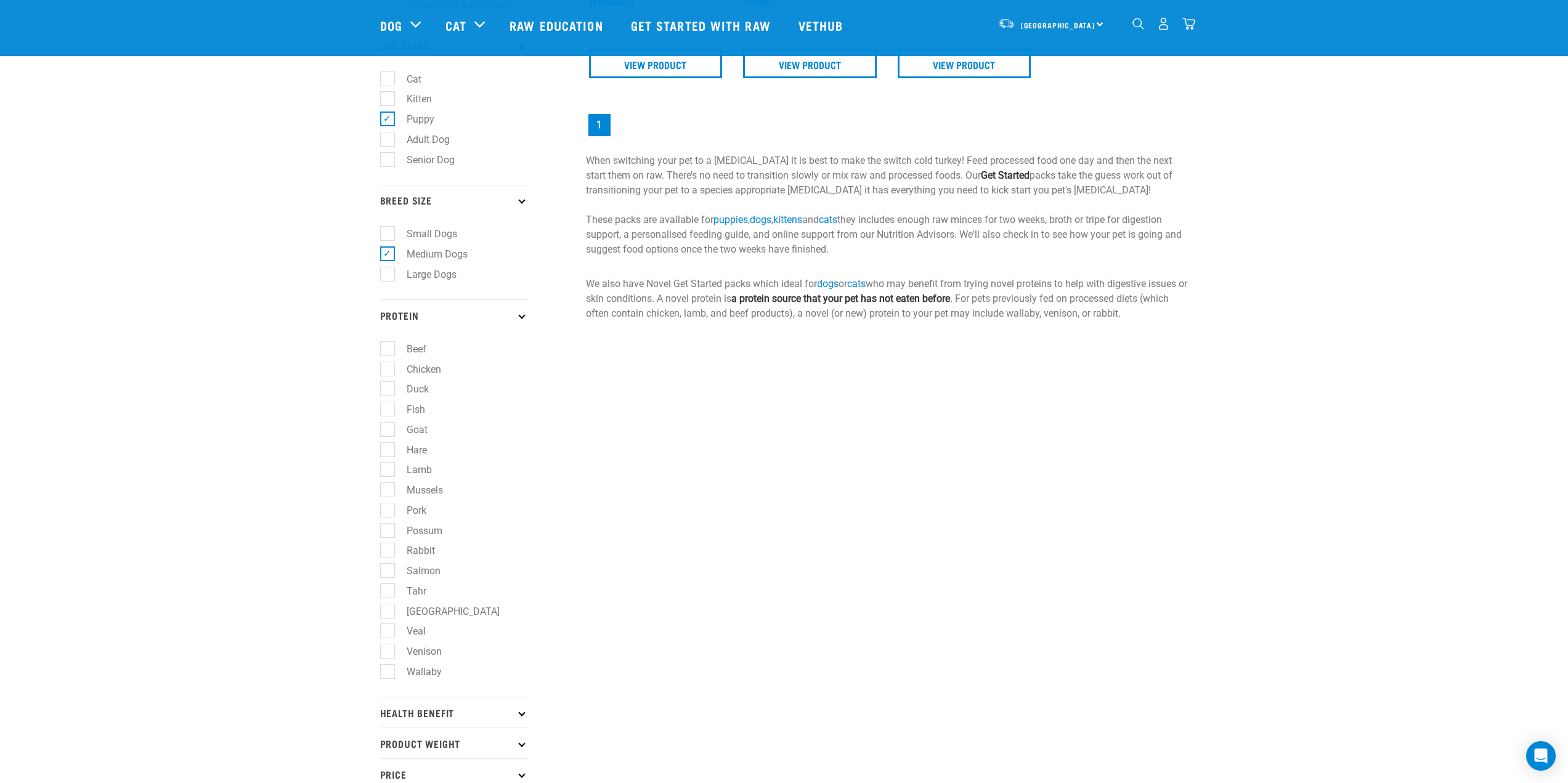
click at [392, 344] on label "Beef" at bounding box center [409, 349] width 44 height 15
click at [388, 344] on input "Beef" at bounding box center [384, 346] width 8 height 8
checkbox input "true"
click at [394, 363] on label "Chicken" at bounding box center [416, 369] width 59 height 15
click at [388, 363] on input "Chicken" at bounding box center [384, 367] width 8 height 8
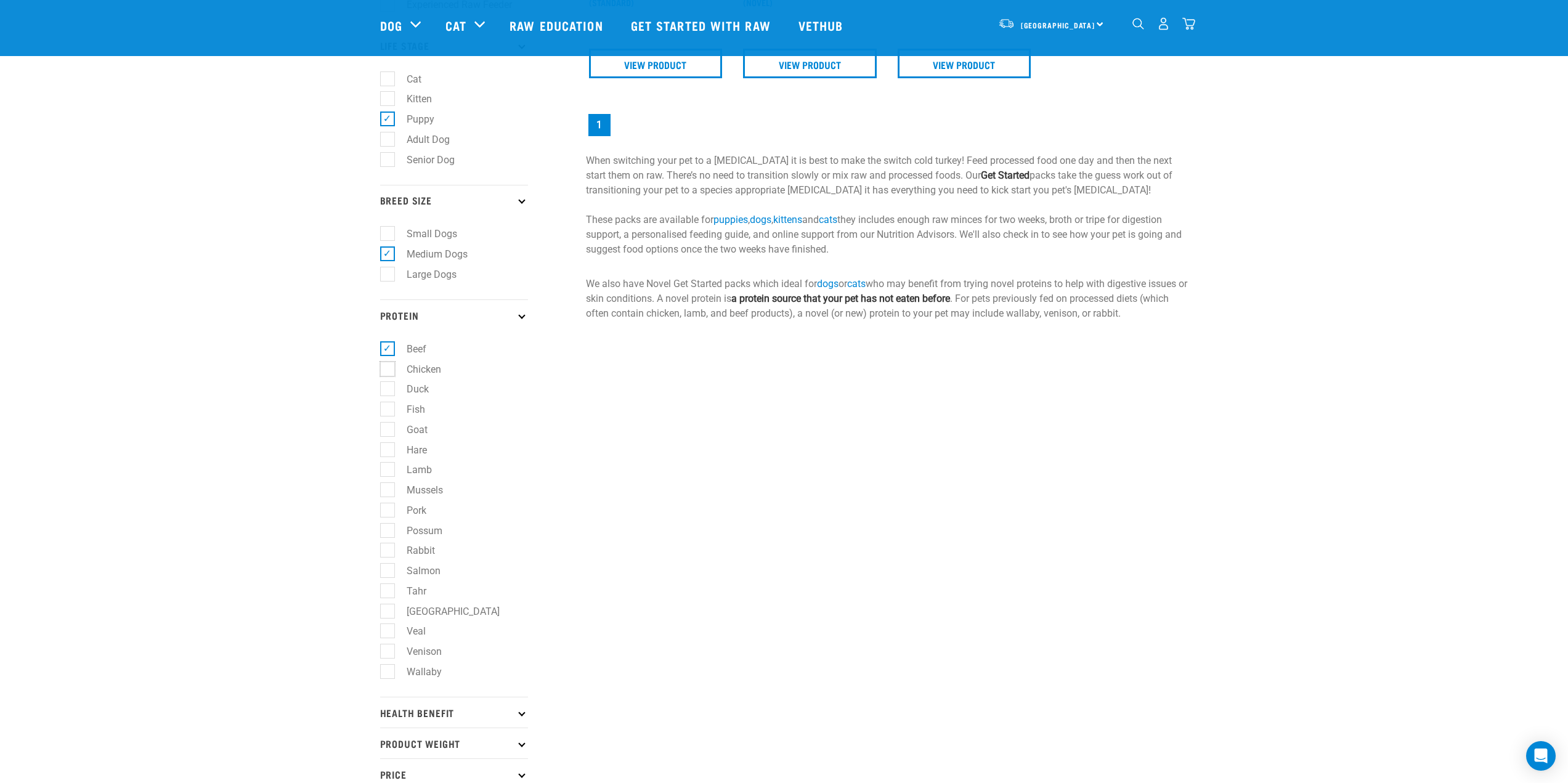
checkbox input "true"
click at [392, 402] on label "Fish" at bounding box center [409, 409] width 43 height 15
click at [388, 403] on input "Fish" at bounding box center [384, 407] width 8 height 8
checkbox input "true"
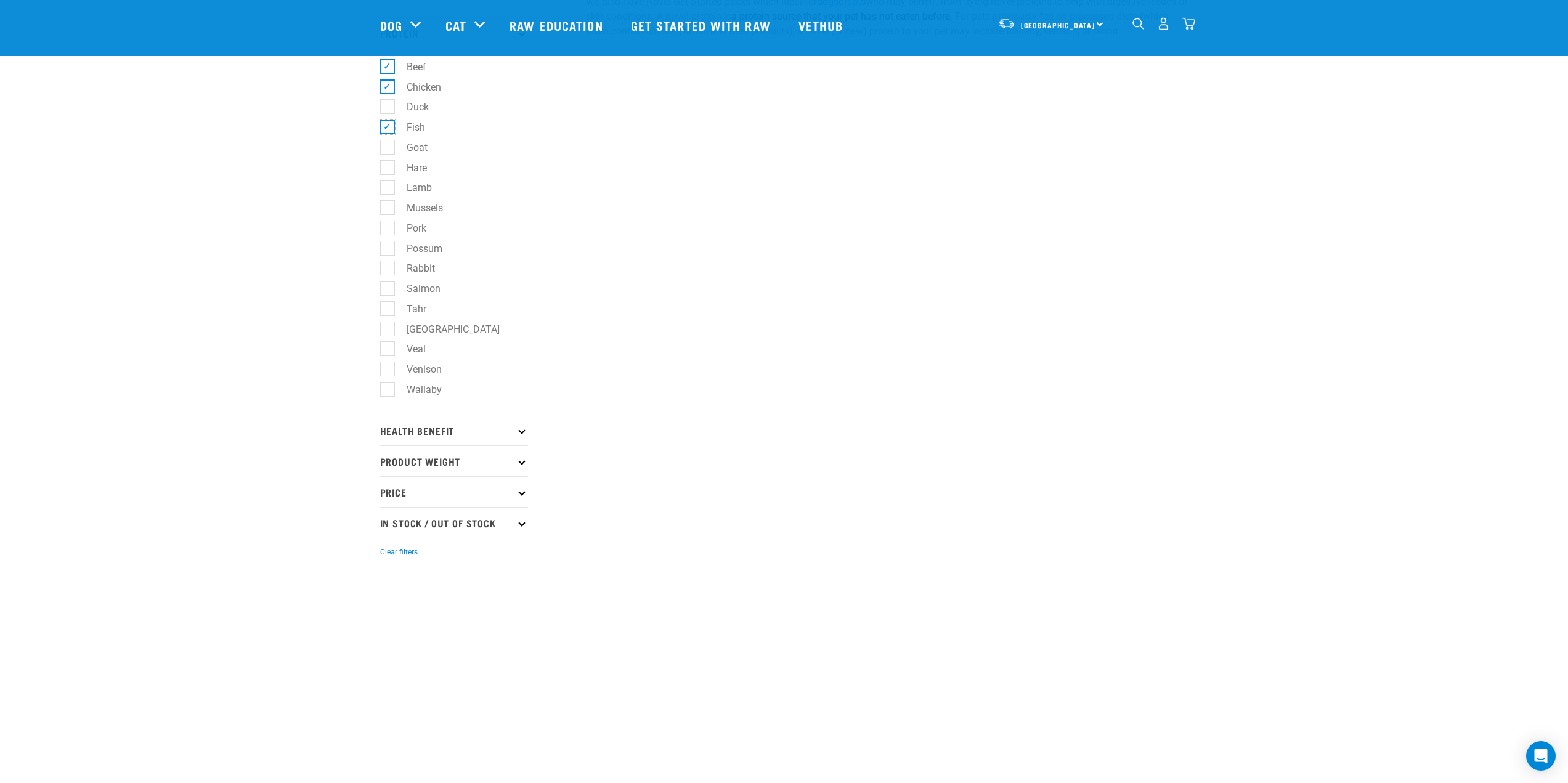
scroll to position [539, 0]
click at [428, 417] on p "Health Benefit" at bounding box center [453, 419] width 148 height 31
click at [413, 398] on p "Product Weight" at bounding box center [453, 397] width 148 height 31
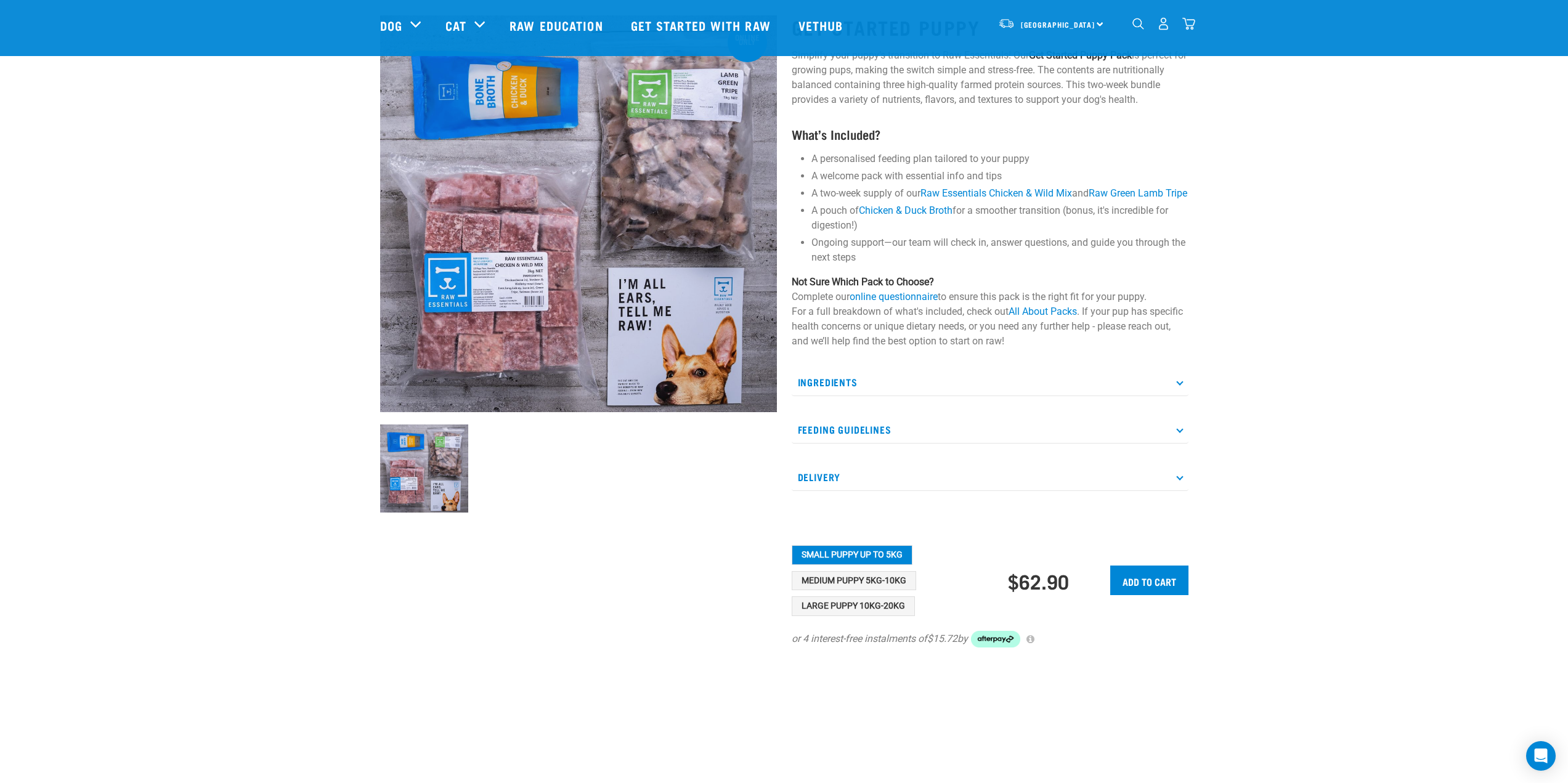
scroll to position [77, 0]
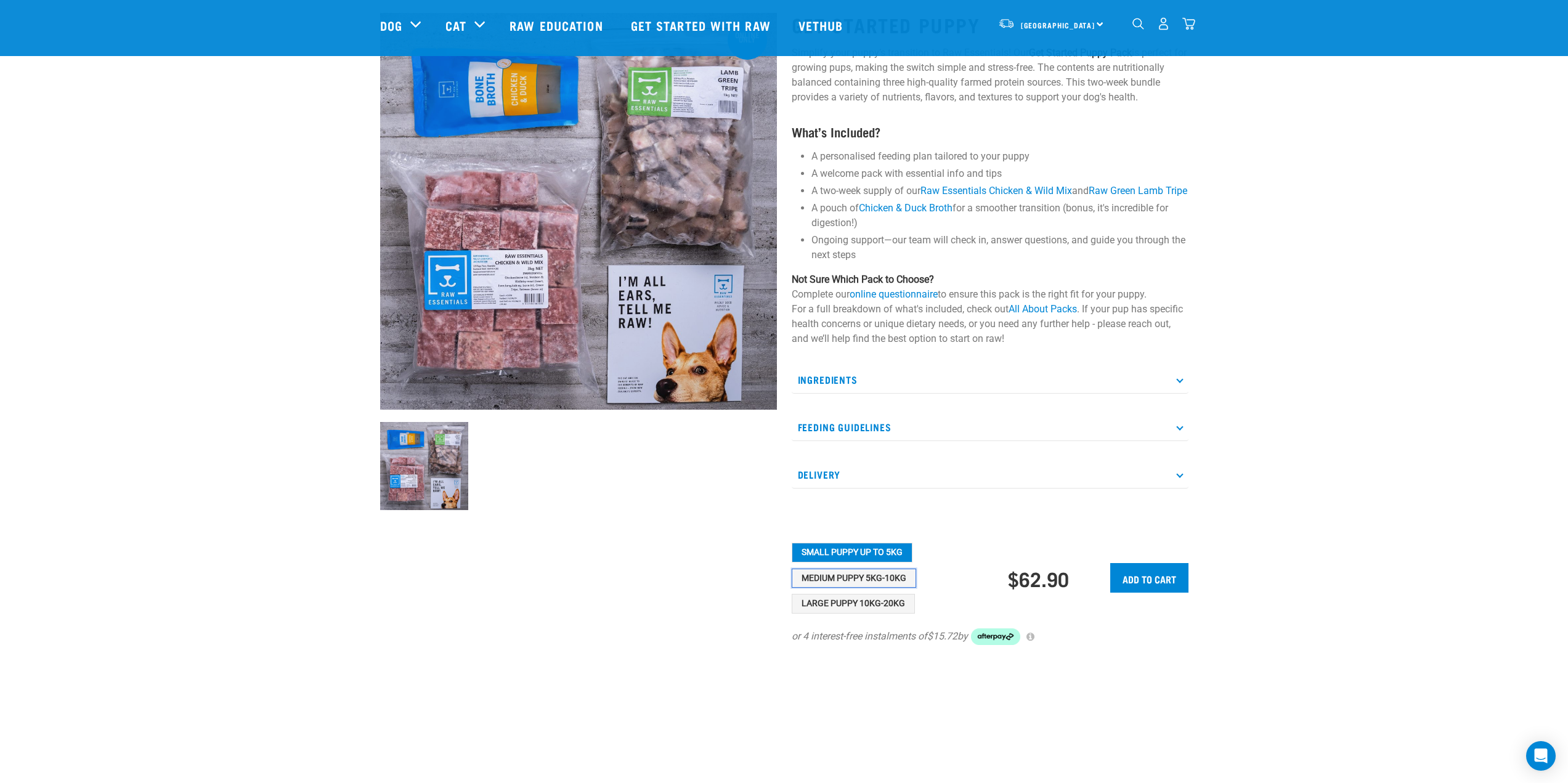
click at [871, 588] on button "Medium Puppy 5kg-10kg" at bounding box center [854, 578] width 124 height 20
click at [869, 613] on button "Large Puppy 10kg-20kg" at bounding box center [853, 603] width 123 height 20
click at [864, 588] on button "Medium Puppy 5kg-10kg" at bounding box center [854, 578] width 124 height 20
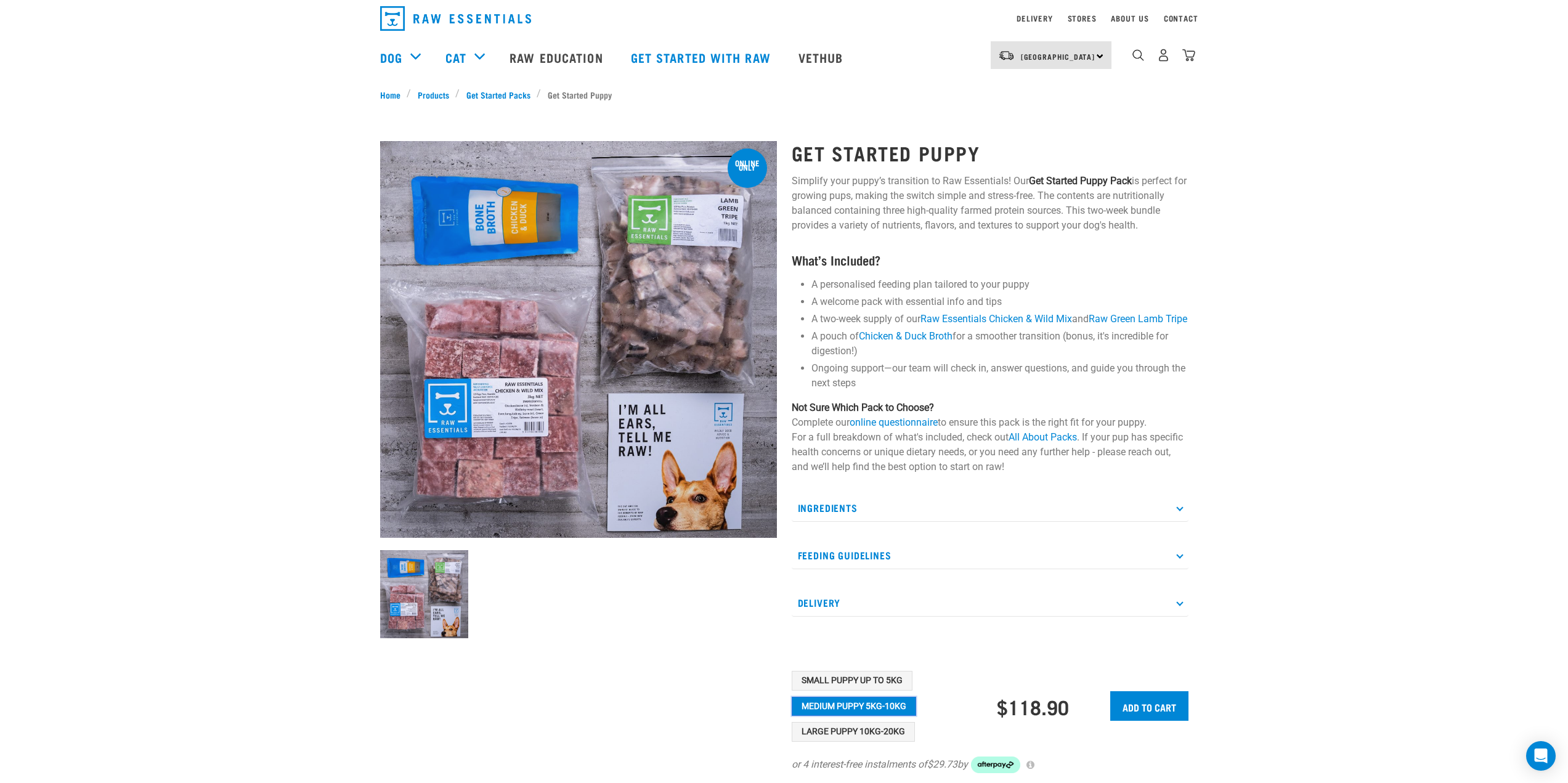
scroll to position [0, 0]
